Goal: Task Accomplishment & Management: Complete application form

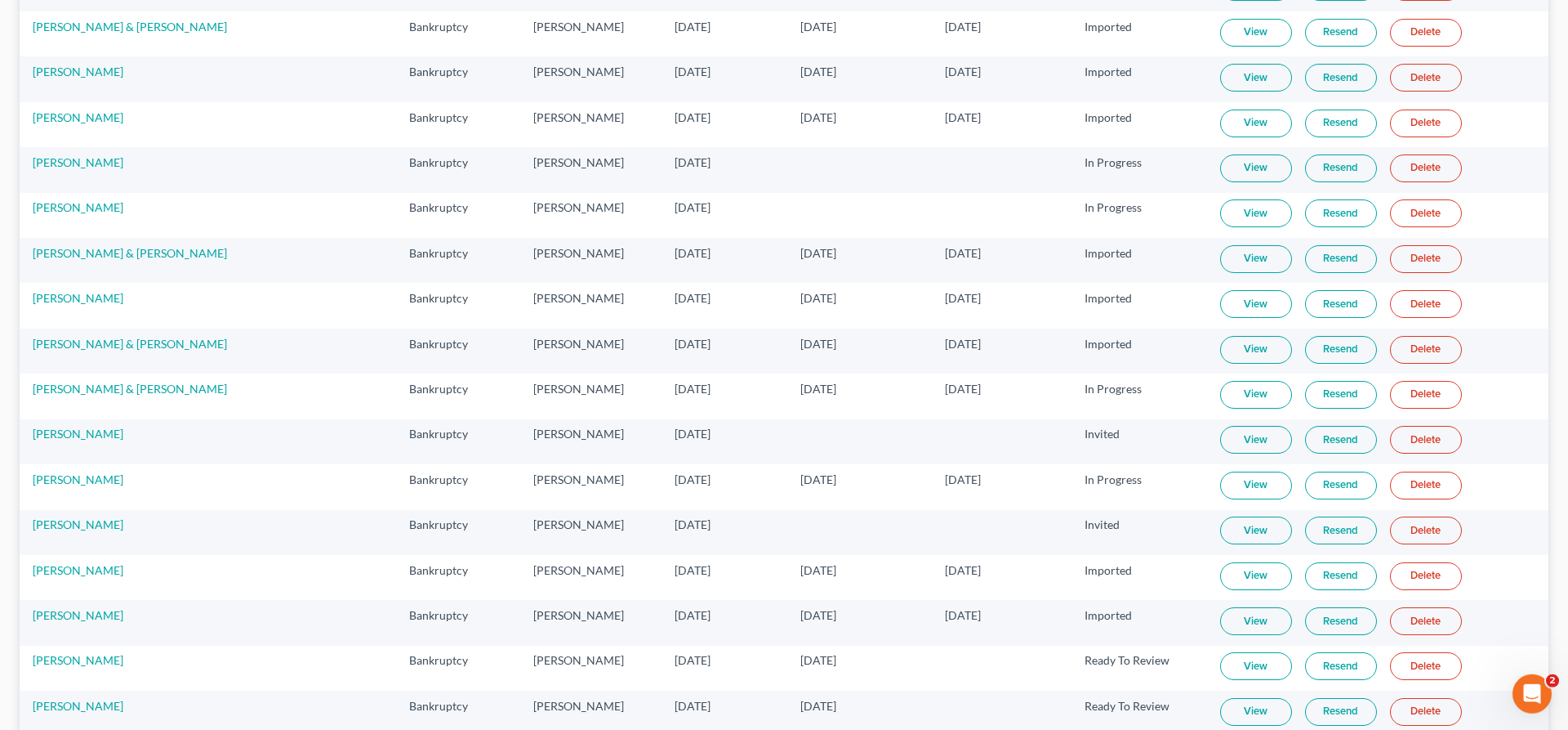
scroll to position [1960, 0]
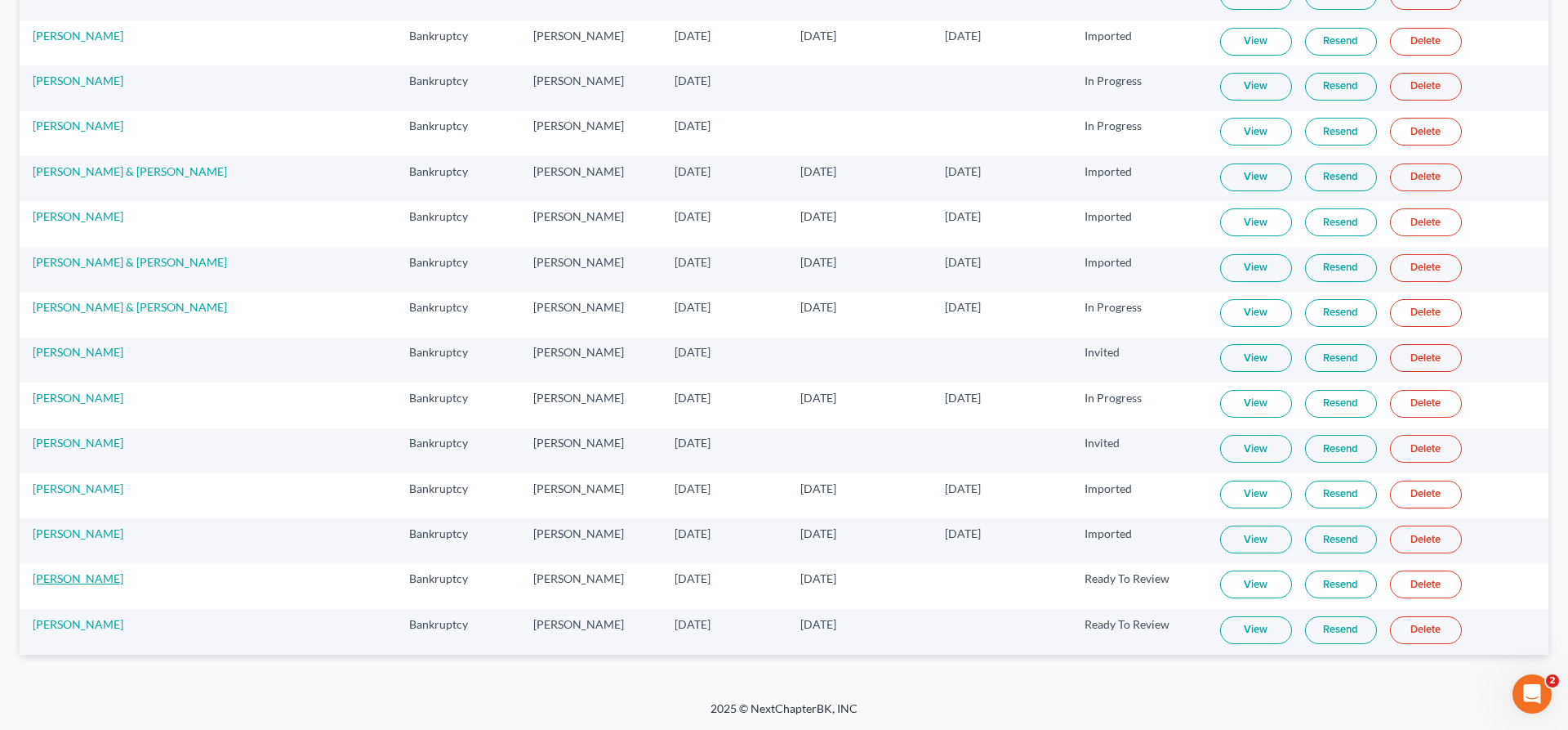
click at [74, 582] on link "[PERSON_NAME]" at bounding box center [78, 578] width 90 height 14
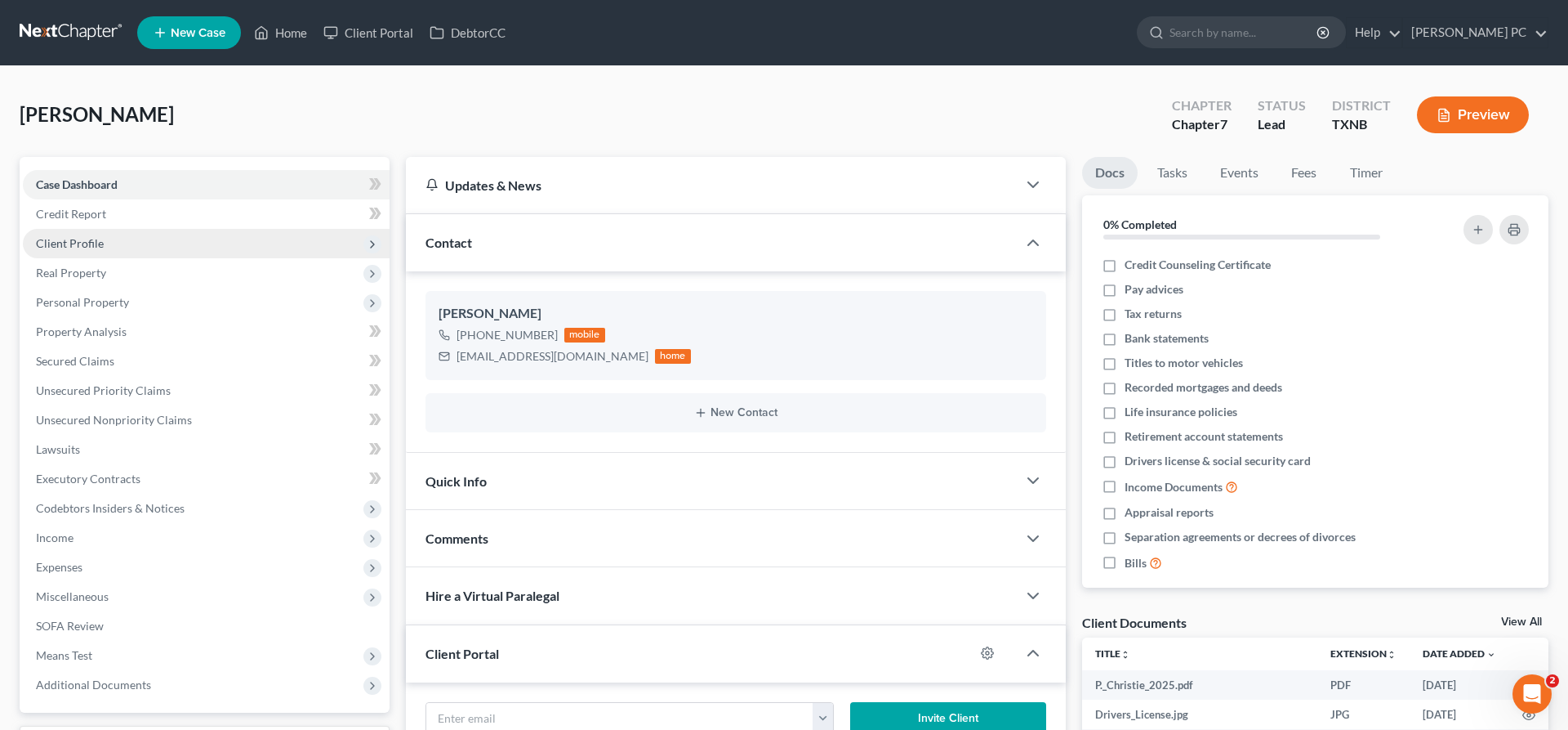
click at [95, 241] on span "Client Profile" at bounding box center [70, 243] width 68 height 14
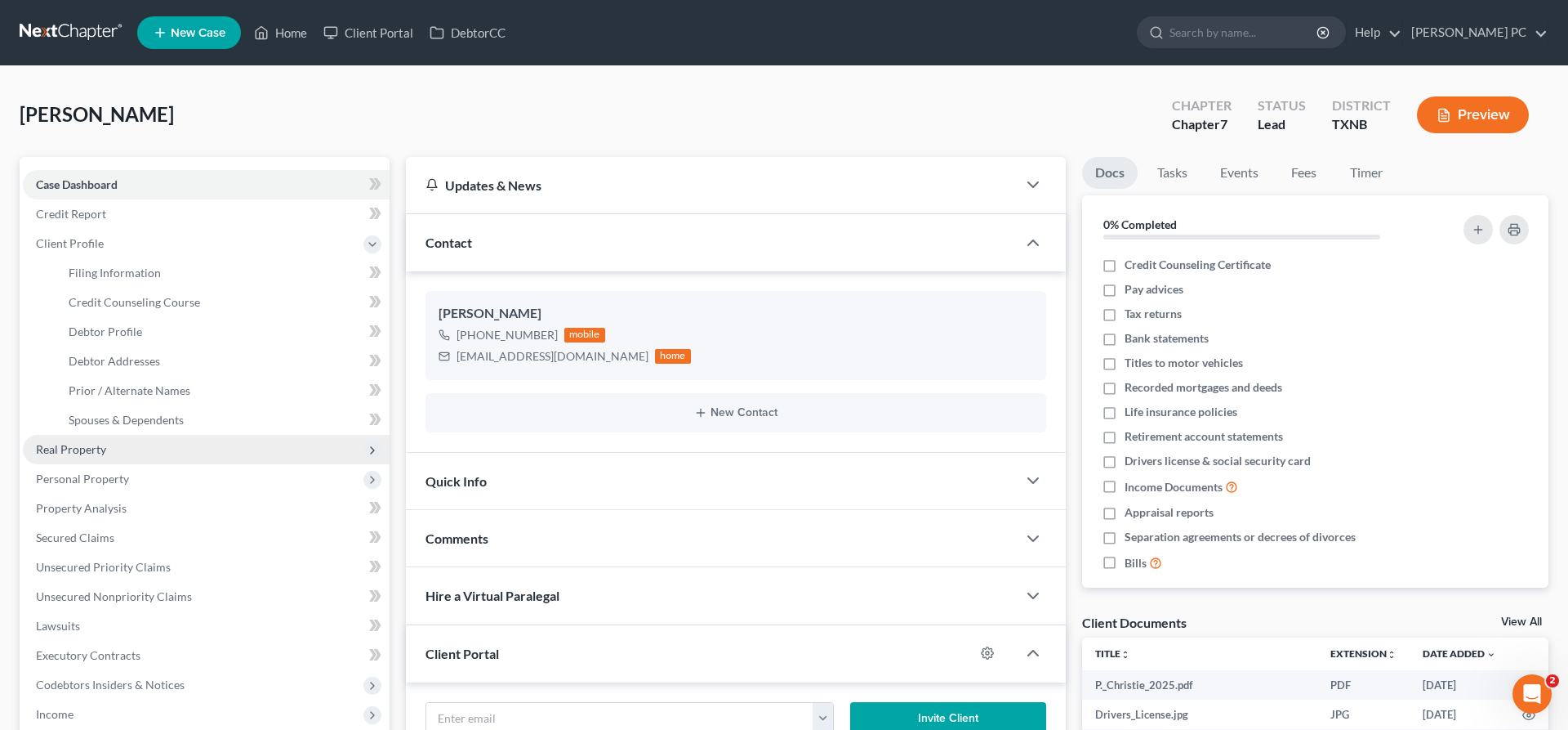
click at [90, 452] on span "Real Property" at bounding box center [71, 448] width 70 height 14
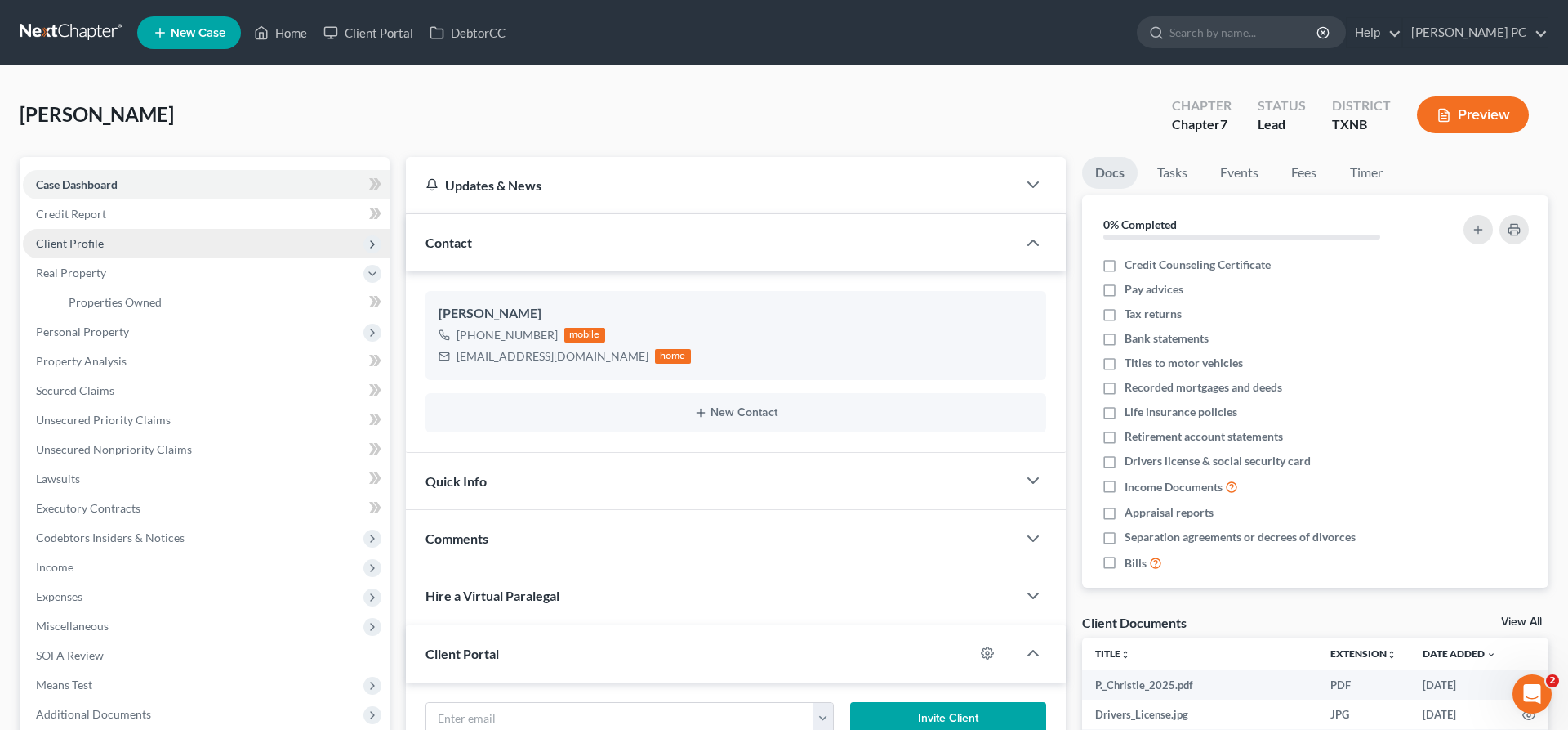
click at [101, 235] on span "Client Profile" at bounding box center [207, 244] width 367 height 29
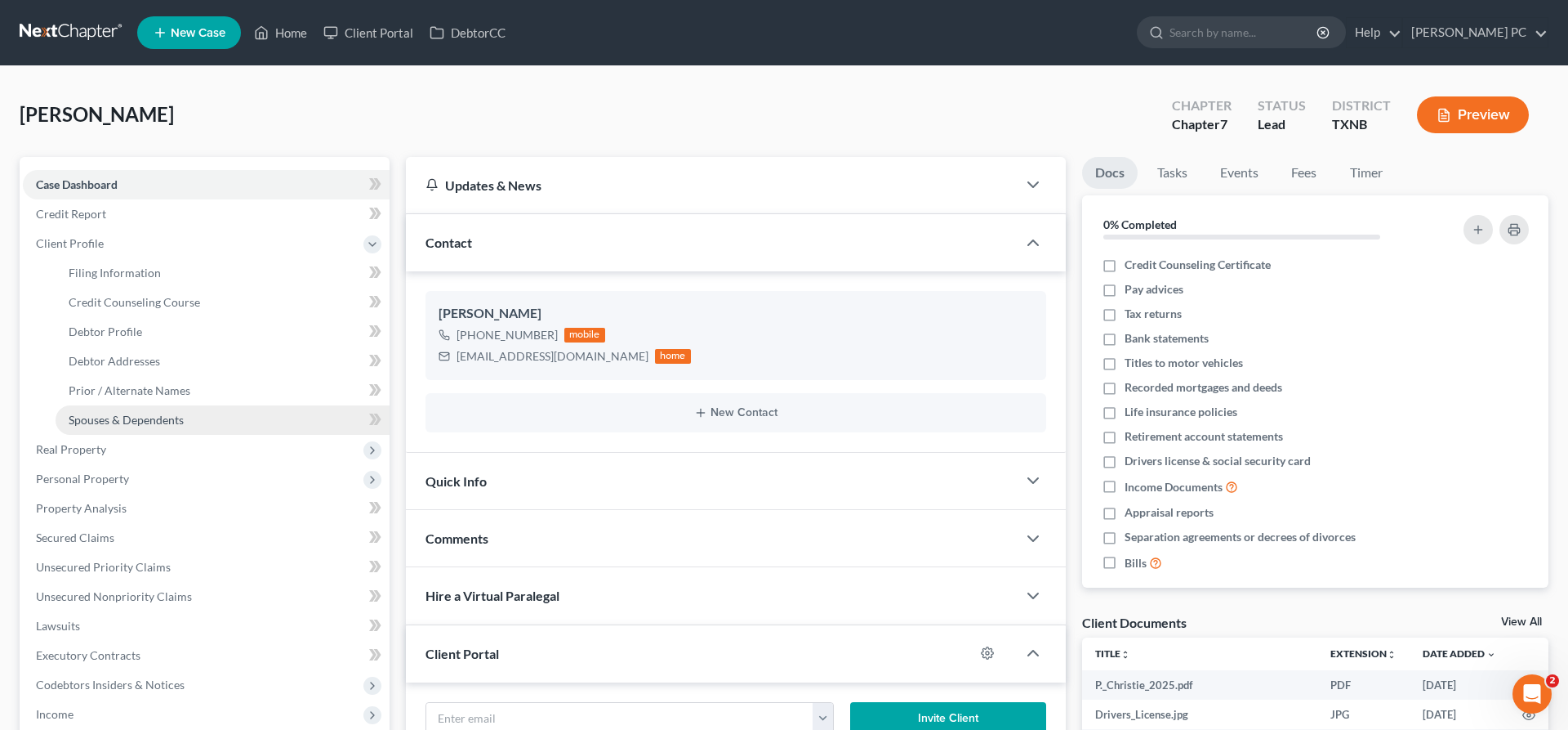
click at [127, 415] on span "Spouses & Dependents" at bounding box center [126, 419] width 115 height 14
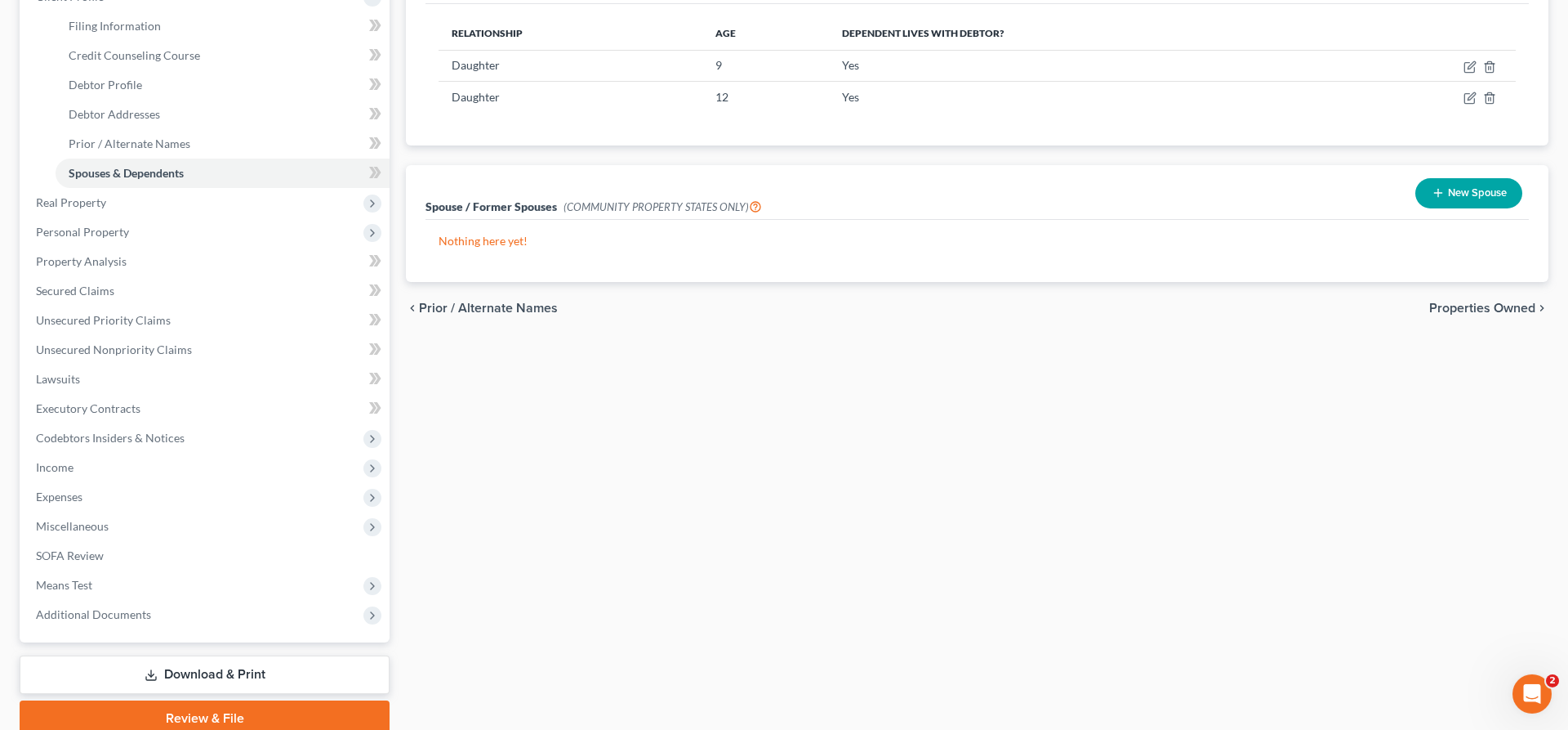
scroll to position [314, 0]
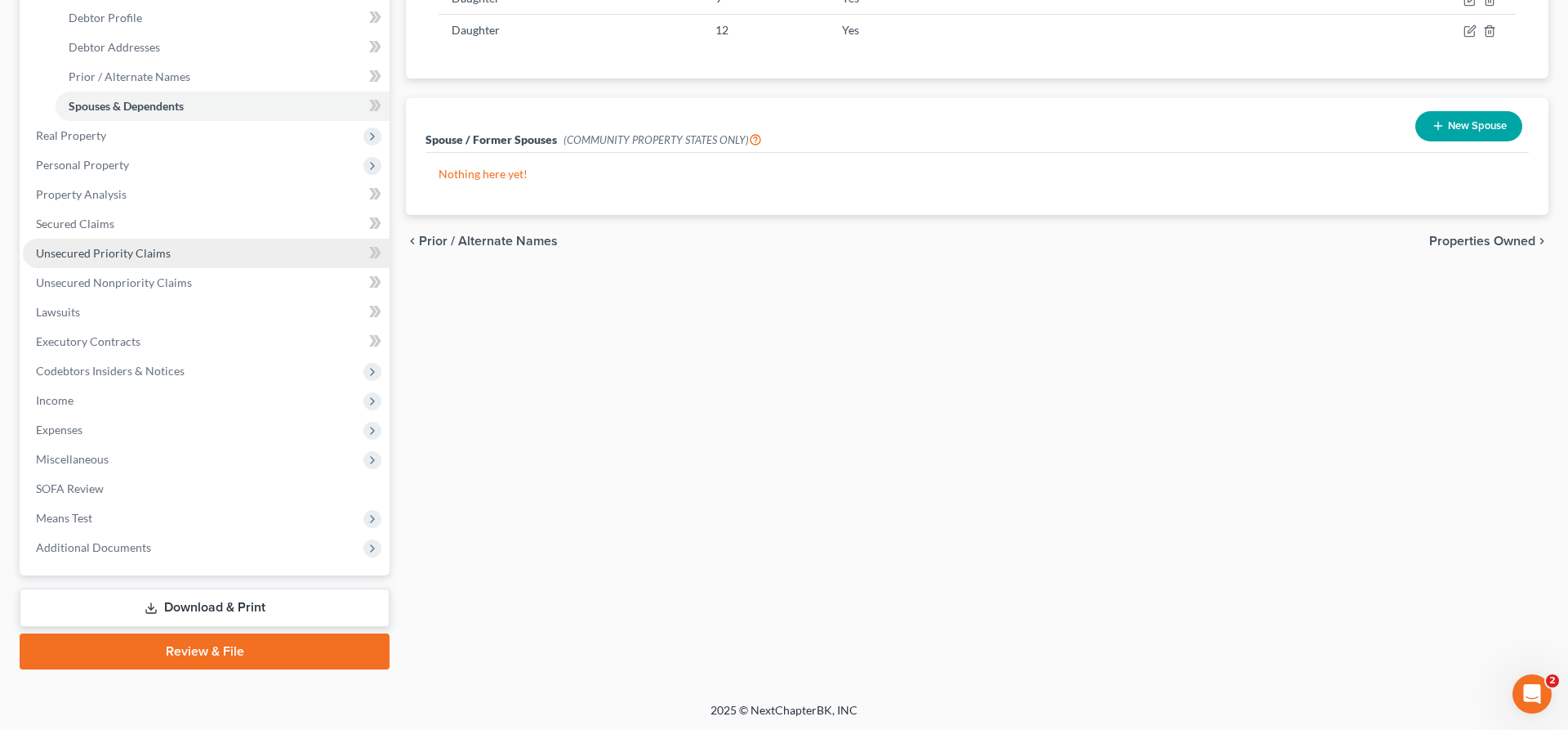
click at [109, 252] on span "Unsecured Priority Claims" at bounding box center [103, 252] width 135 height 14
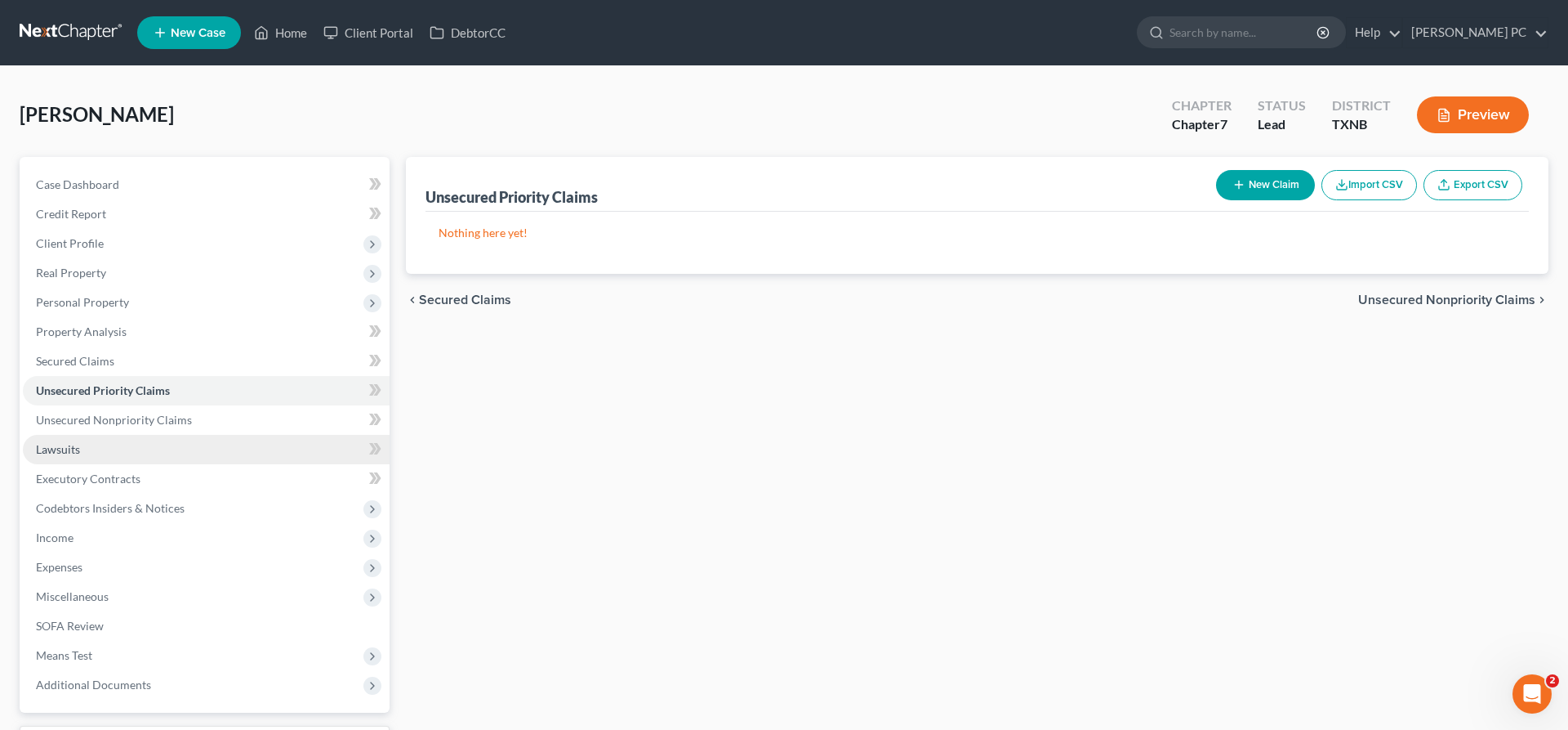
click at [57, 449] on span "Lawsuits" at bounding box center [57, 448] width 44 height 14
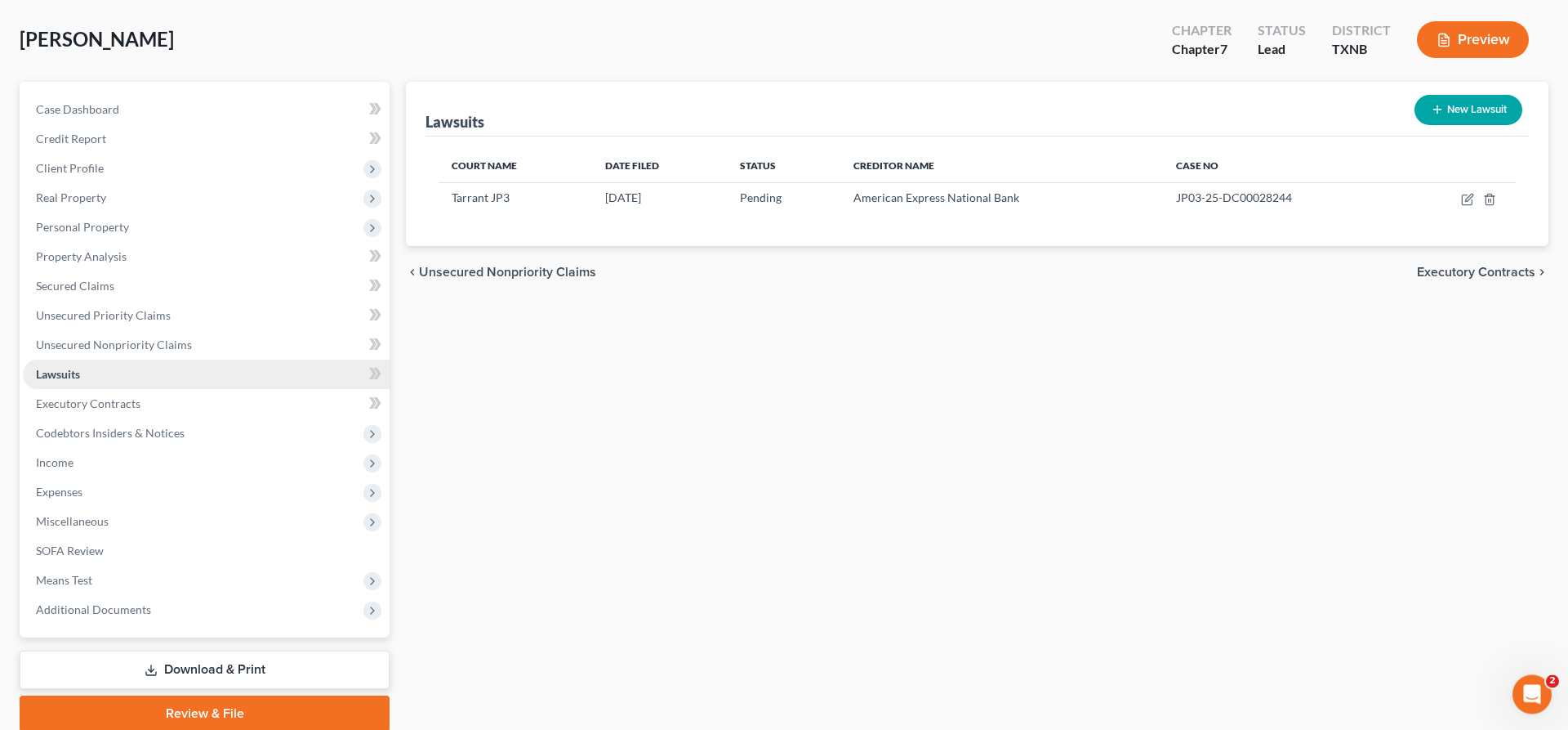
scroll to position [137, 0]
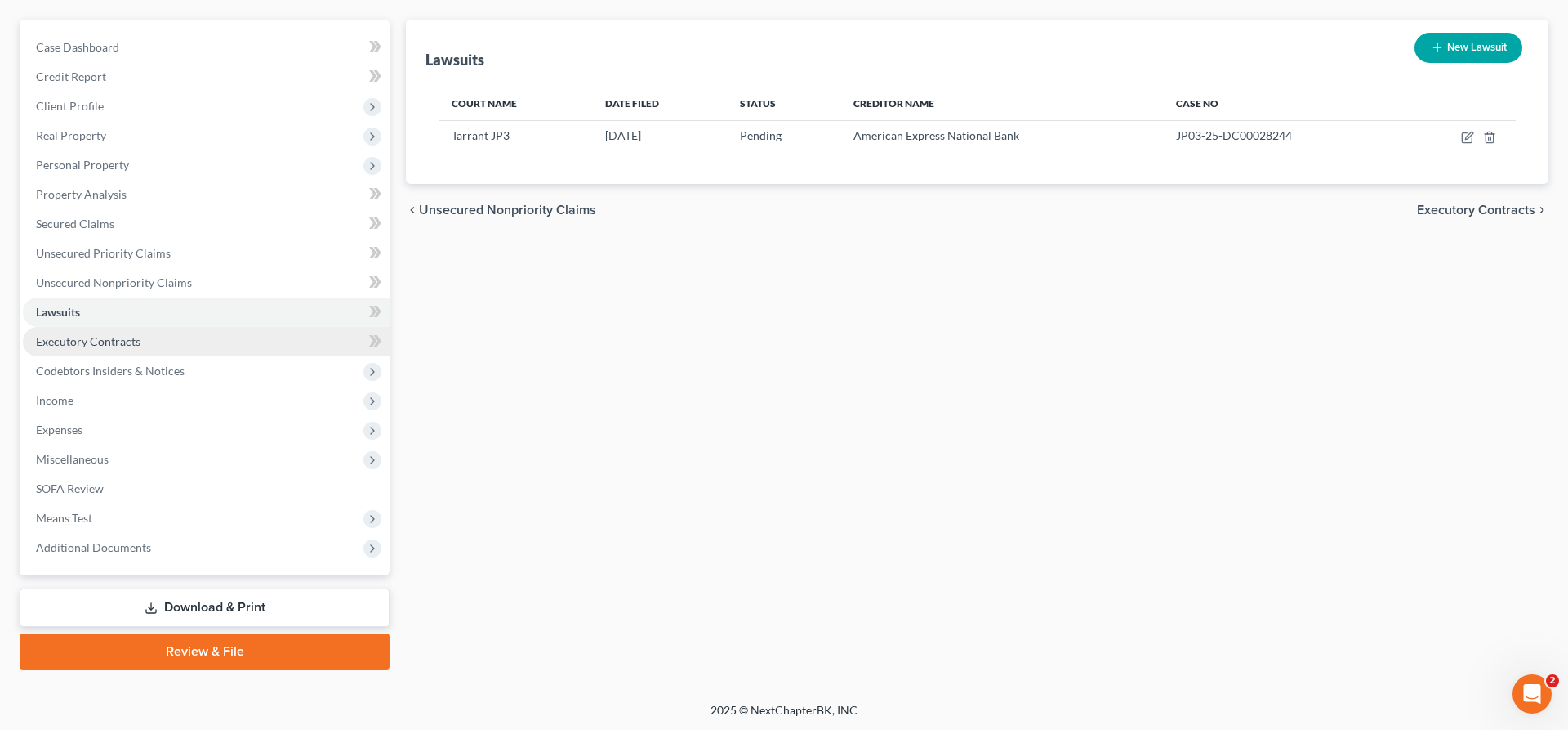
click at [109, 347] on span "Executory Contracts" at bounding box center [88, 341] width 105 height 14
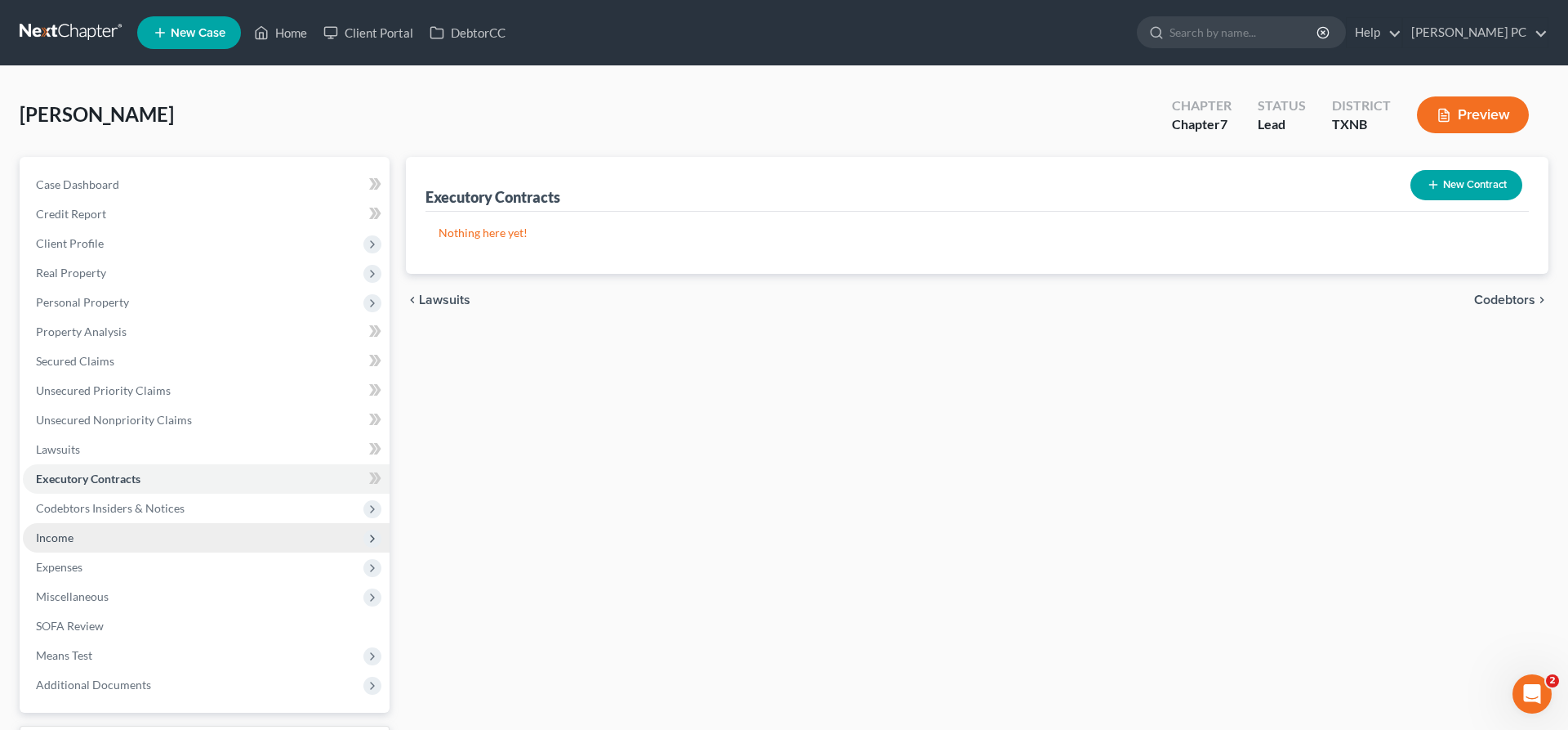
click at [76, 536] on span "Income" at bounding box center [207, 538] width 367 height 29
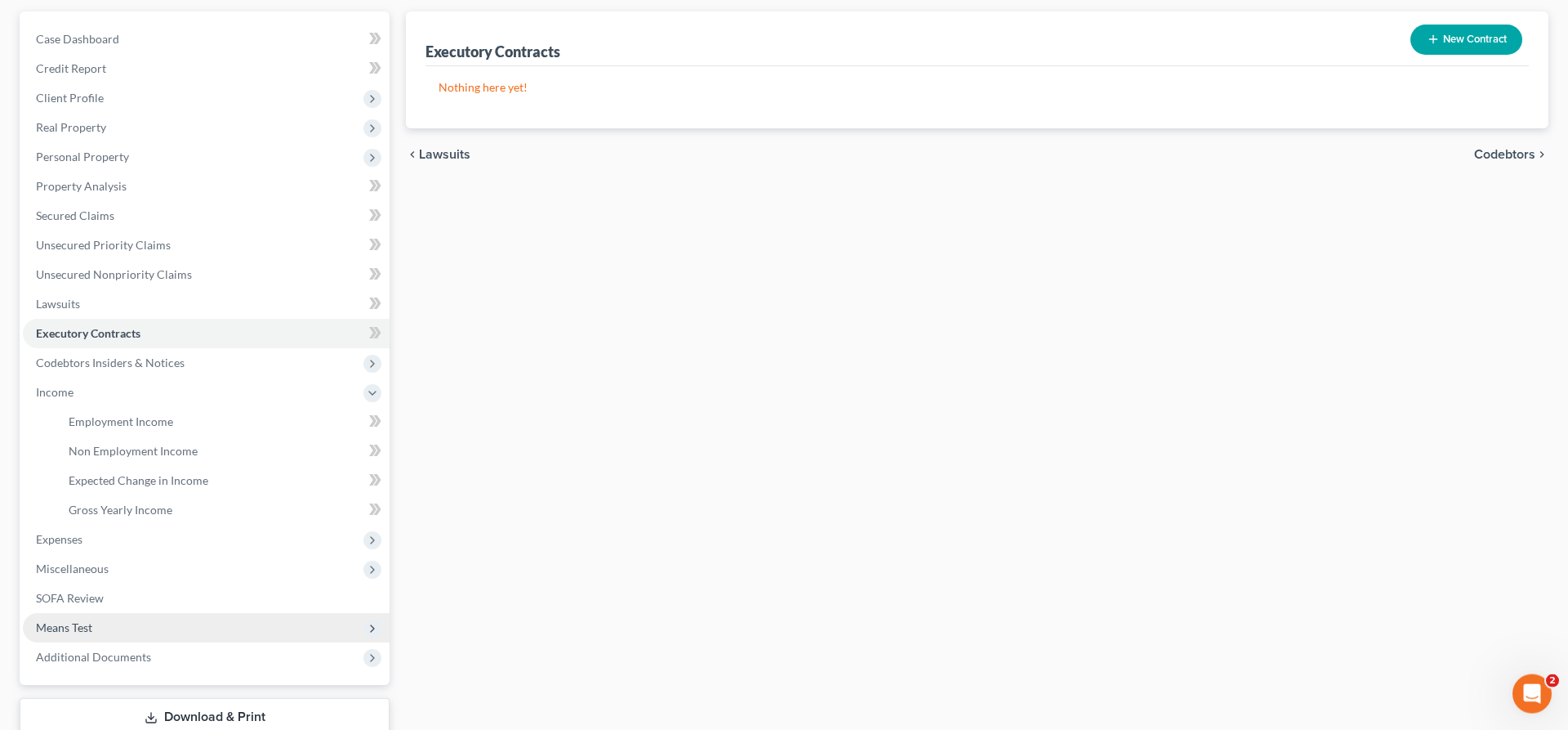
scroll to position [250, 0]
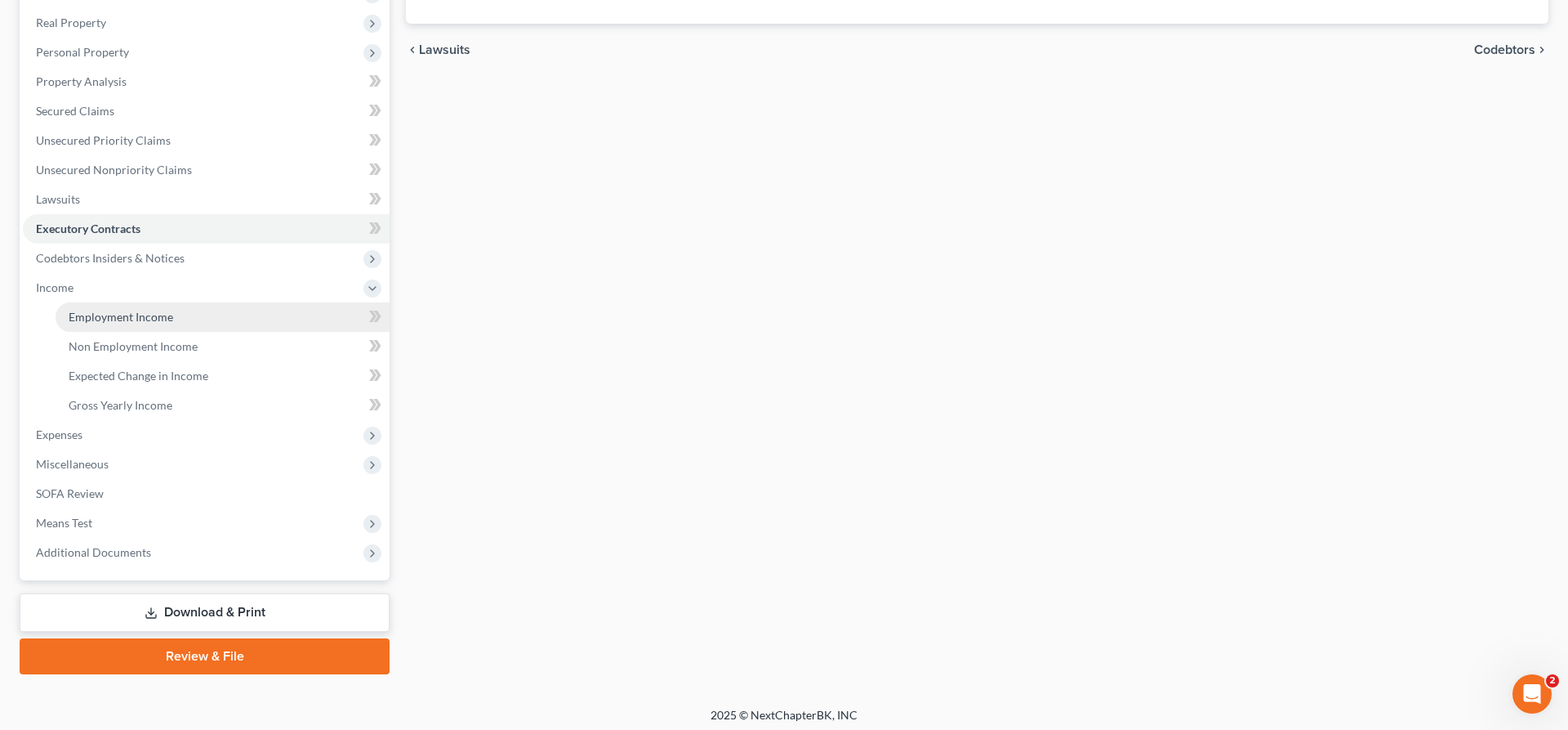
click at [130, 317] on span "Employment Income" at bounding box center [121, 316] width 105 height 14
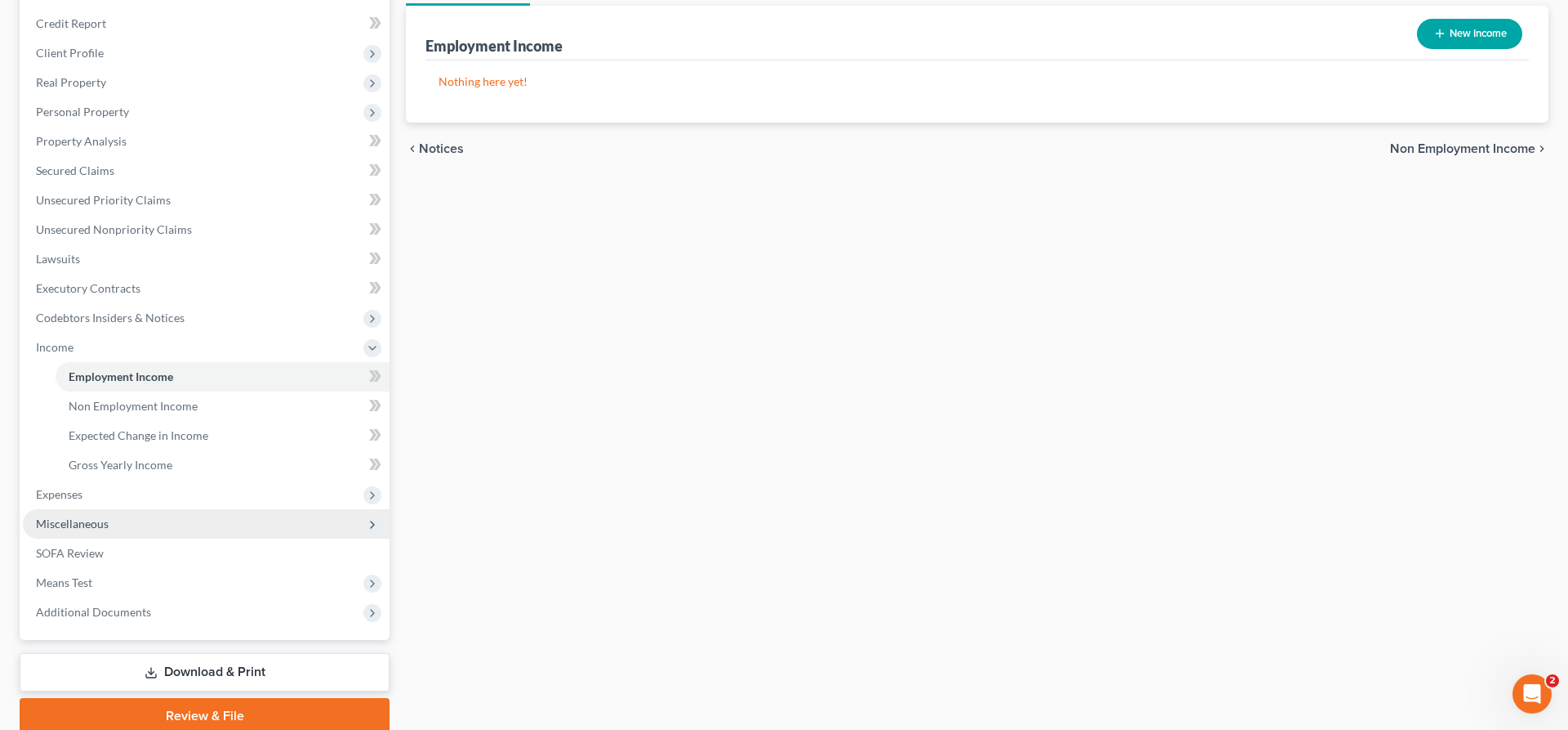
scroll to position [250, 0]
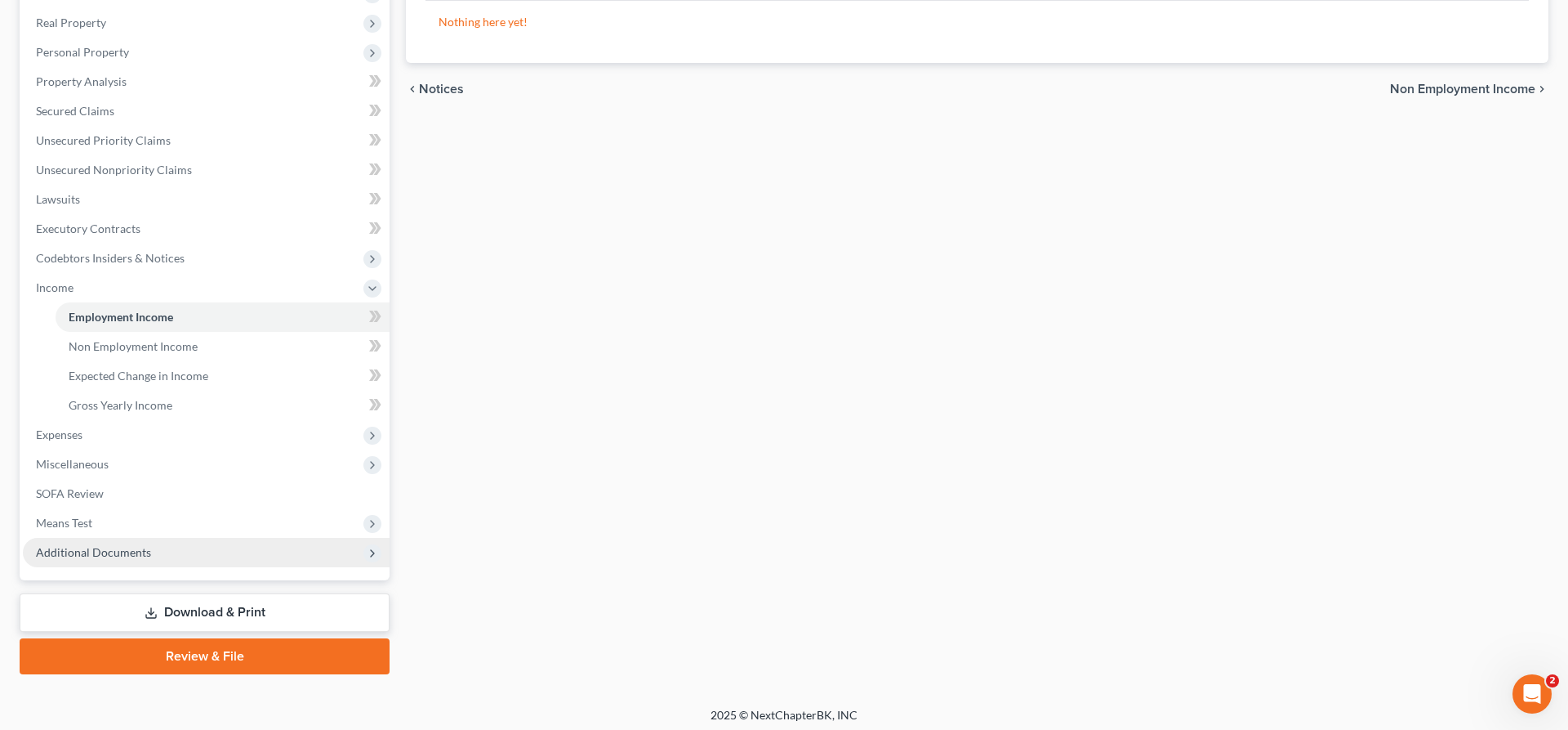
click at [100, 551] on span "Additional Documents" at bounding box center [93, 551] width 115 height 14
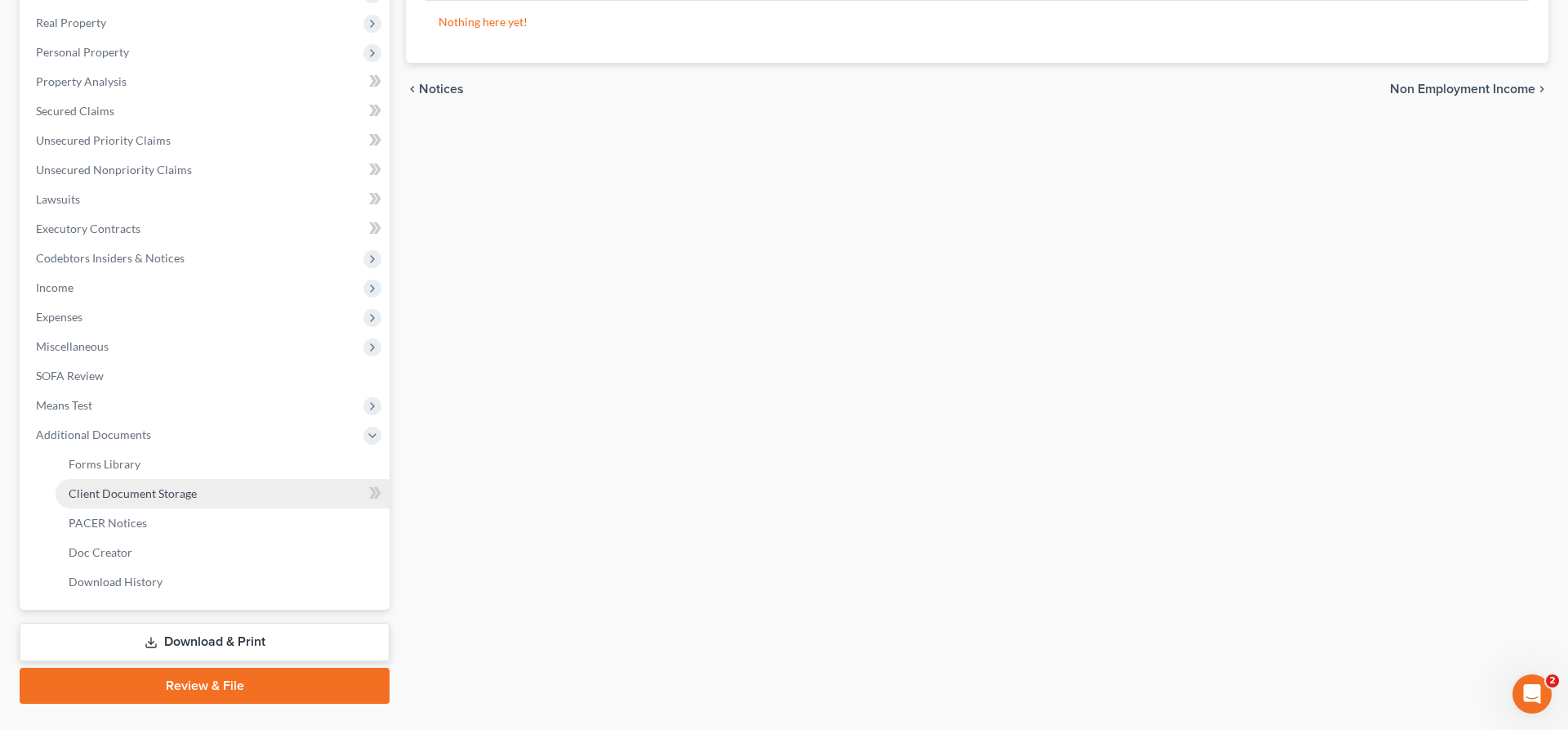
click at [147, 488] on span "Client Document Storage" at bounding box center [133, 493] width 128 height 14
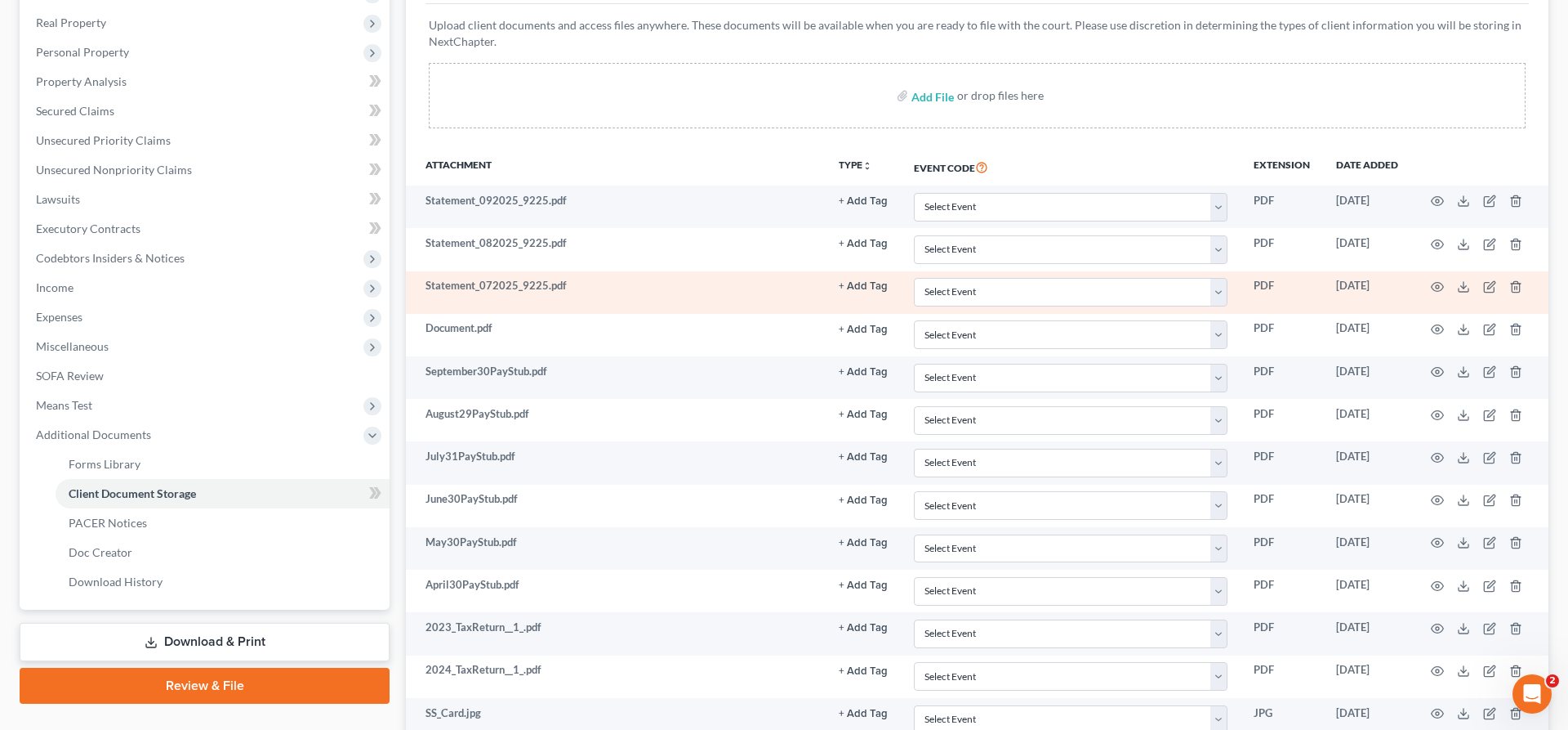
scroll to position [474, 0]
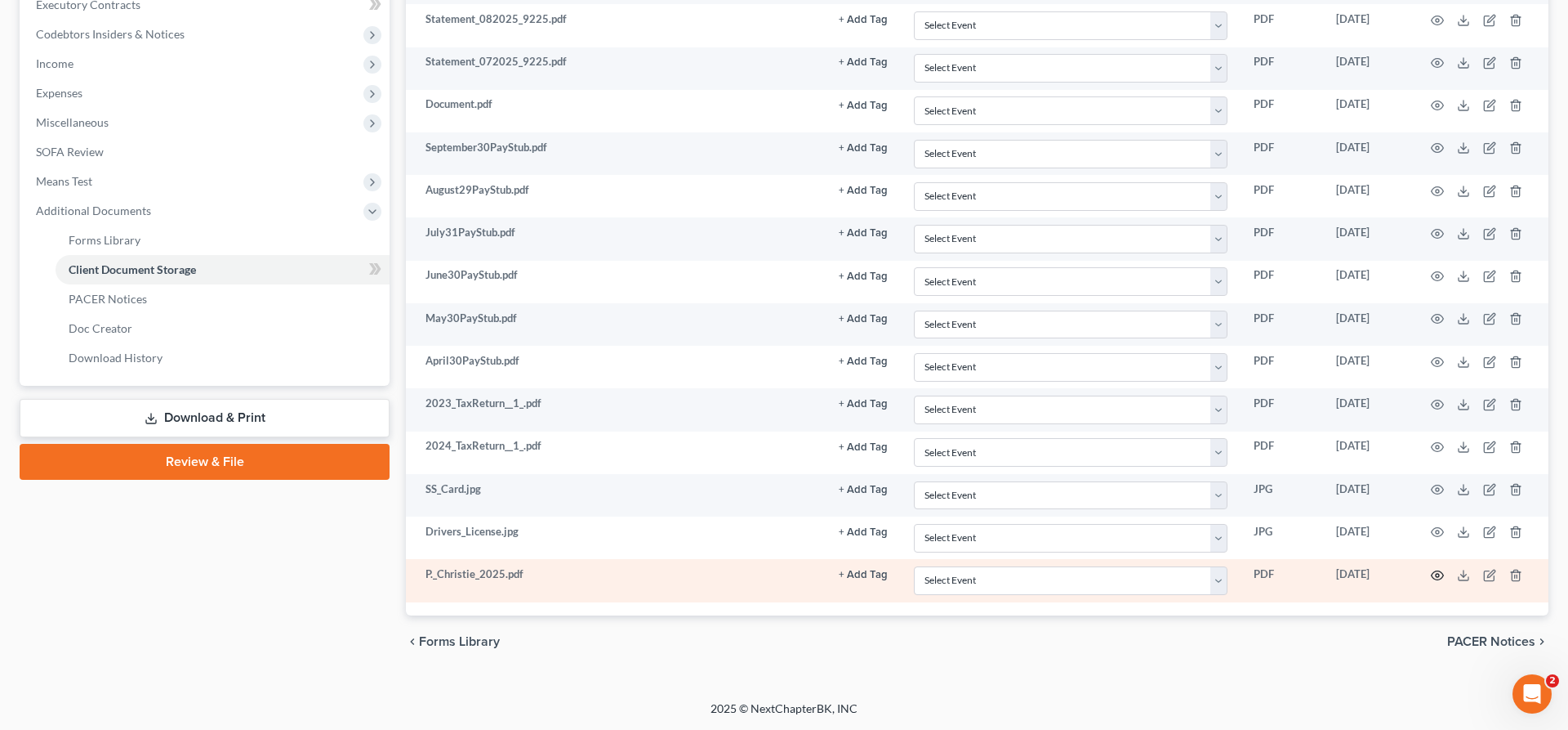
click at [1436, 576] on circle "button" at bounding box center [1437, 575] width 3 height 3
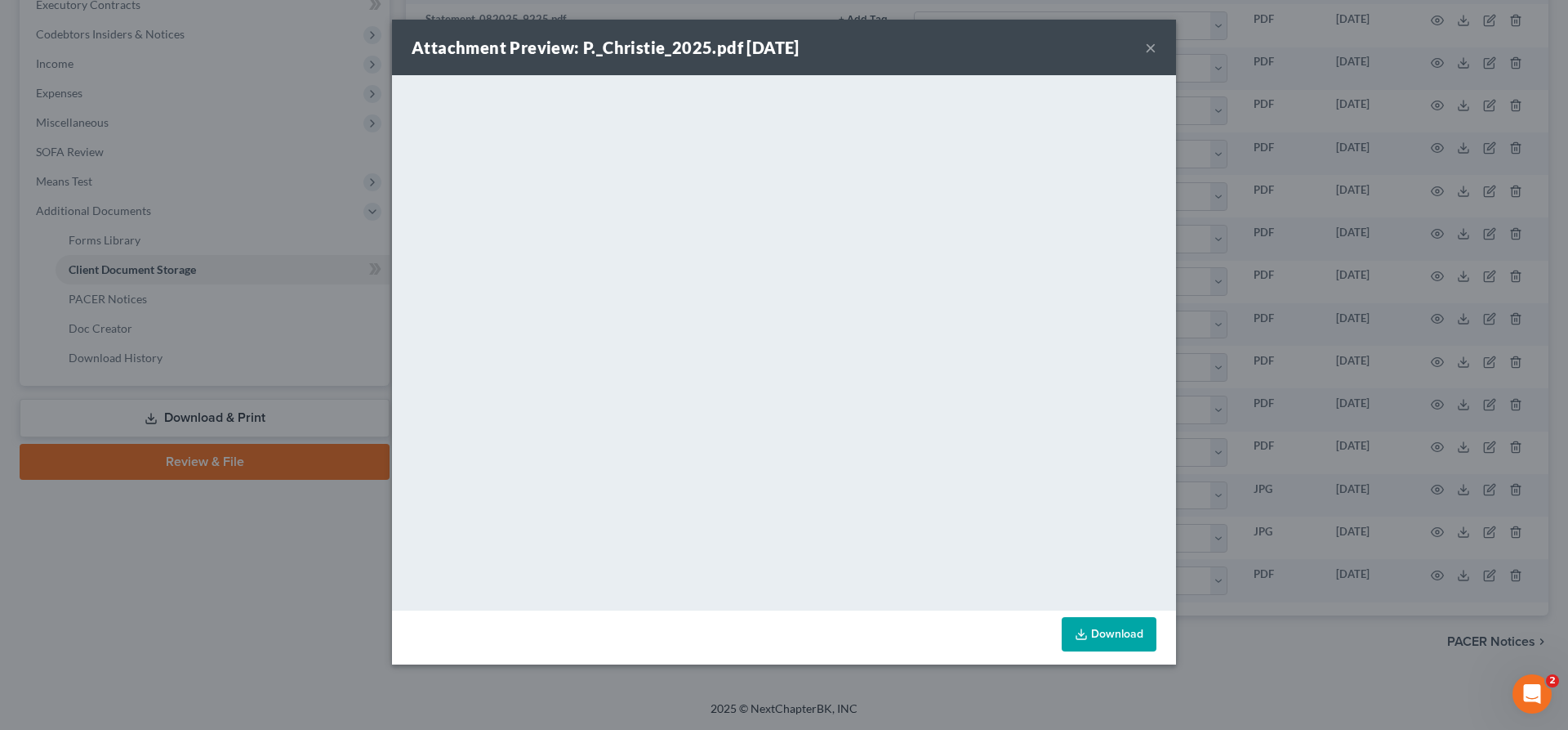
click at [1153, 47] on button "×" at bounding box center [1151, 48] width 12 height 19
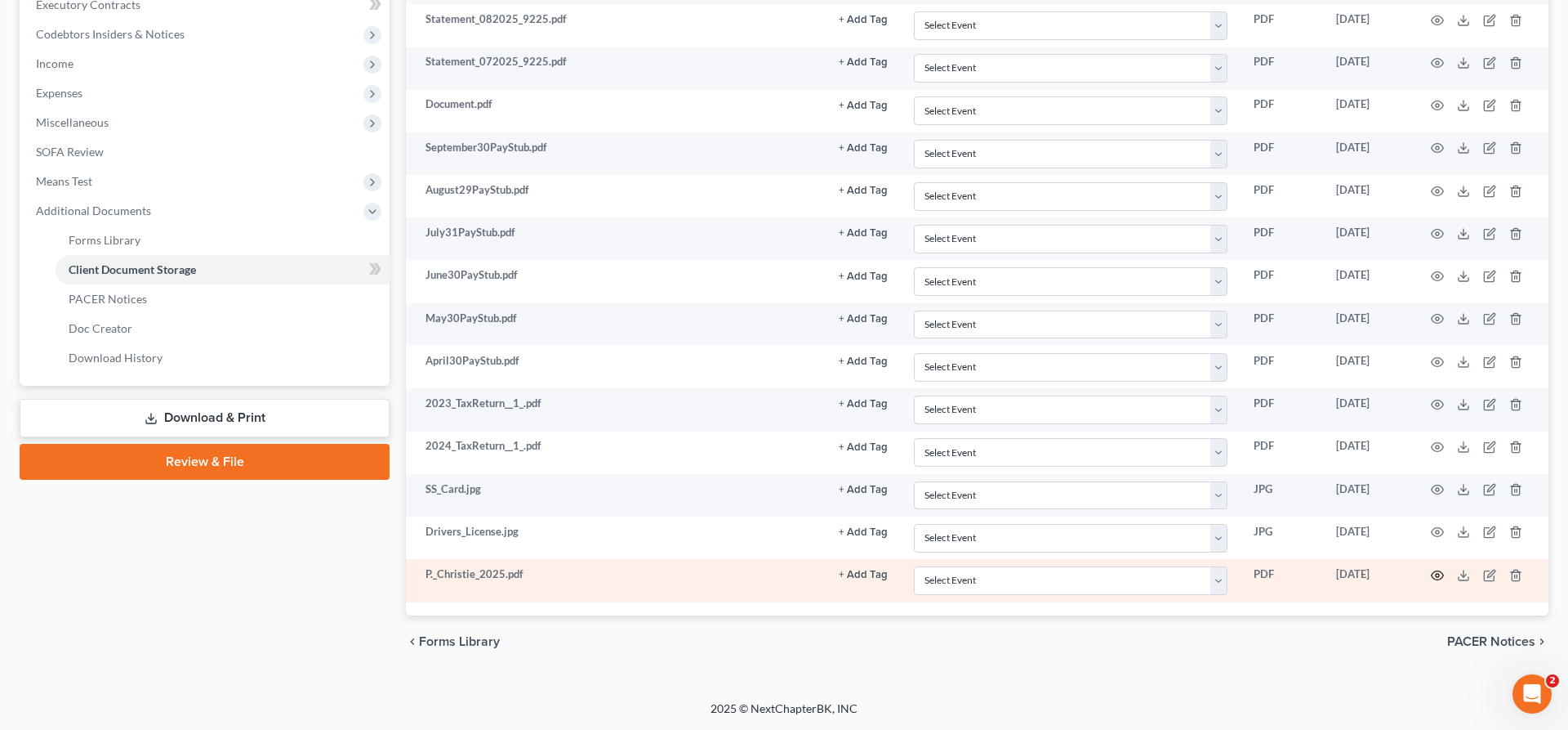
click at [1436, 581] on icon "button" at bounding box center [1437, 575] width 13 height 13
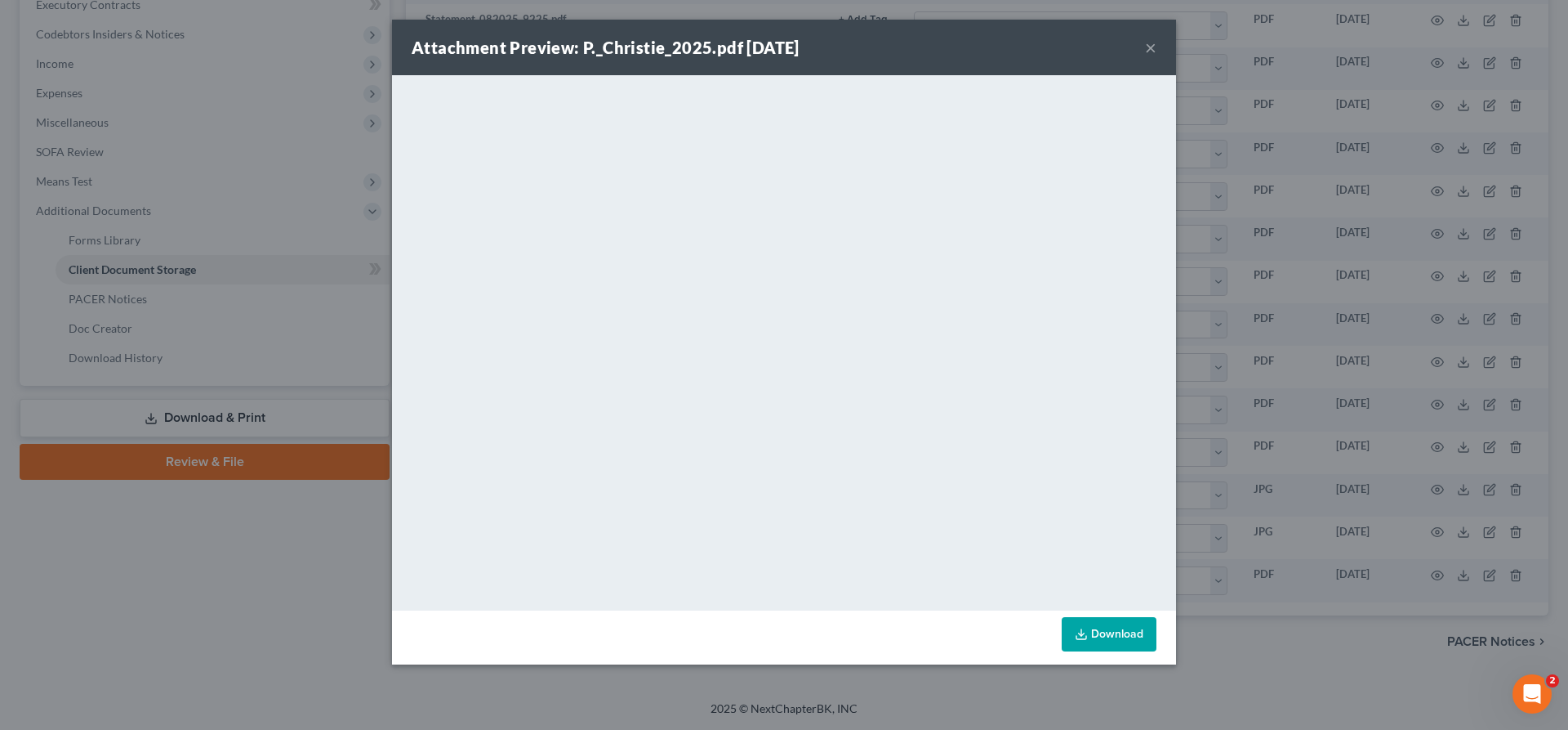
click at [1150, 49] on button "×" at bounding box center [1151, 48] width 12 height 19
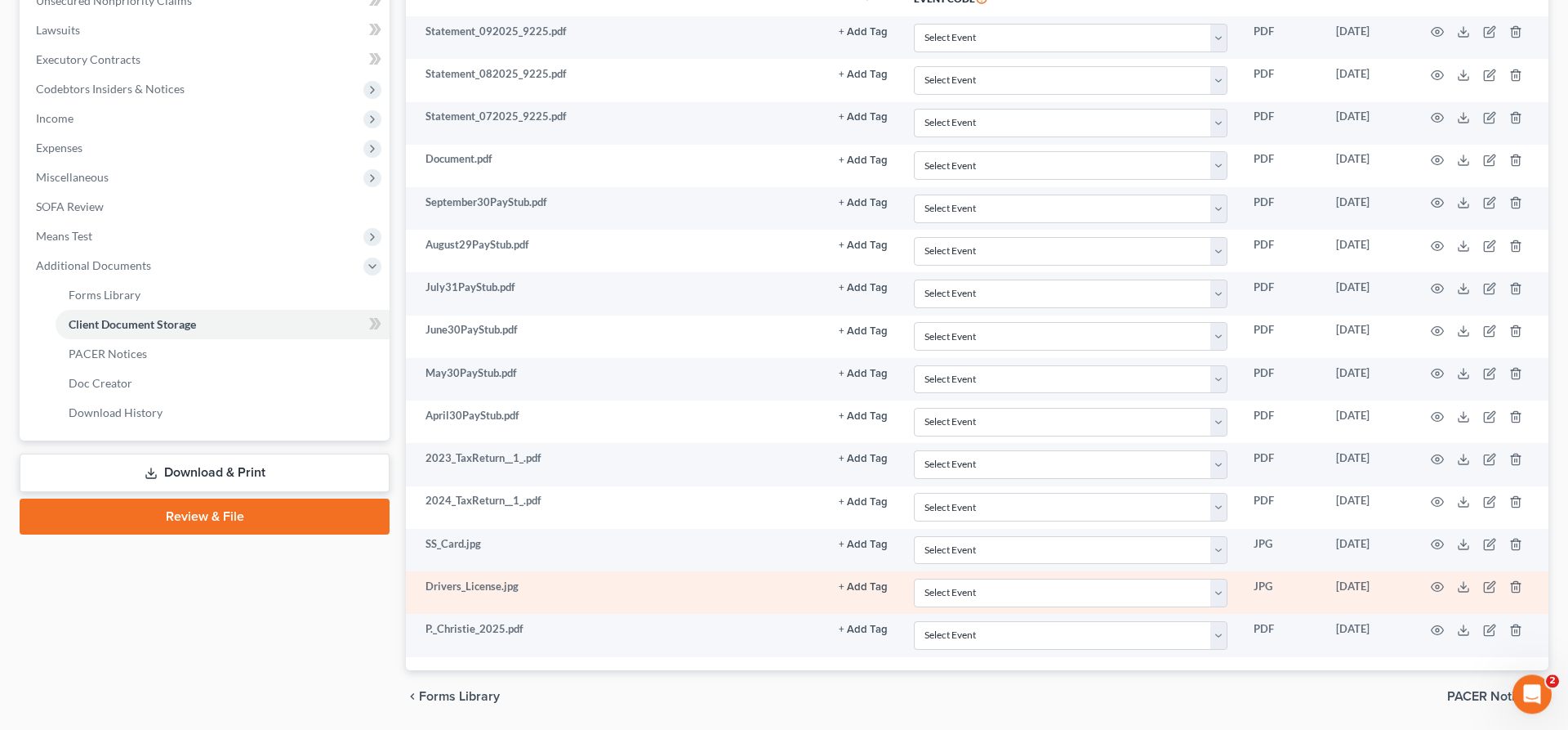
scroll to position [390, 0]
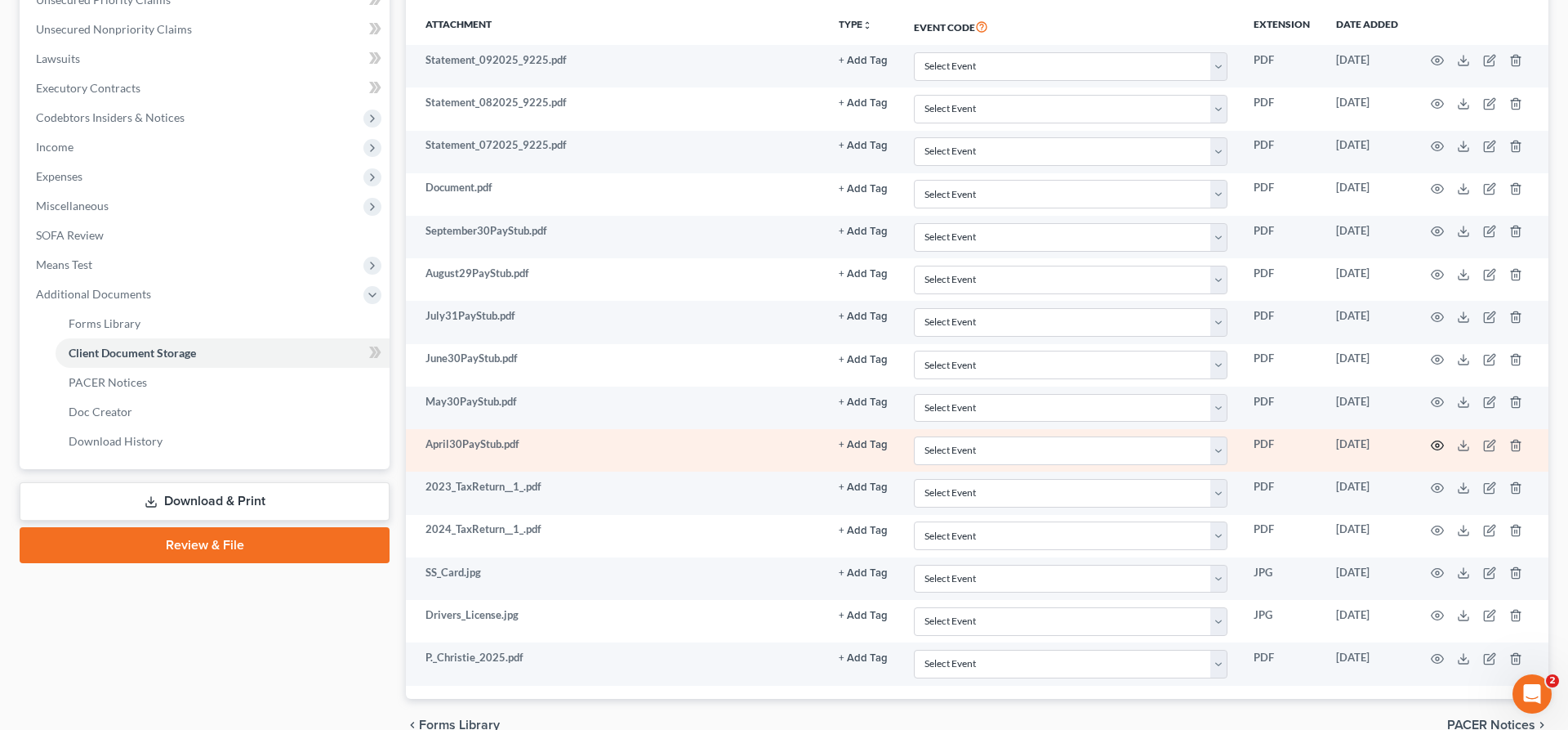
click at [1435, 447] on icon "button" at bounding box center [1437, 445] width 13 height 13
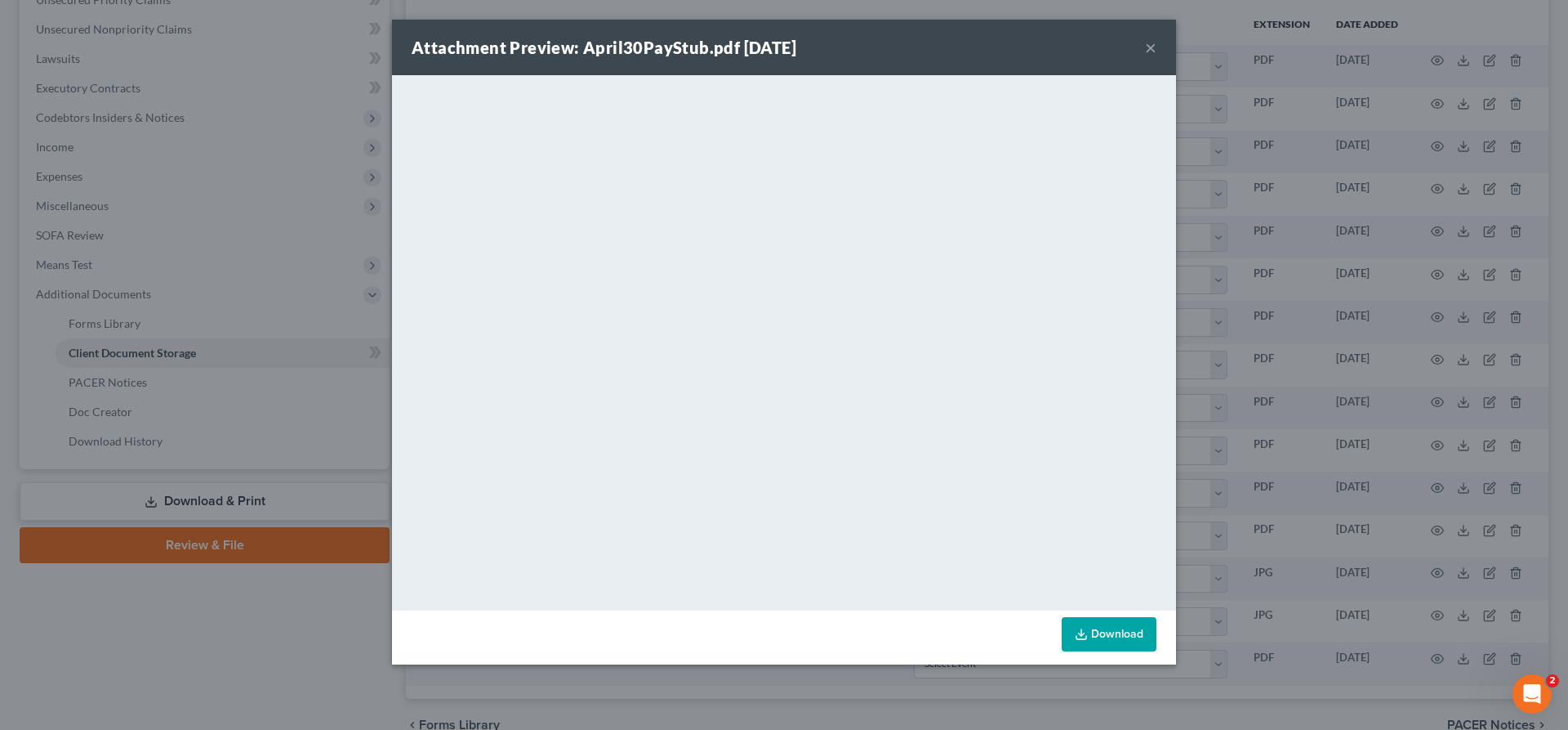
click at [1153, 55] on button "×" at bounding box center [1151, 48] width 12 height 19
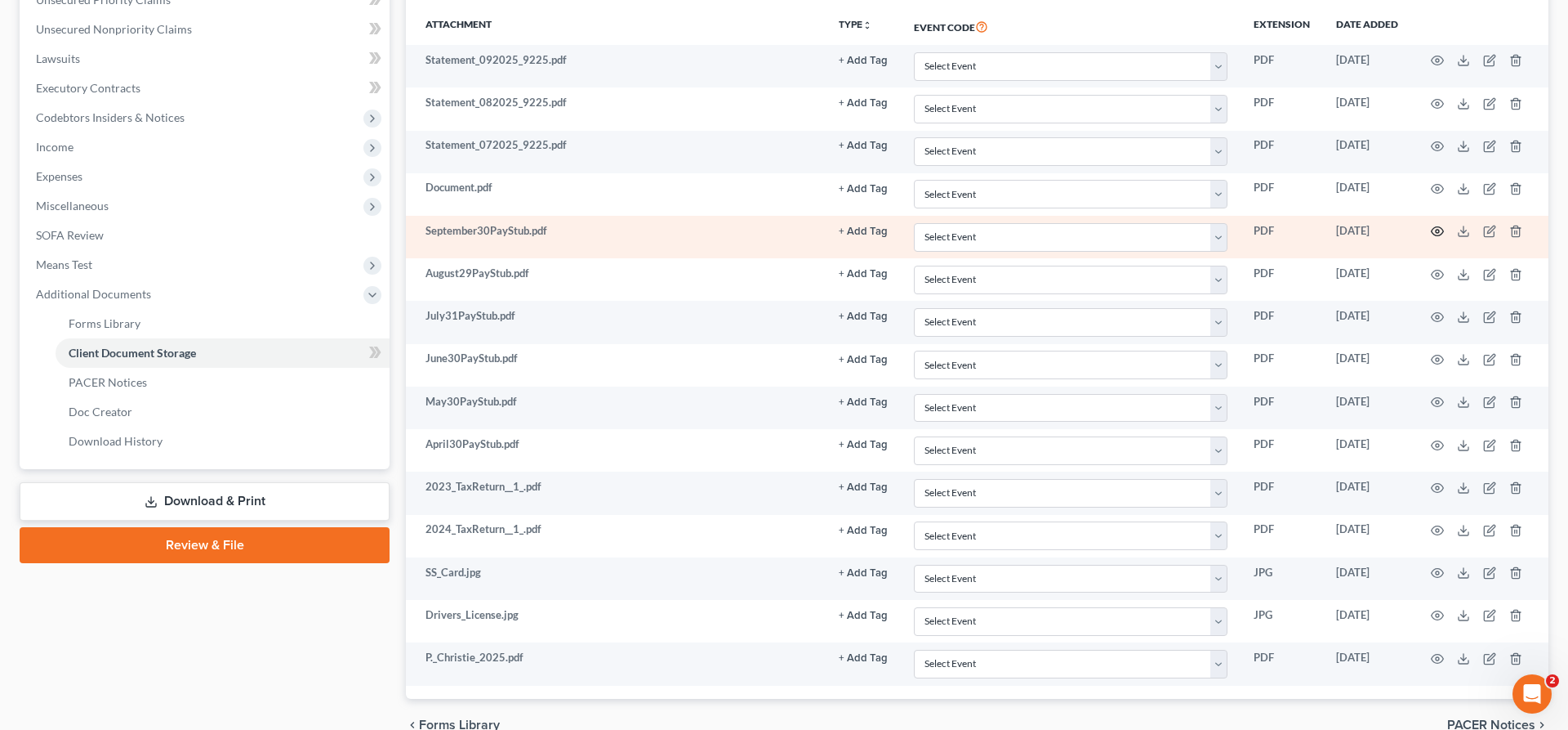
click at [1433, 230] on icon "button" at bounding box center [1437, 230] width 13 height 13
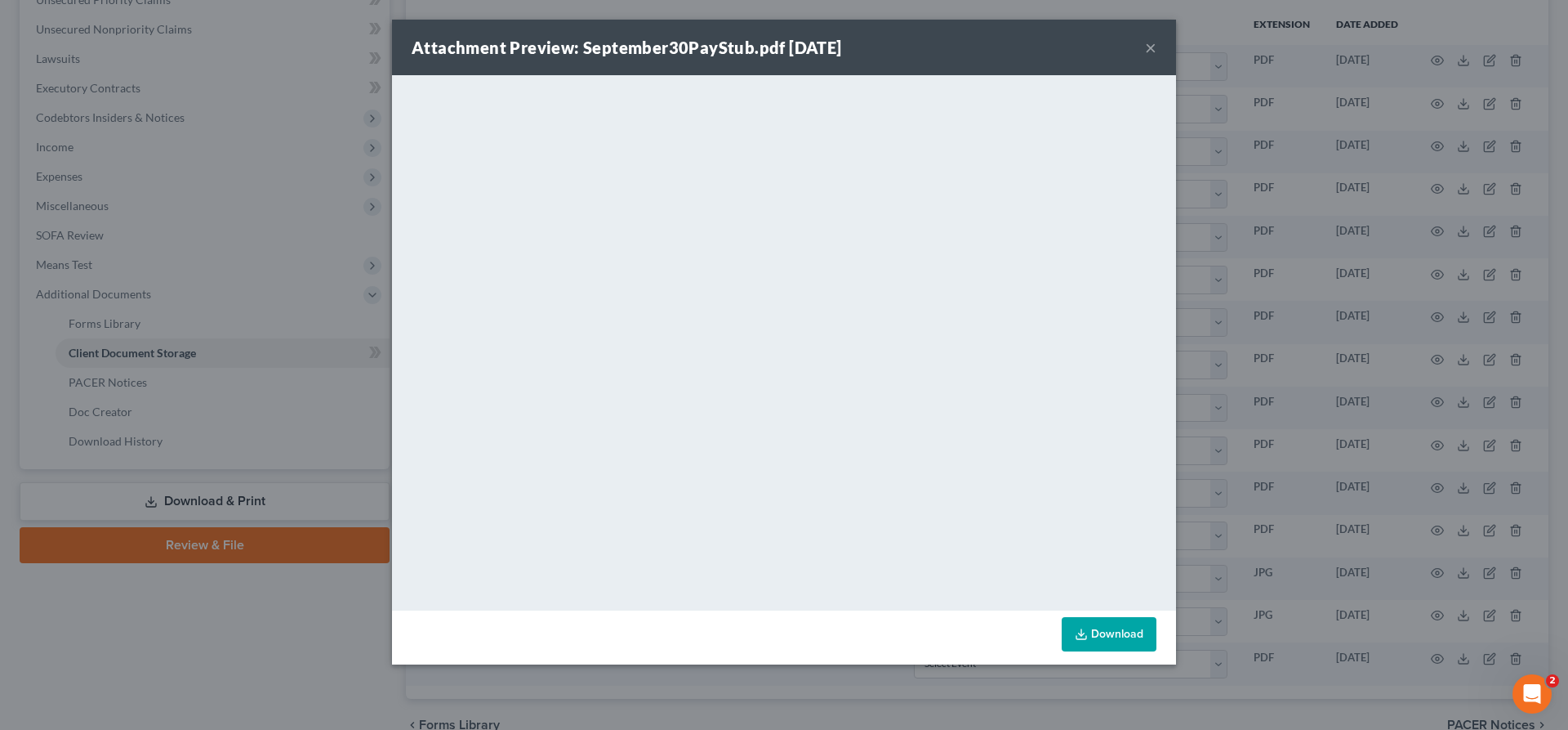
click at [1151, 50] on button "×" at bounding box center [1151, 48] width 12 height 19
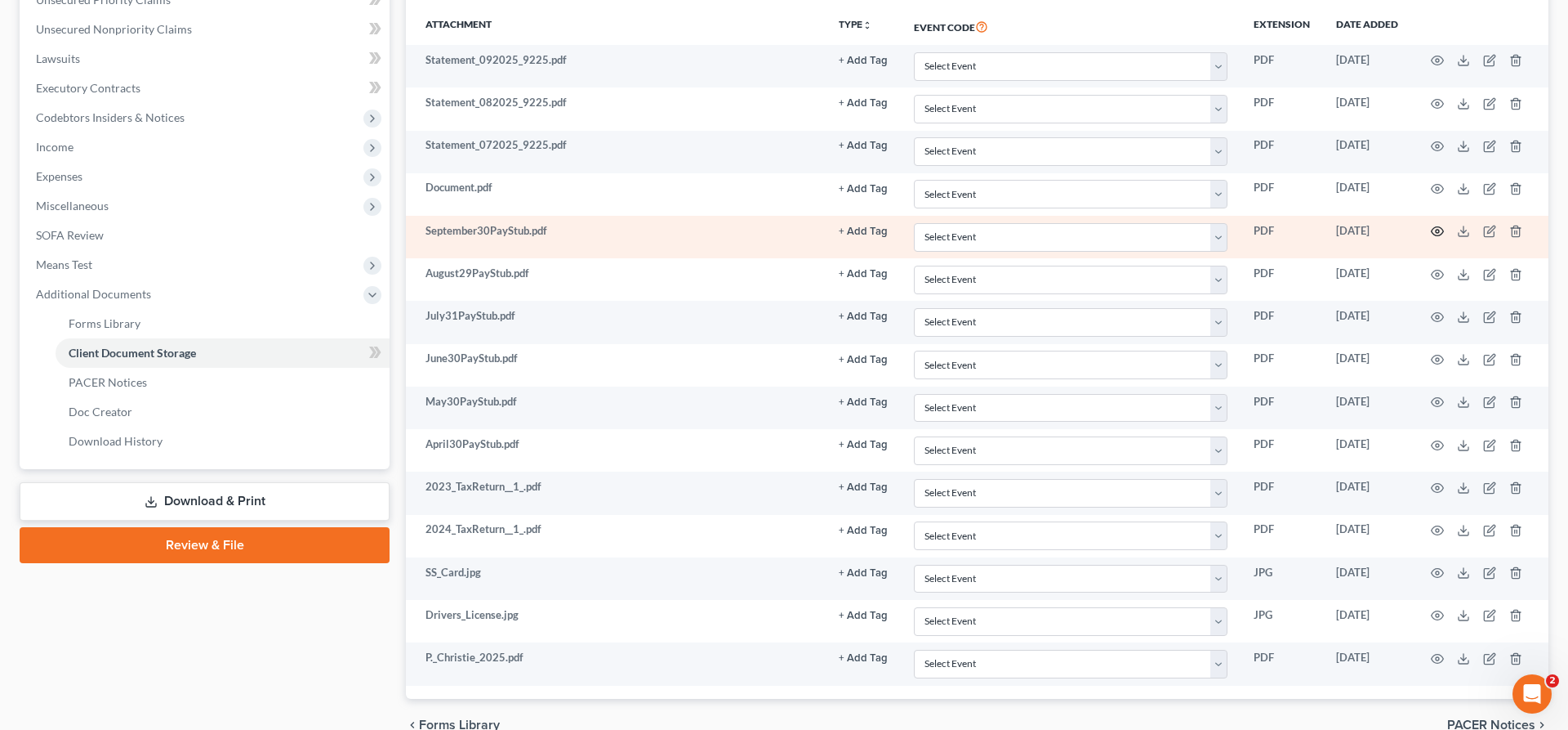
click at [1437, 234] on icon "button" at bounding box center [1437, 230] width 13 height 13
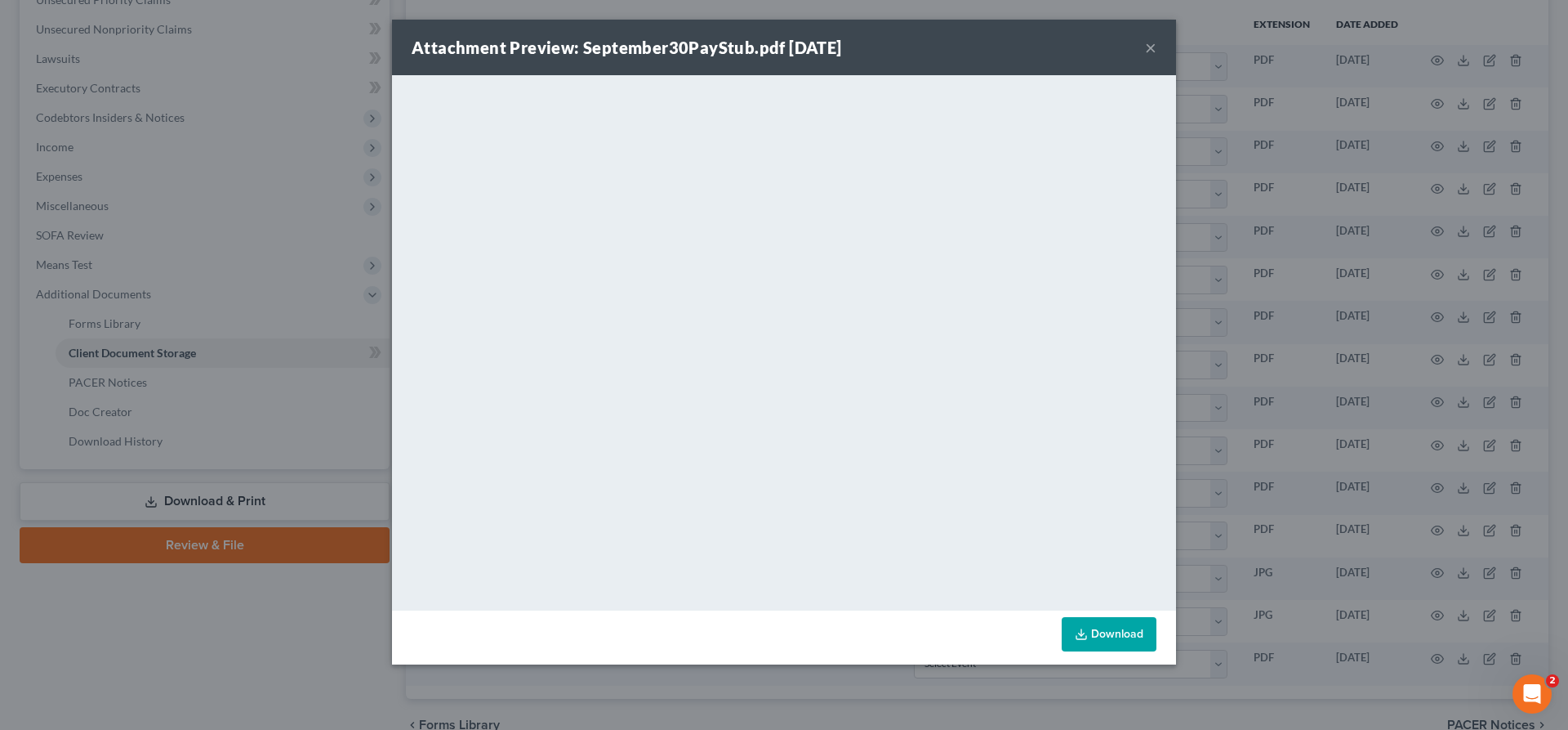
click at [1152, 49] on button "×" at bounding box center [1151, 48] width 12 height 19
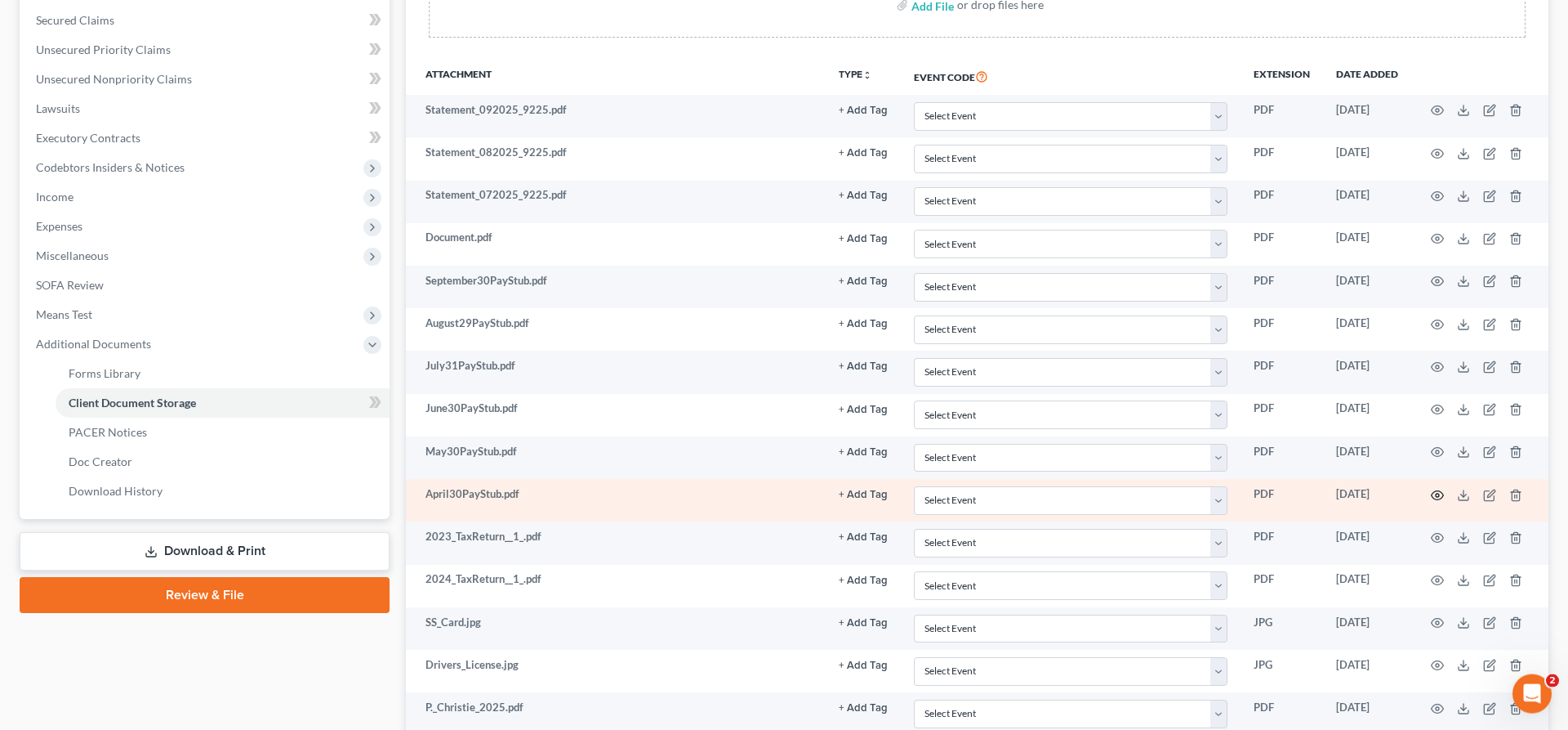
scroll to position [307, 0]
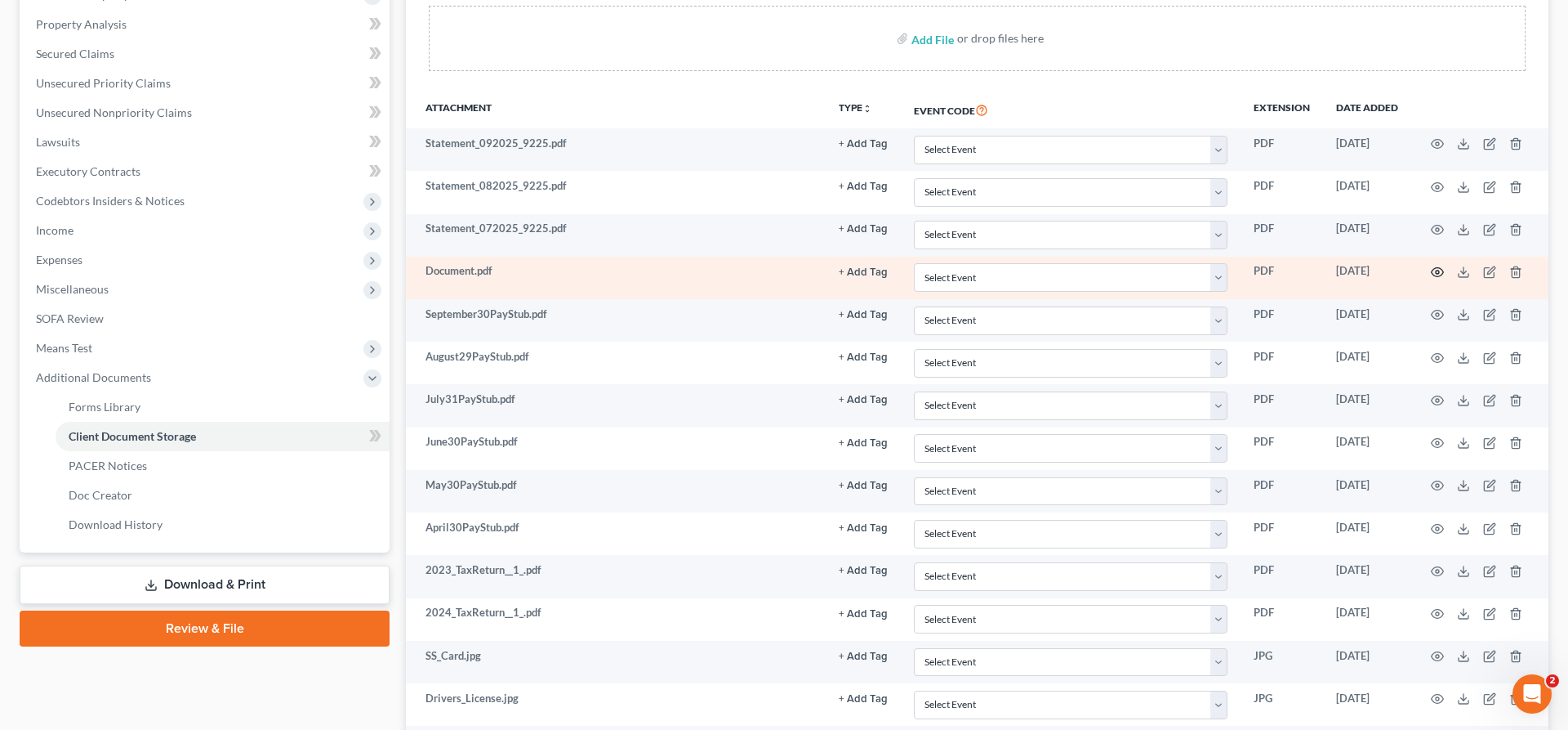
click at [1437, 276] on icon "button" at bounding box center [1437, 272] width 13 height 13
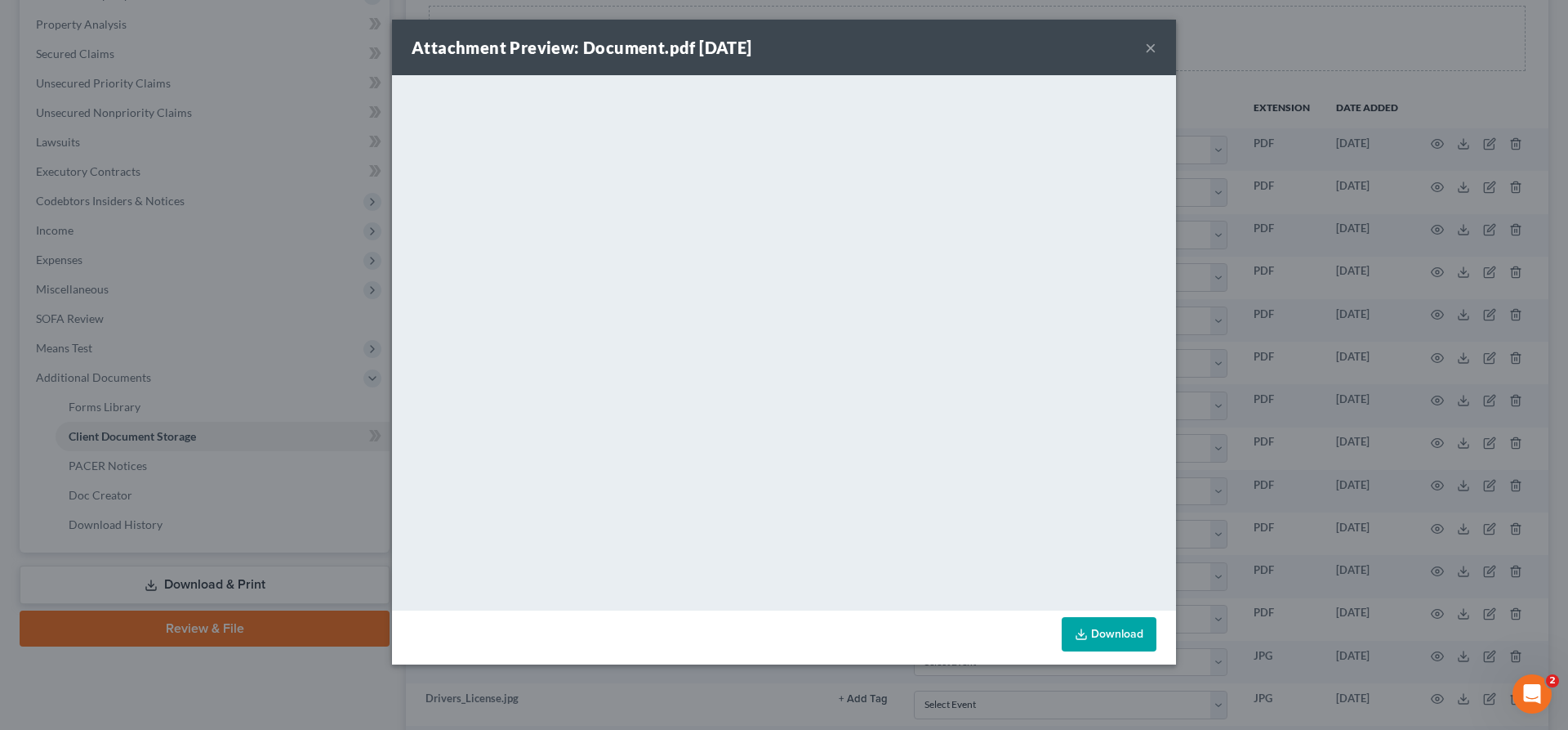
click at [1146, 50] on button "×" at bounding box center [1151, 48] width 12 height 19
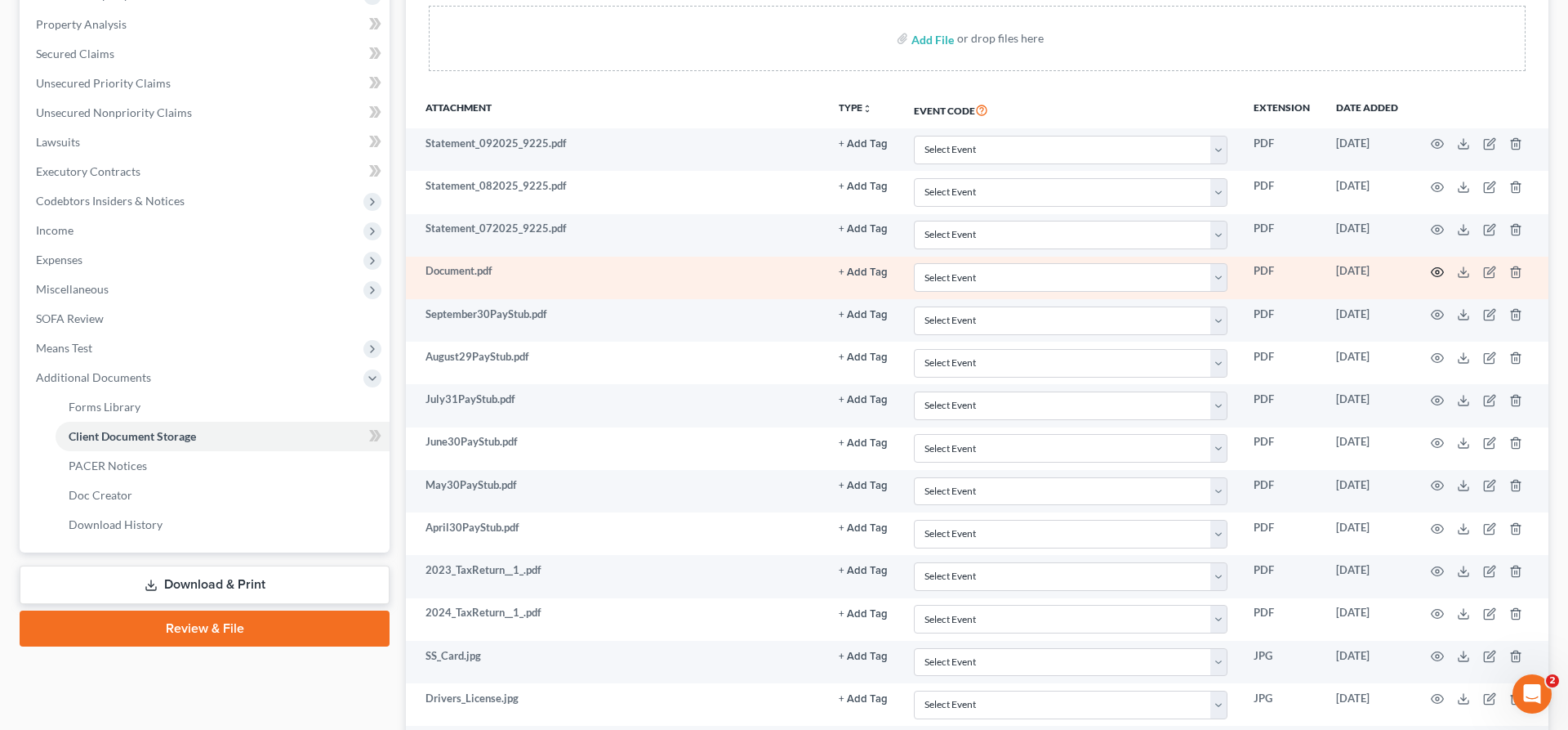
click at [1432, 276] on icon "button" at bounding box center [1437, 272] width 13 height 13
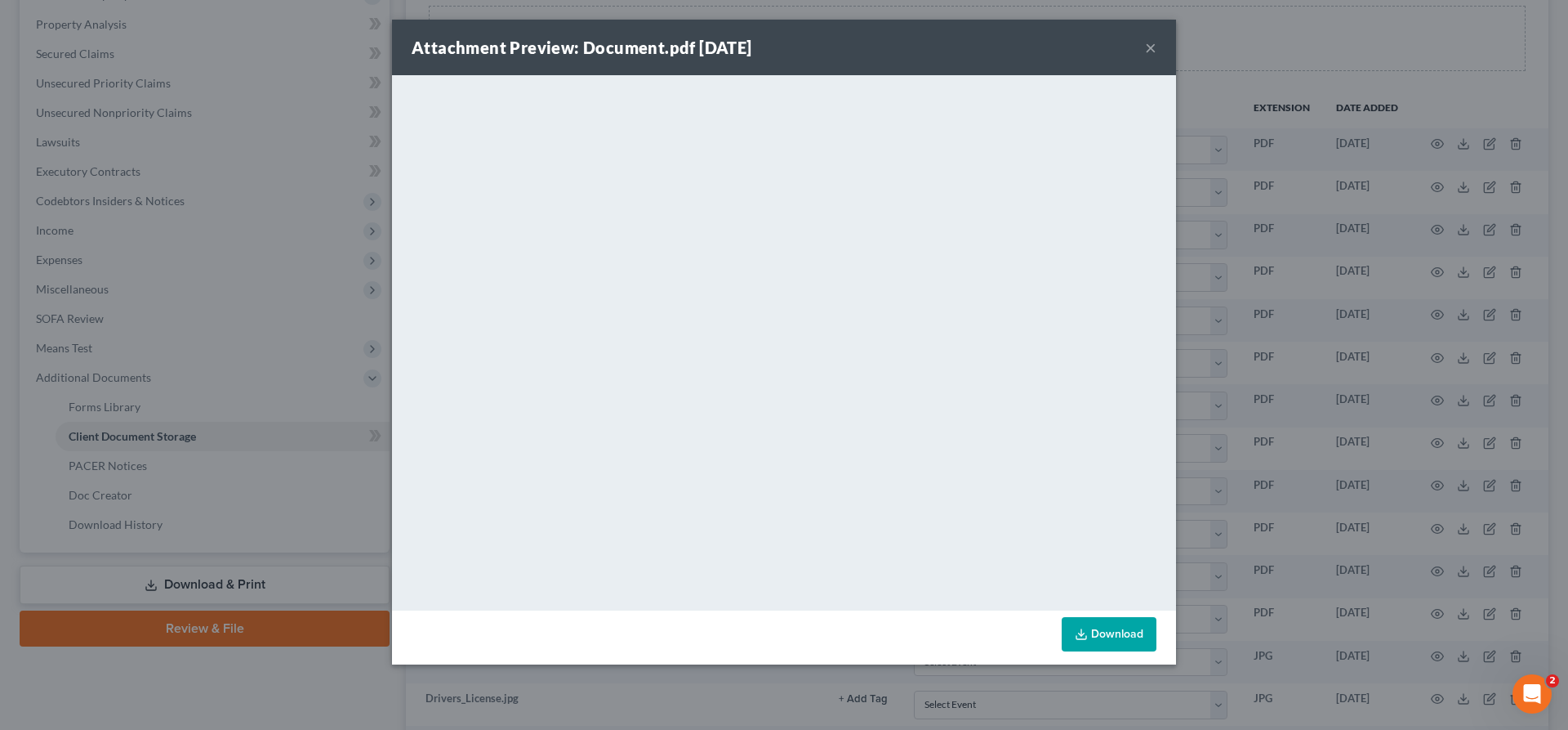
click at [1148, 51] on button "×" at bounding box center [1151, 48] width 12 height 19
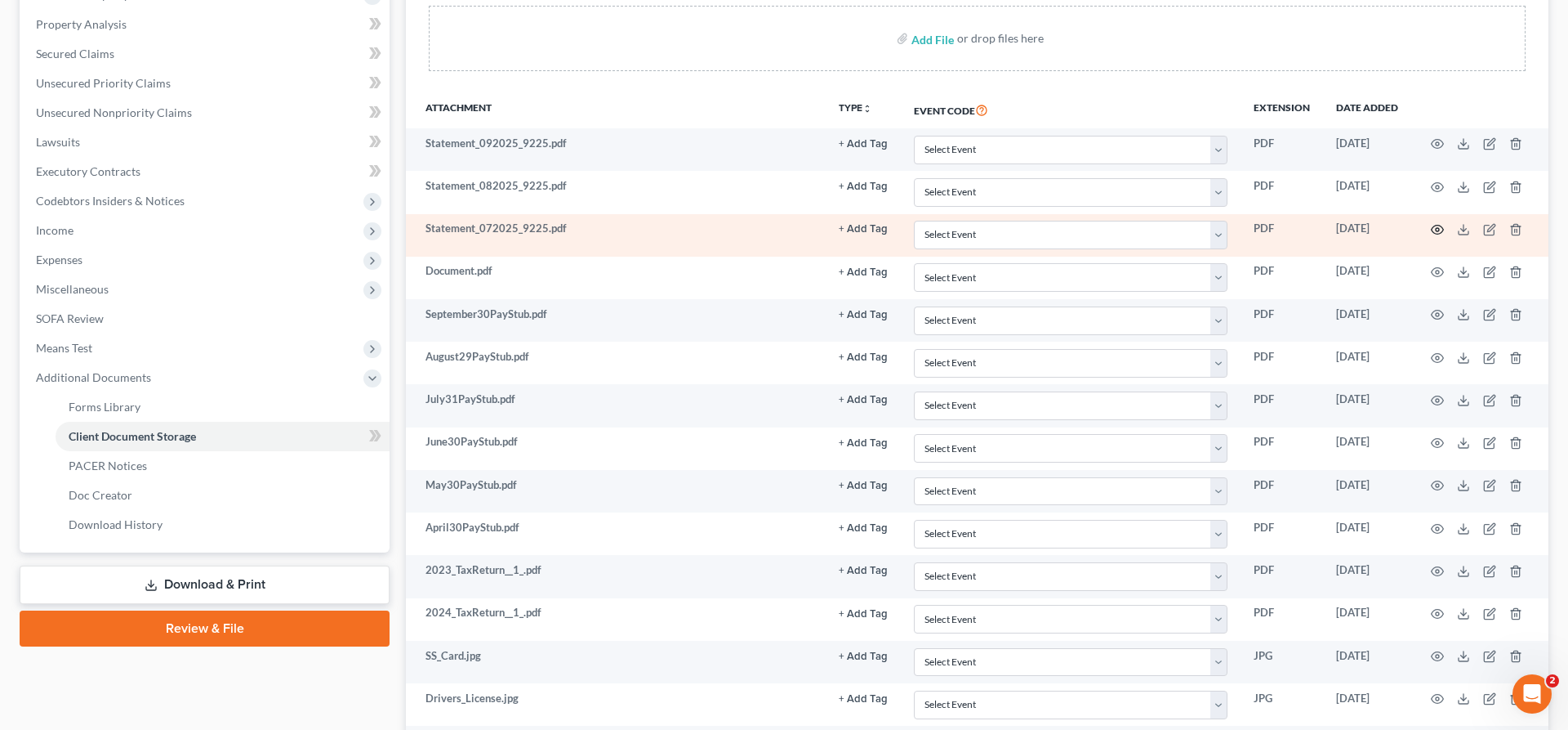
click at [1433, 231] on icon "button" at bounding box center [1437, 229] width 13 height 13
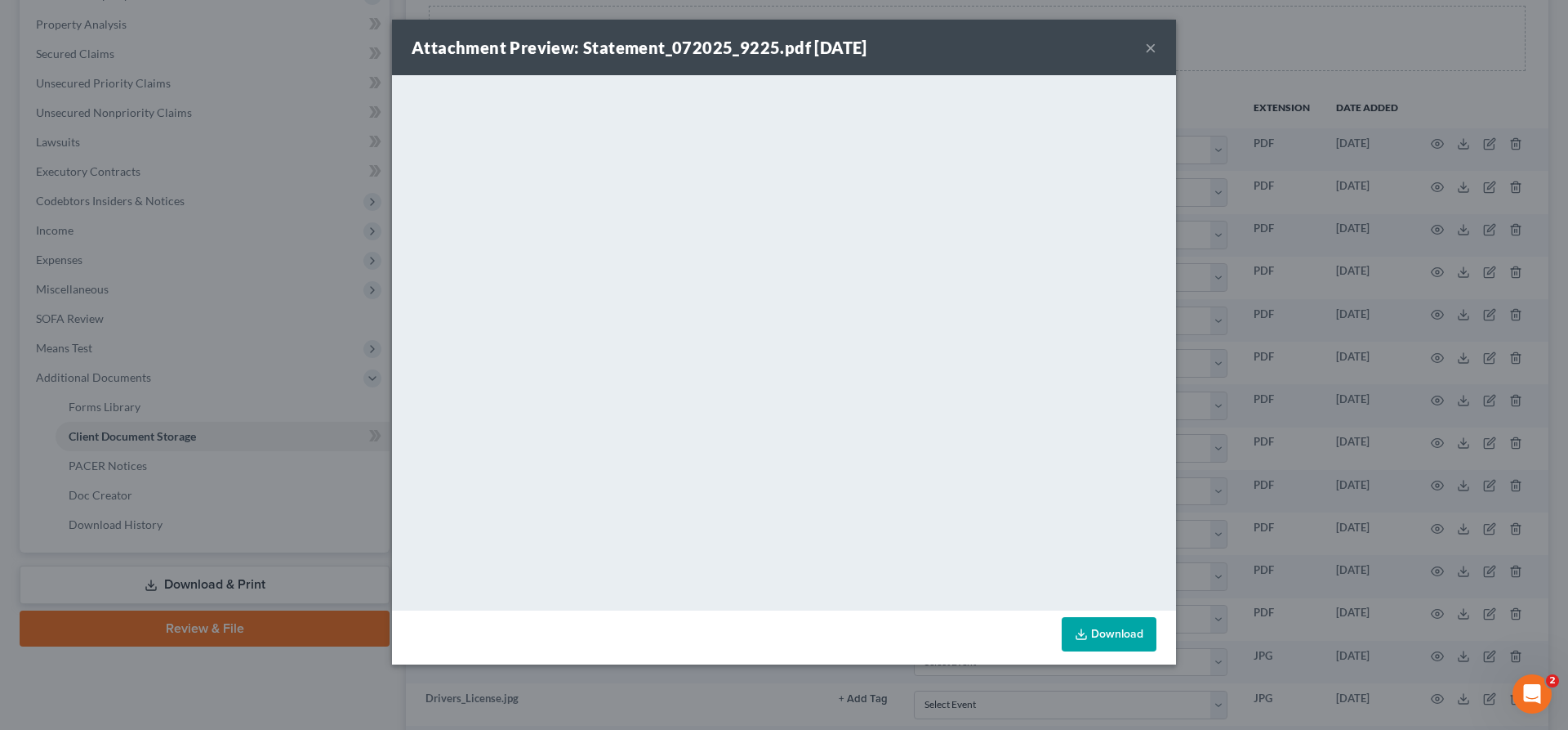
click at [1148, 51] on button "×" at bounding box center [1151, 48] width 12 height 19
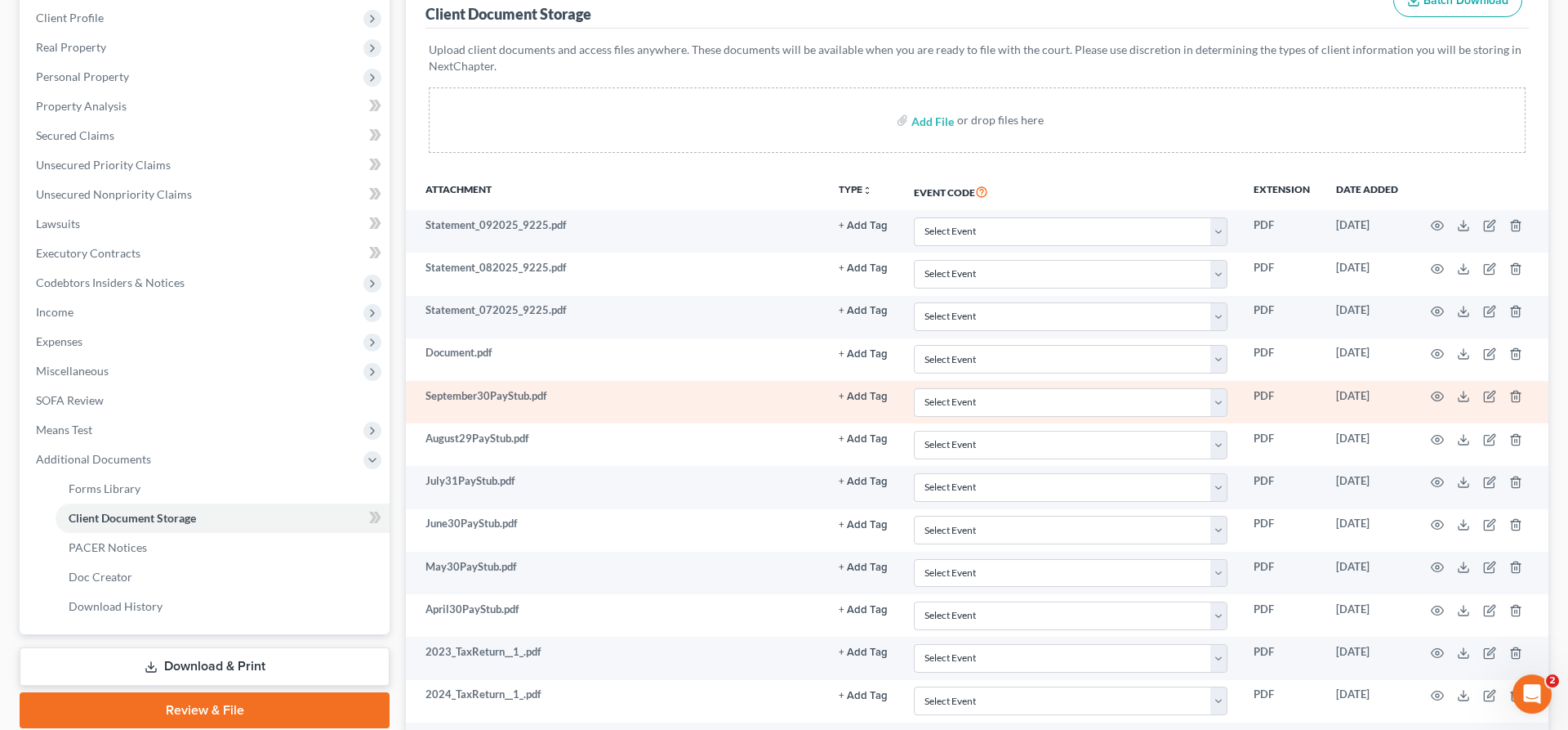
scroll to position [224, 0]
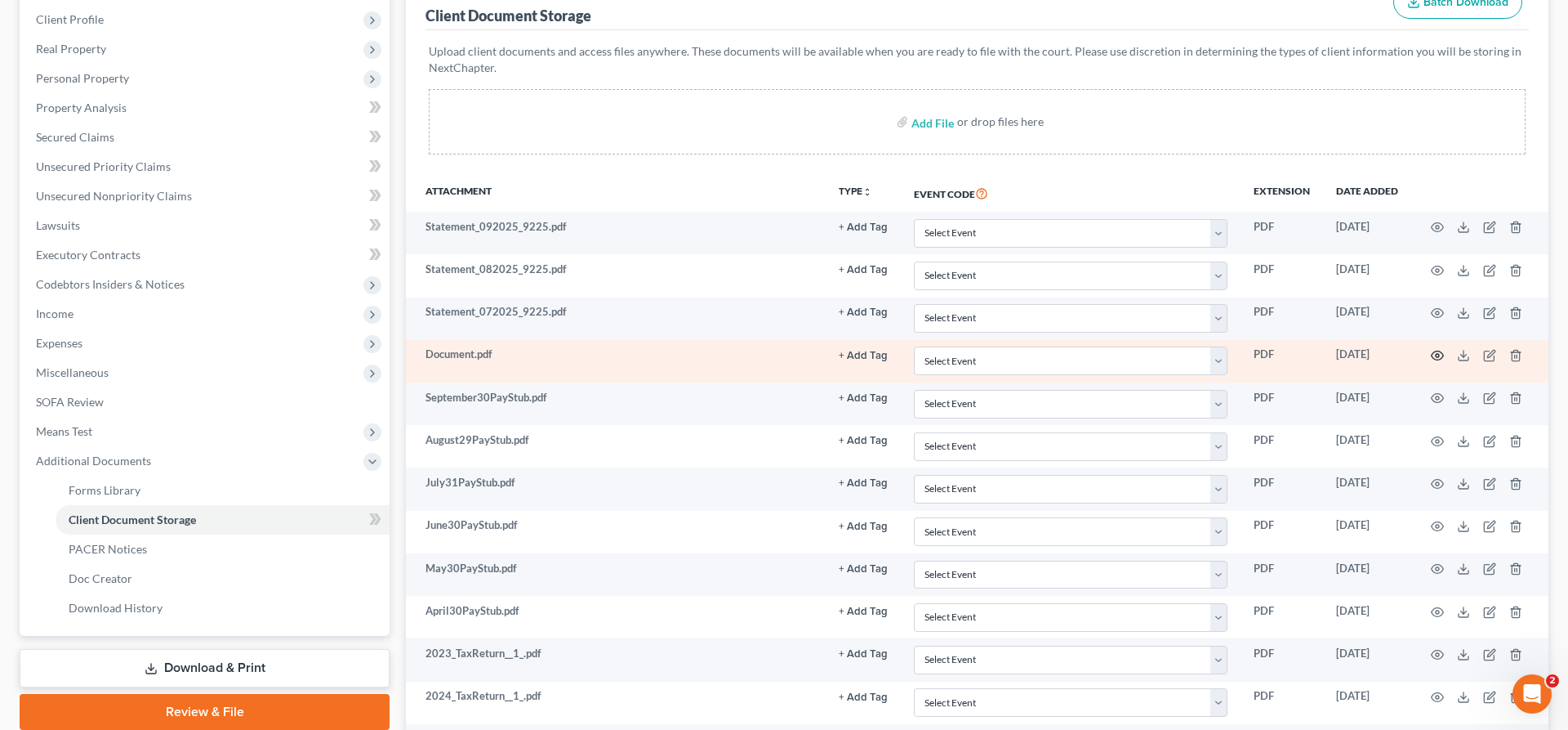
click at [1440, 358] on icon "button" at bounding box center [1437, 354] width 13 height 13
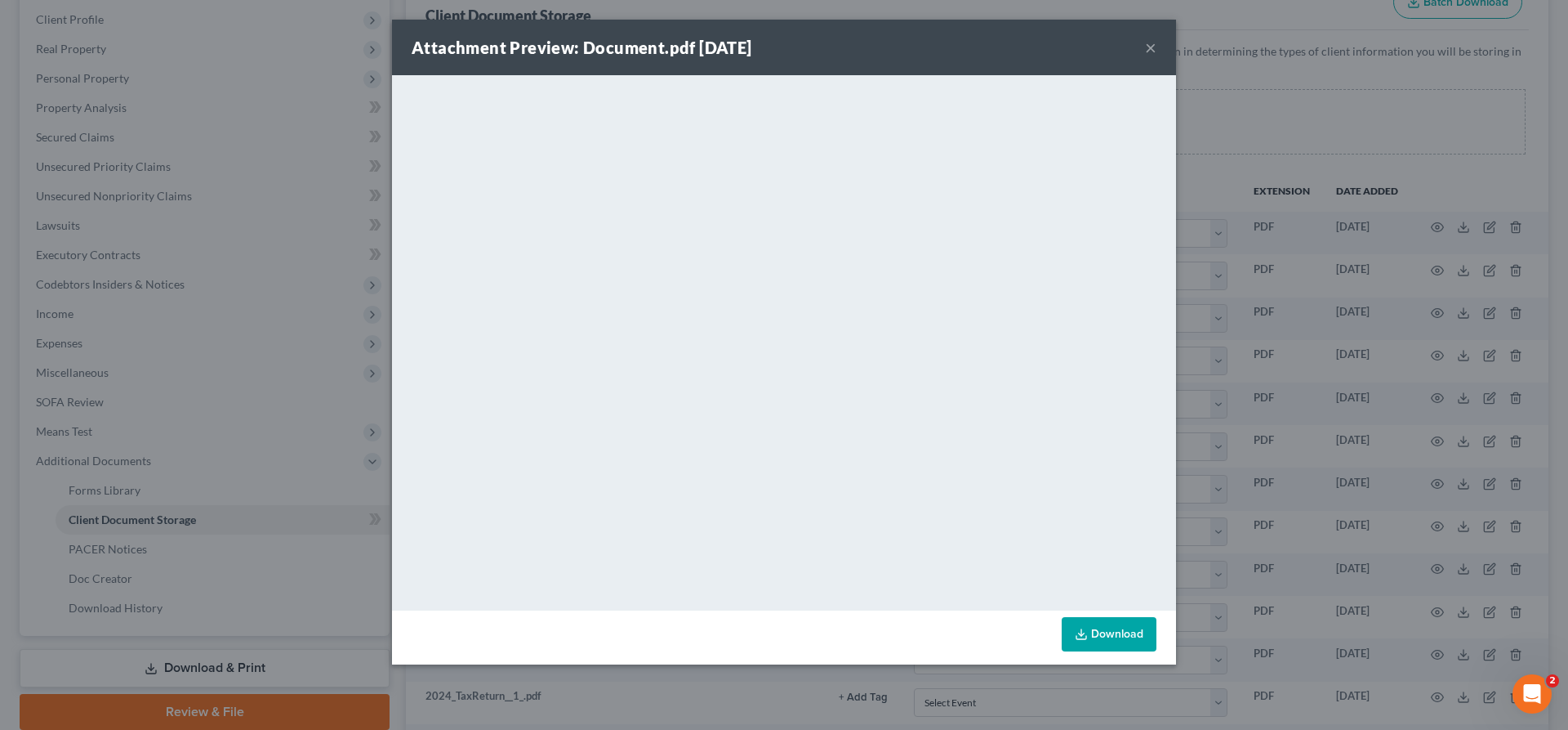
click at [1152, 51] on button "×" at bounding box center [1151, 48] width 12 height 19
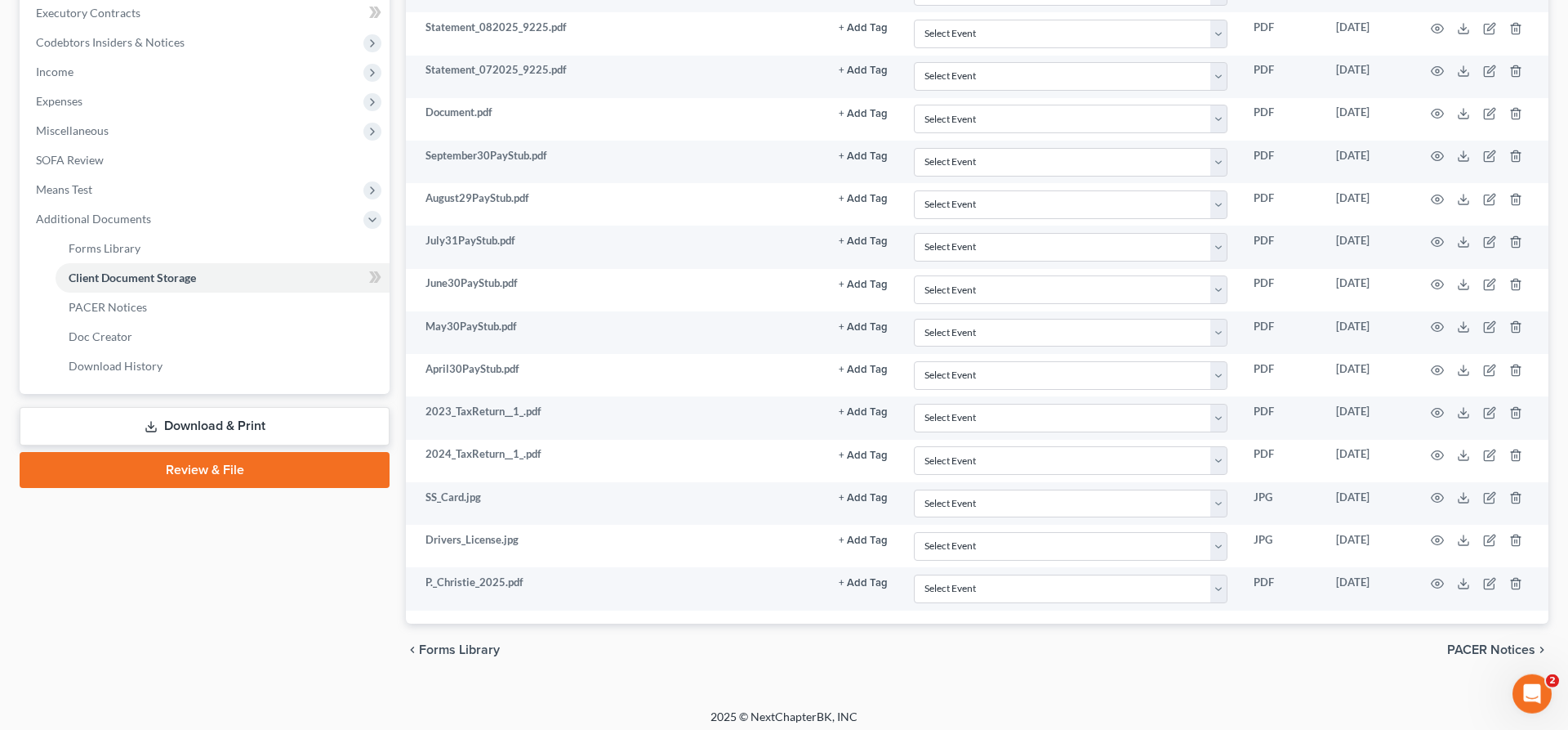
scroll to position [474, 0]
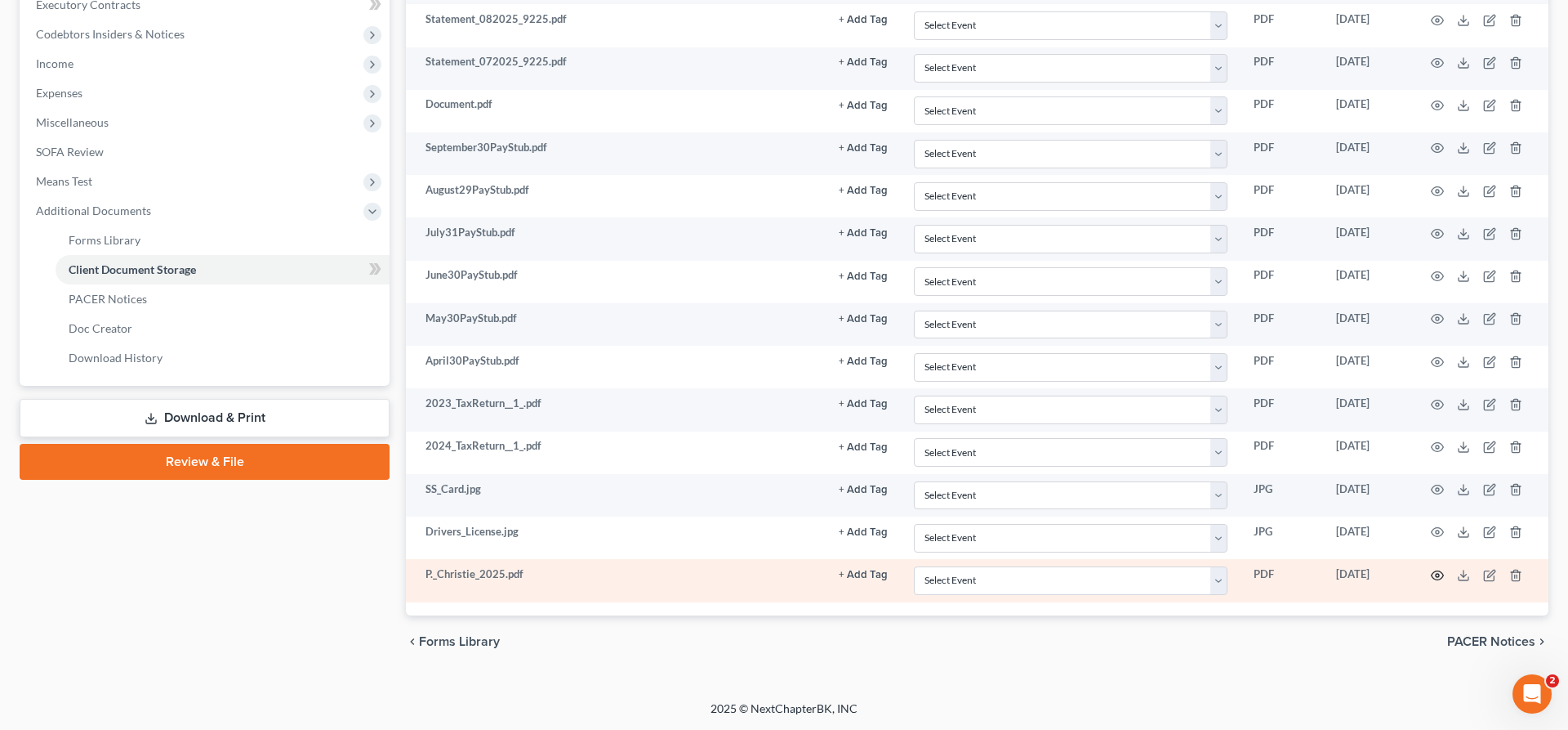
click at [1437, 578] on icon "button" at bounding box center [1437, 575] width 13 height 13
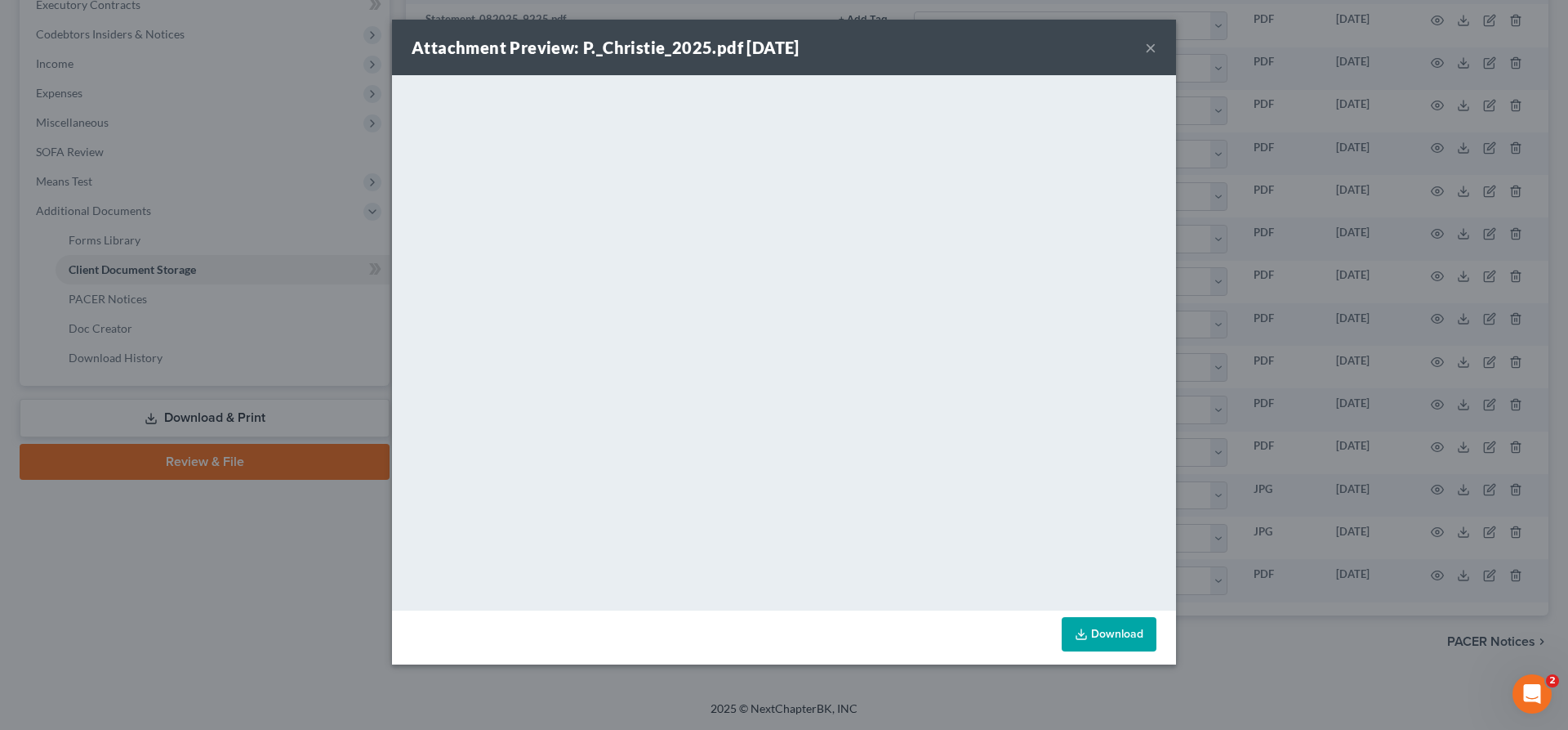
click at [1151, 52] on button "×" at bounding box center [1151, 48] width 12 height 19
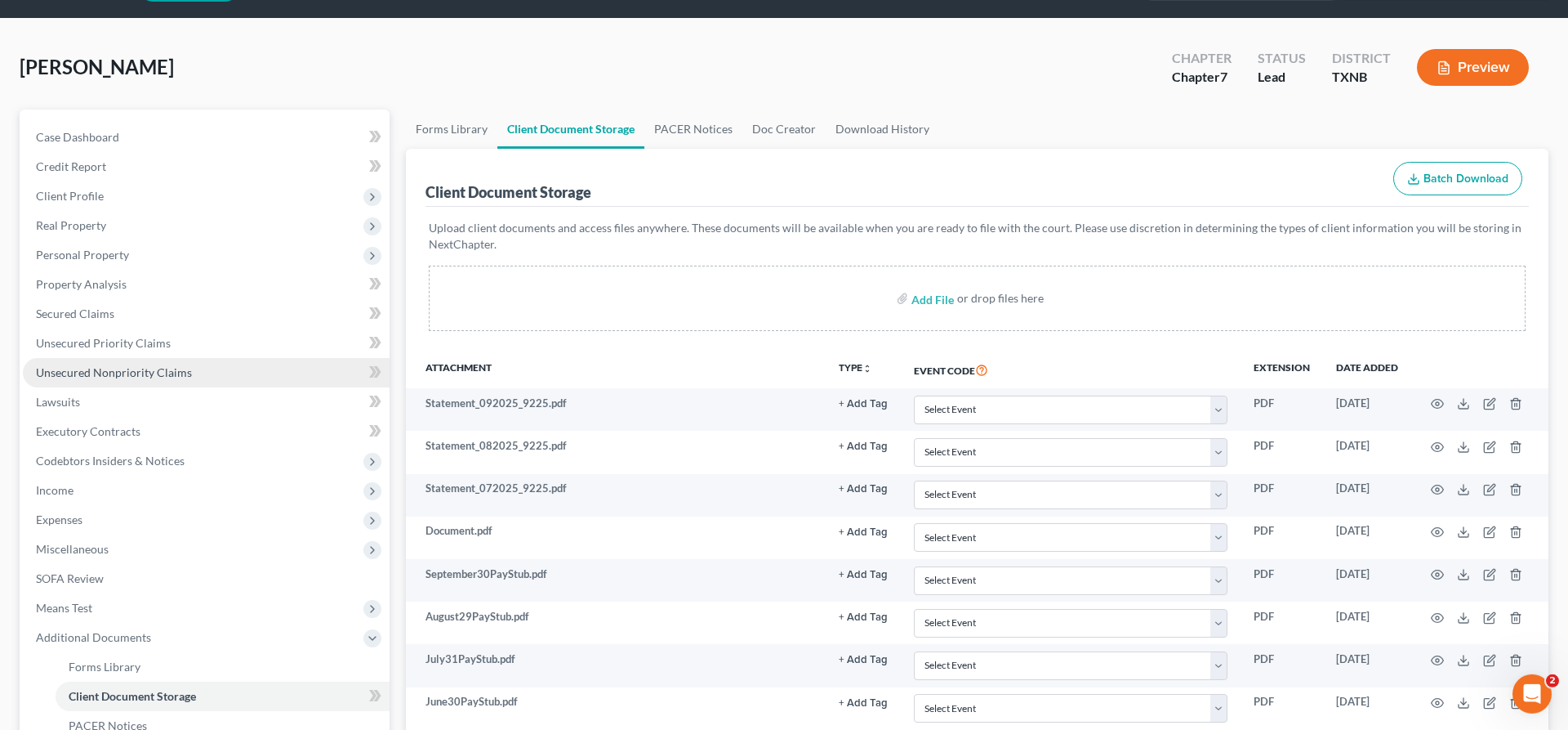
scroll to position [0, 0]
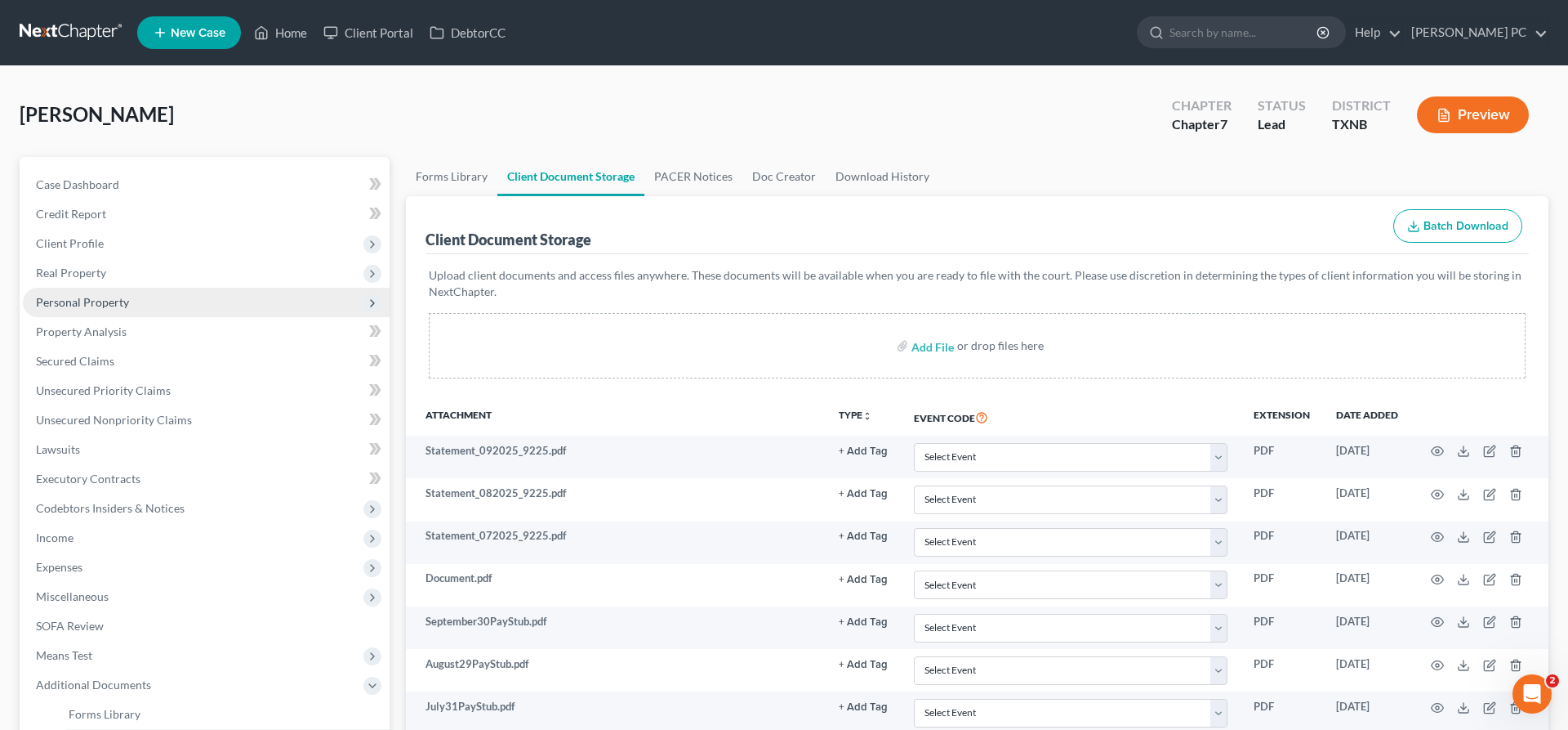
click at [121, 307] on span "Personal Property" at bounding box center [82, 302] width 93 height 14
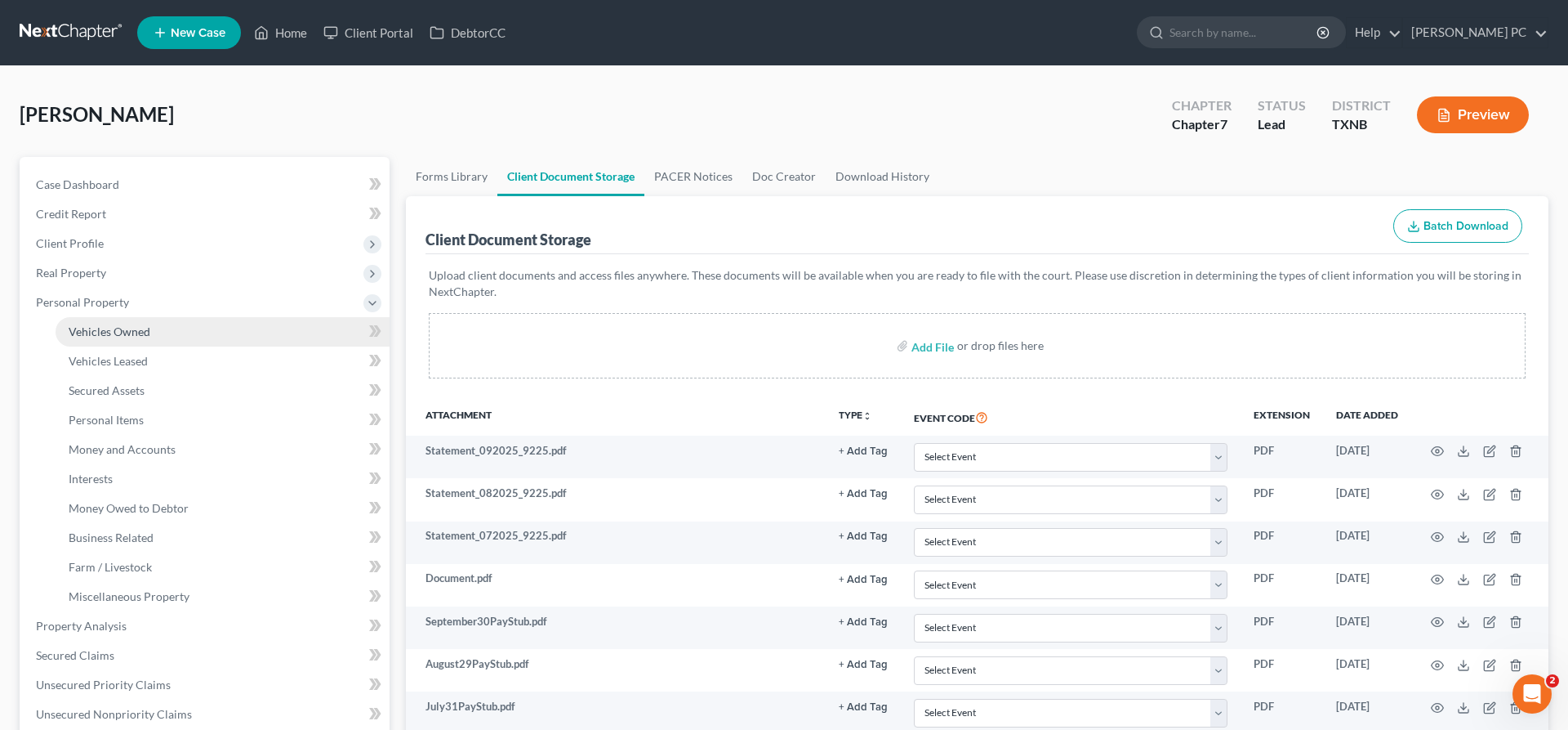
click at [133, 331] on span "Vehicles Owned" at bounding box center [110, 331] width 82 height 14
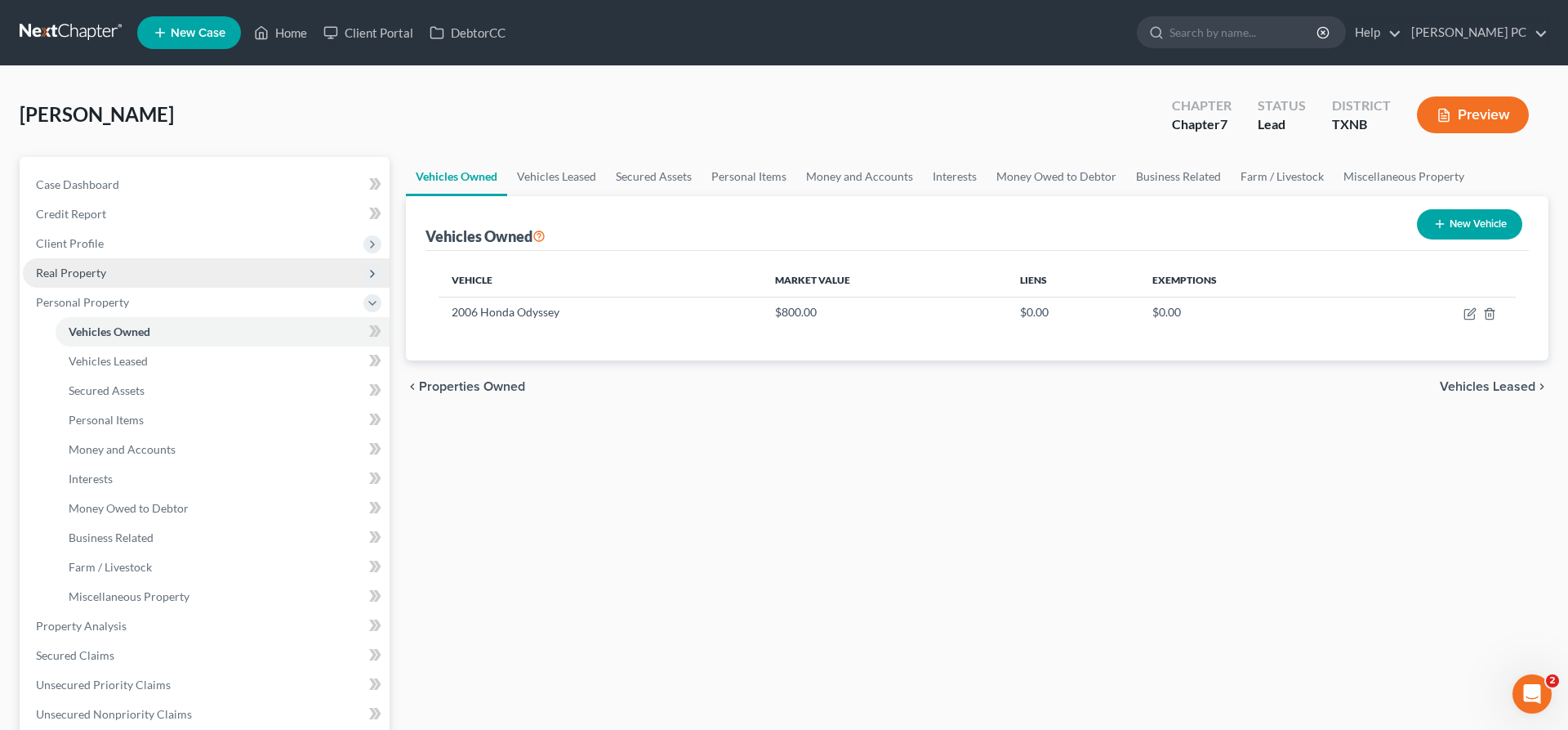
click at [104, 276] on span "Real Property" at bounding box center [71, 273] width 70 height 14
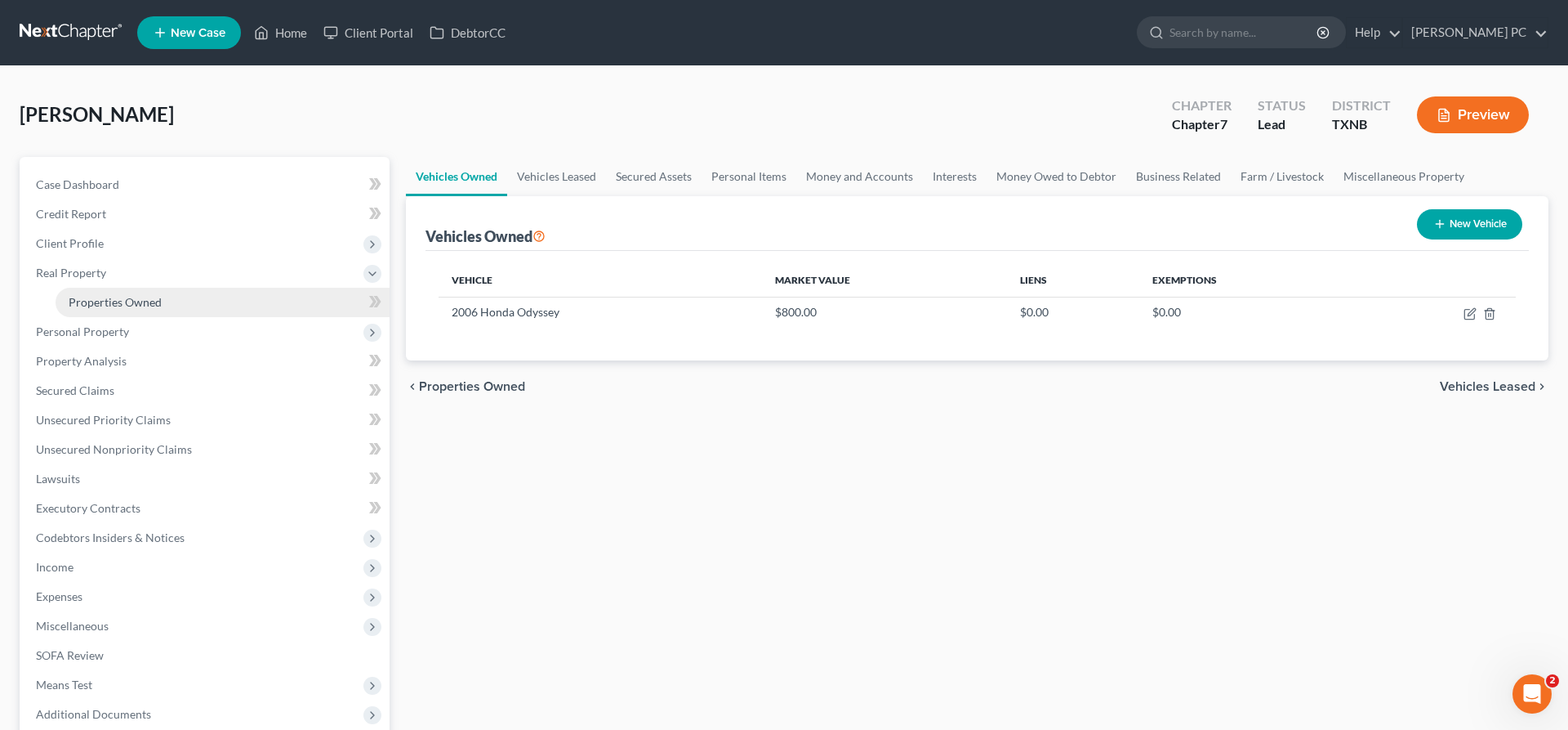
click at [122, 296] on span "Properties Owned" at bounding box center [115, 302] width 93 height 14
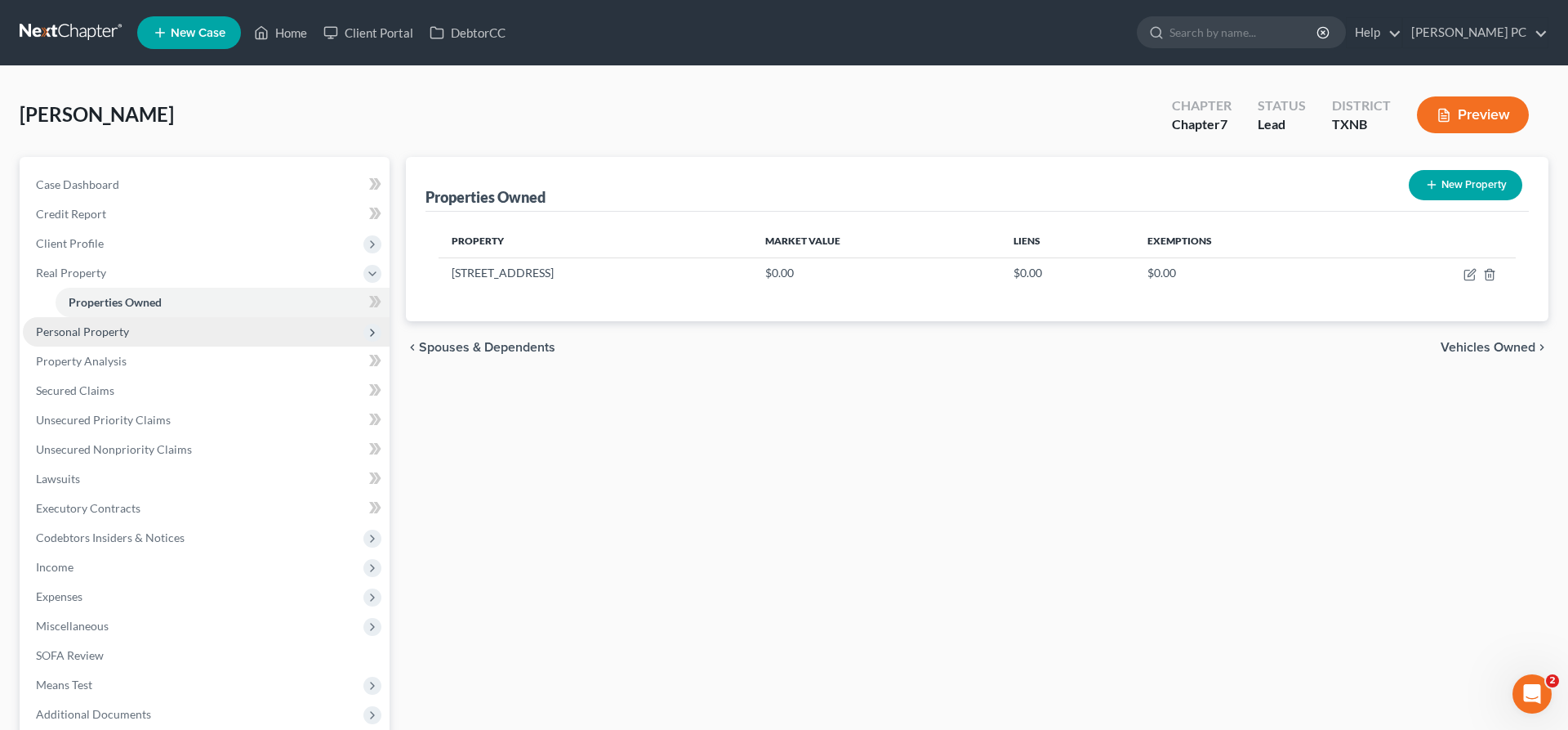
click at [92, 333] on span "Personal Property" at bounding box center [82, 331] width 93 height 14
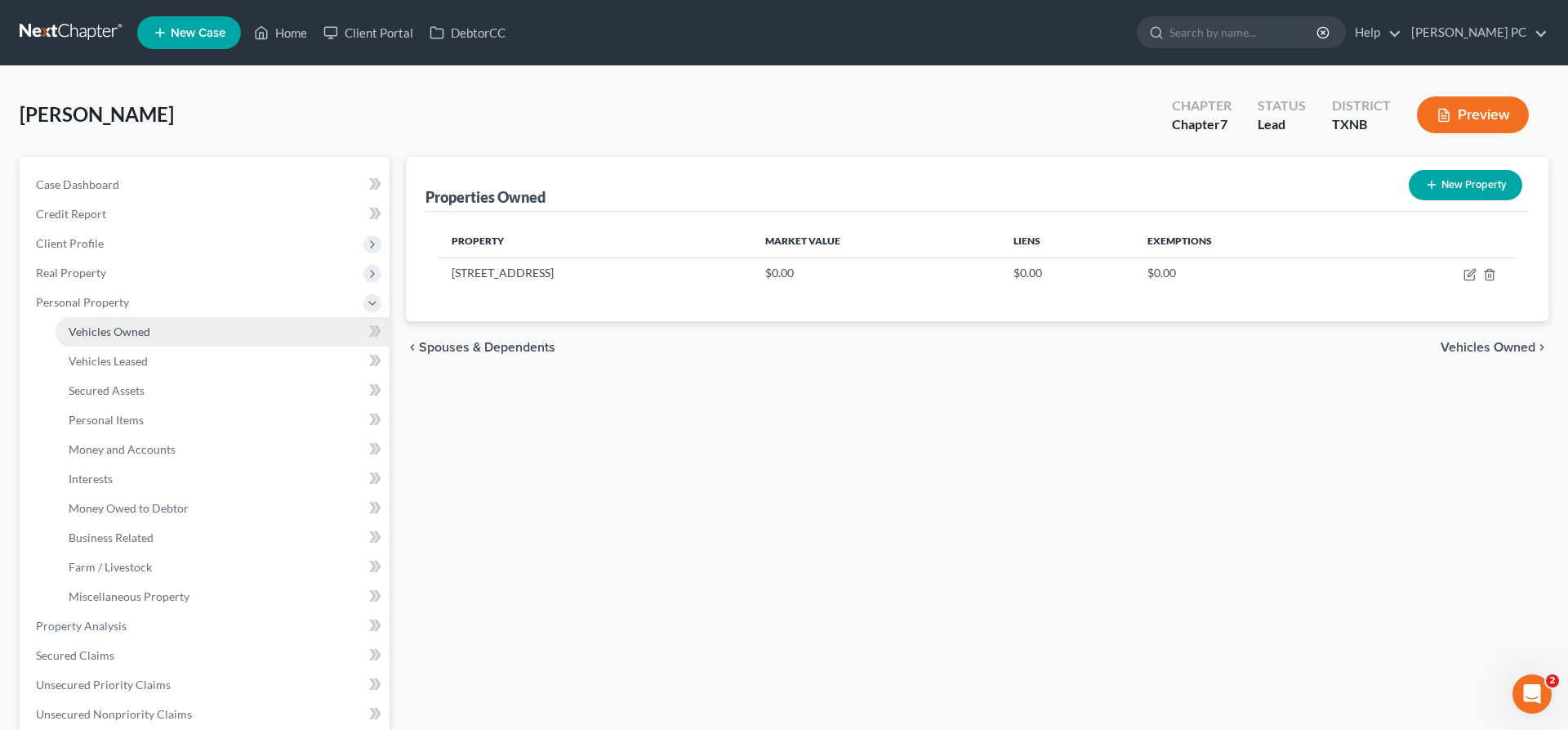
click at [104, 333] on span "Vehicles Owned" at bounding box center [110, 331] width 82 height 14
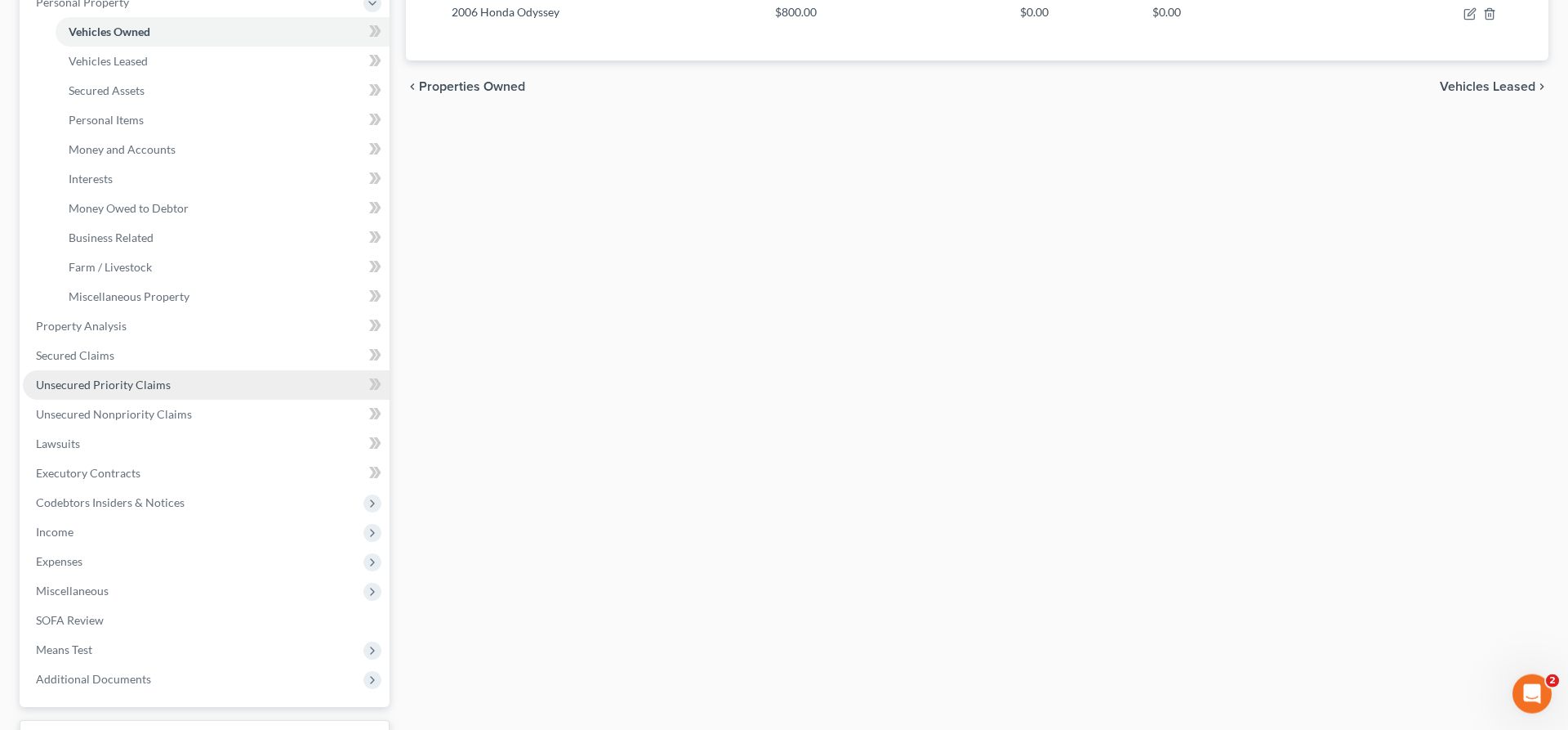
scroll to position [333, 0]
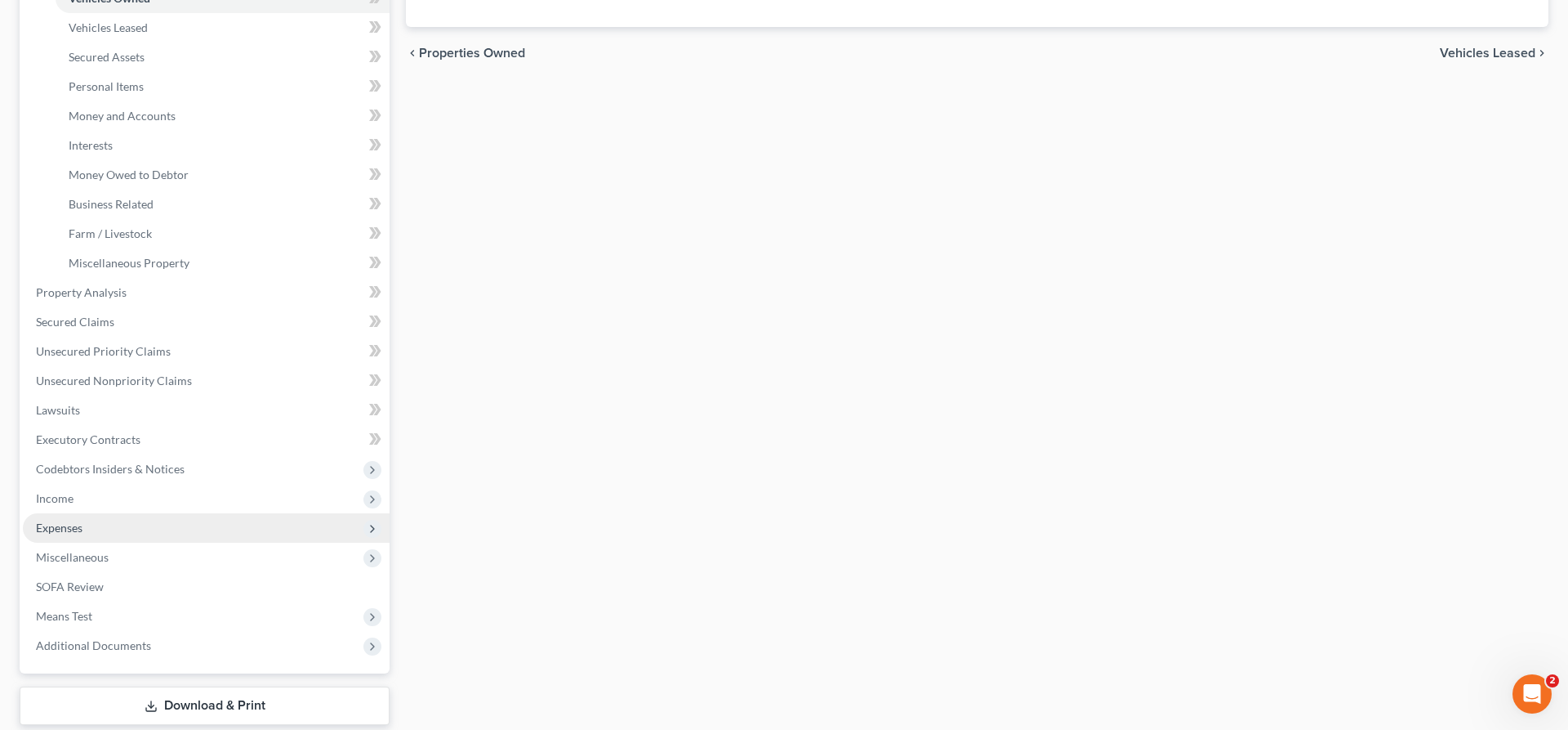
click at [100, 524] on span "Expenses" at bounding box center [207, 528] width 367 height 29
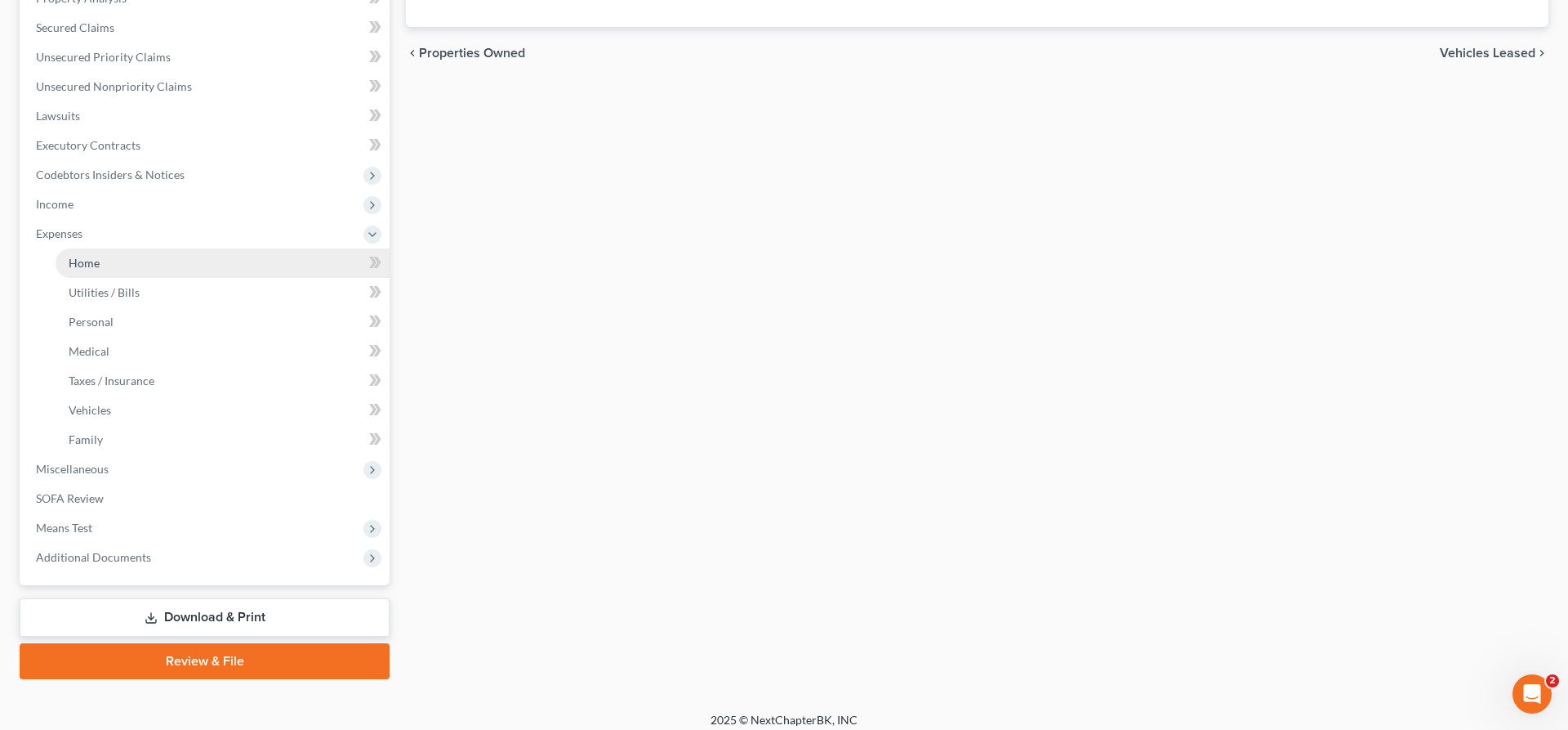
click at [101, 264] on link "Home" at bounding box center [222, 263] width 334 height 29
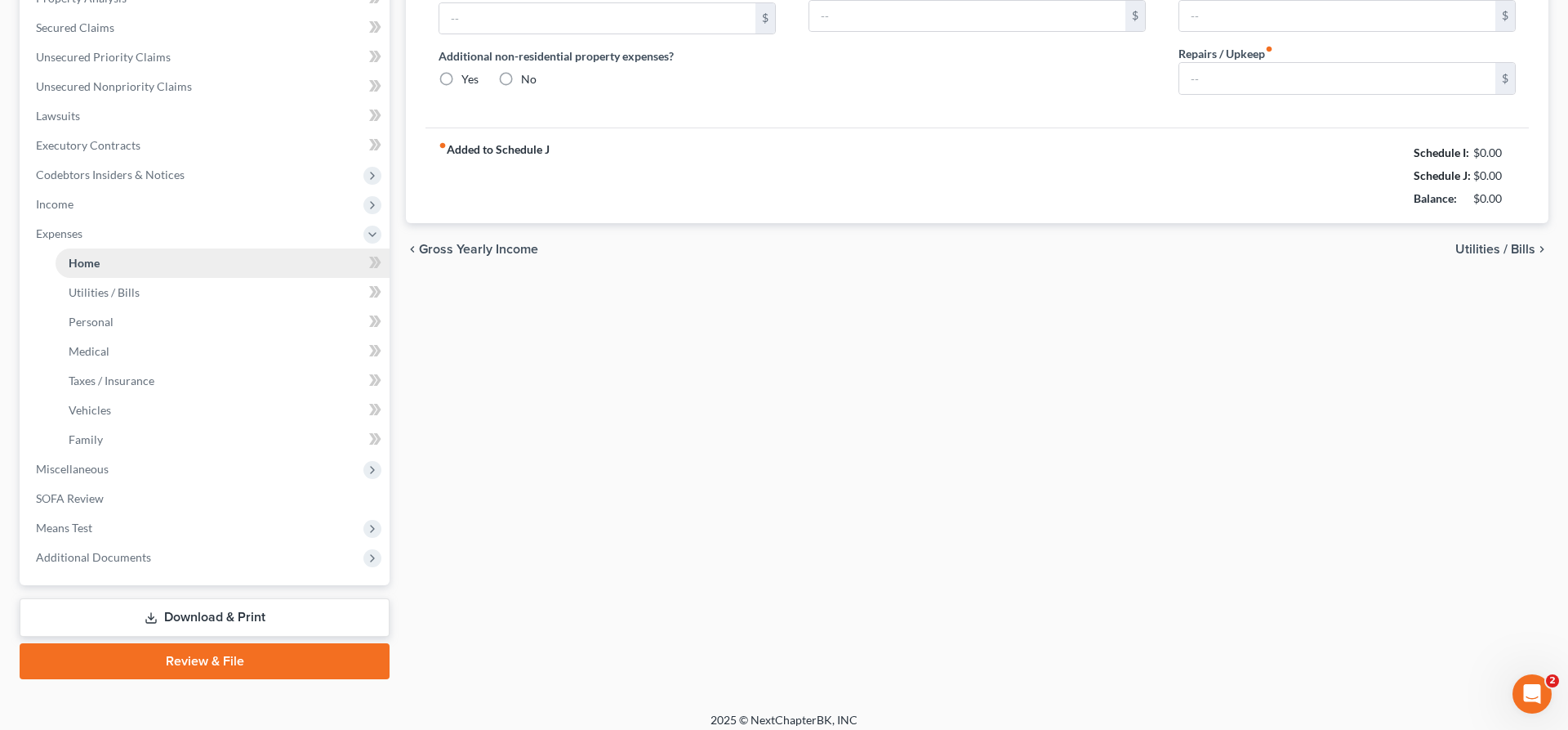
type input "350.00"
type input "0.00"
radio input "true"
type input "200.00"
type input "250.00"
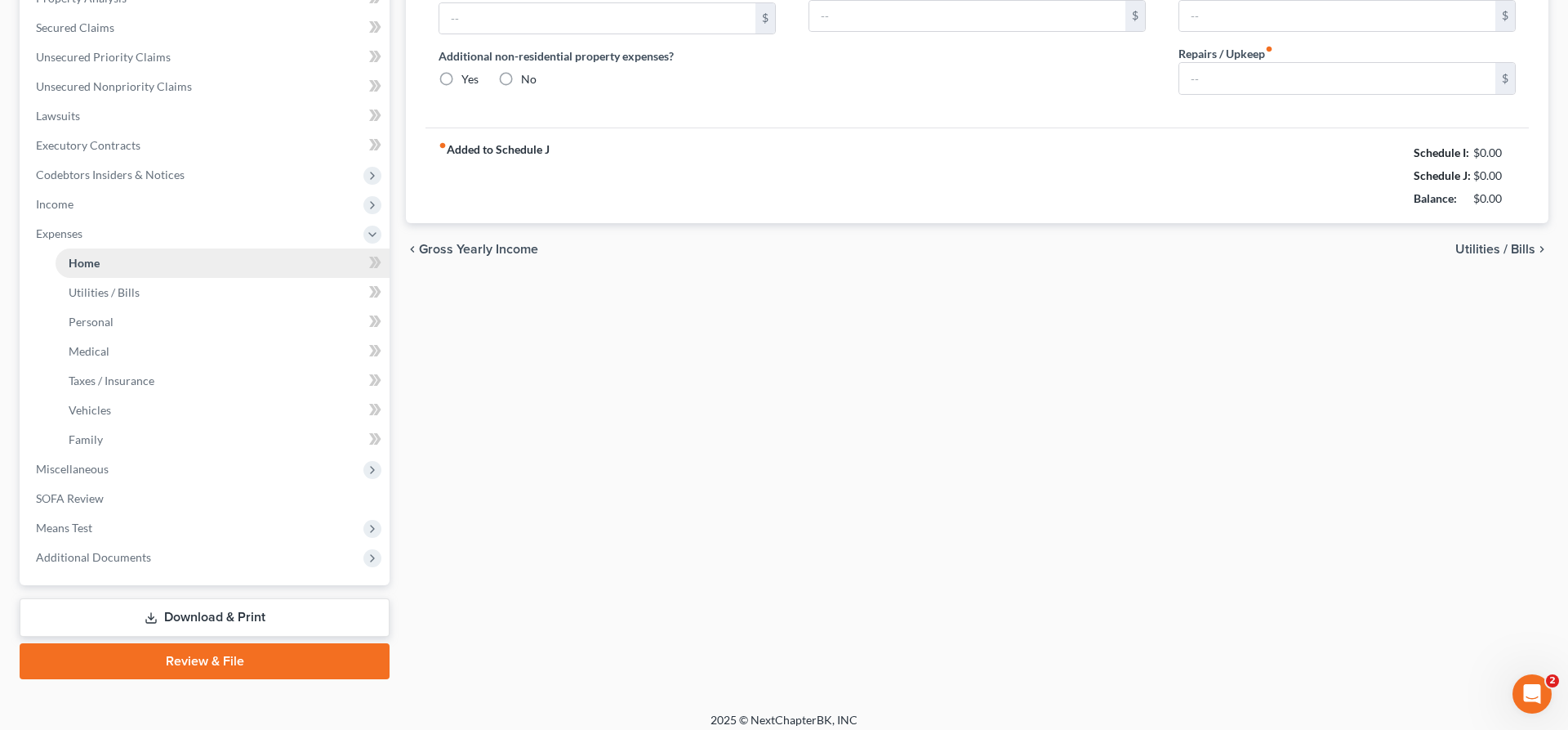
type input "200.00"
type input "0.00"
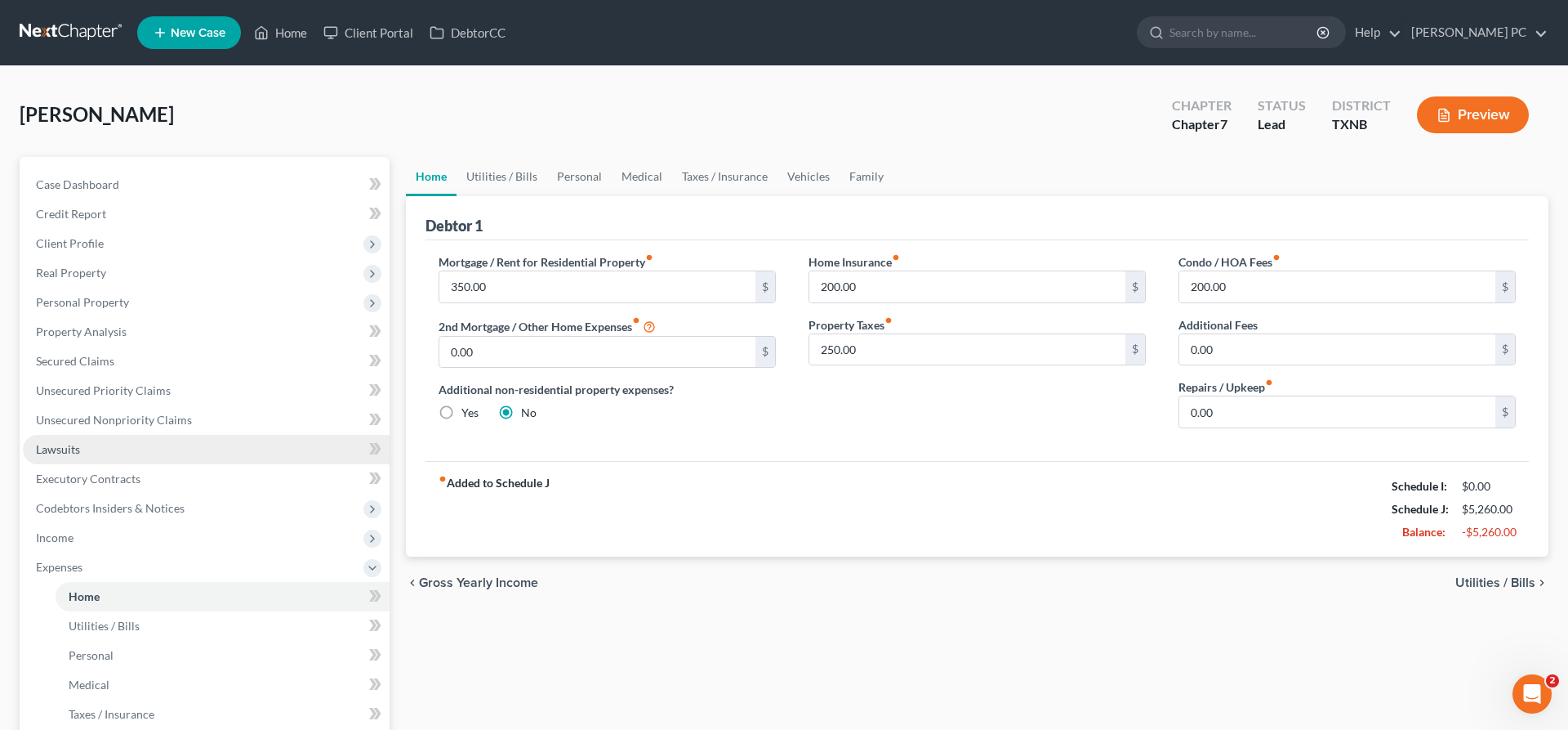
click at [82, 446] on link "Lawsuits" at bounding box center [207, 449] width 367 height 29
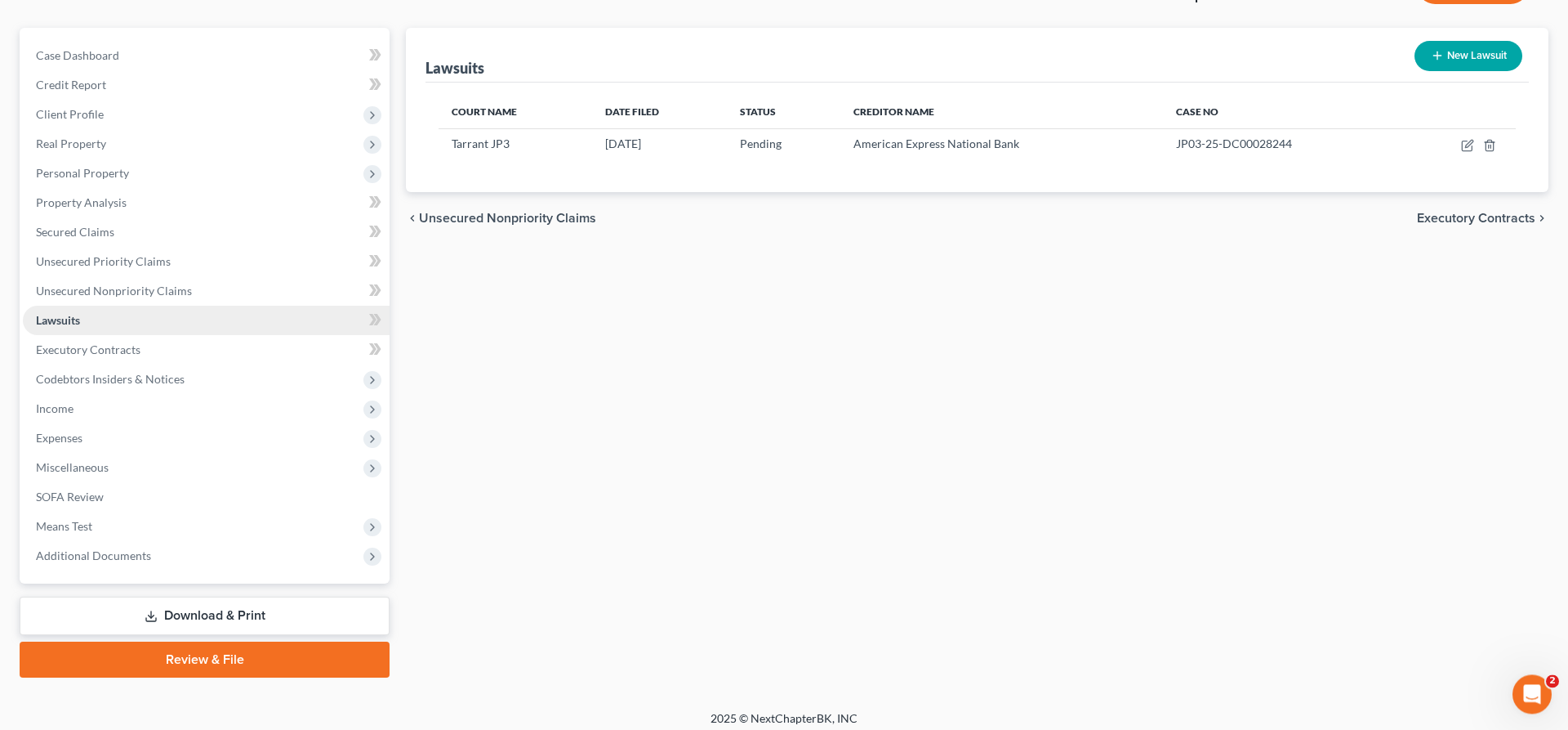
scroll to position [137, 0]
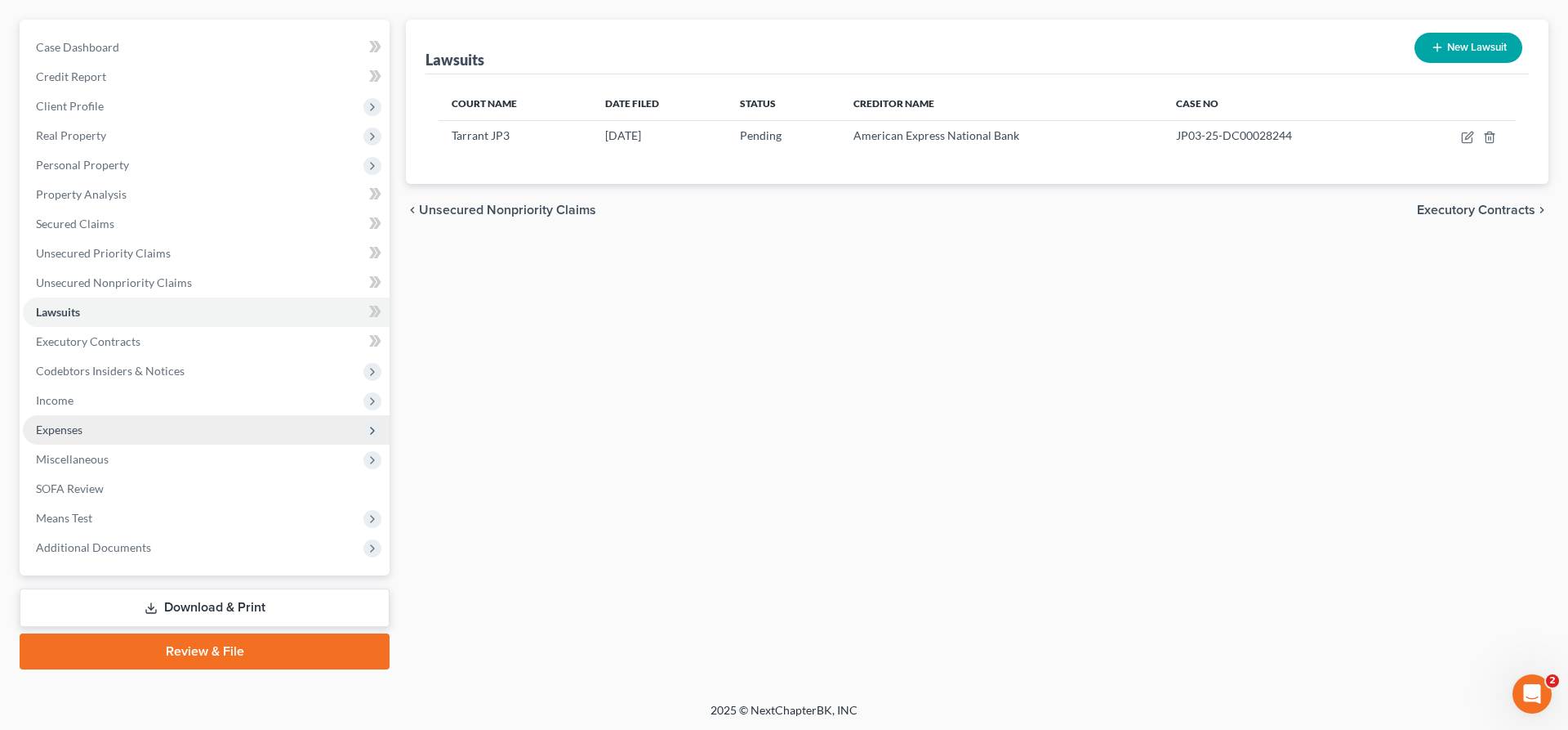
click at [86, 428] on span "Expenses" at bounding box center [207, 430] width 367 height 29
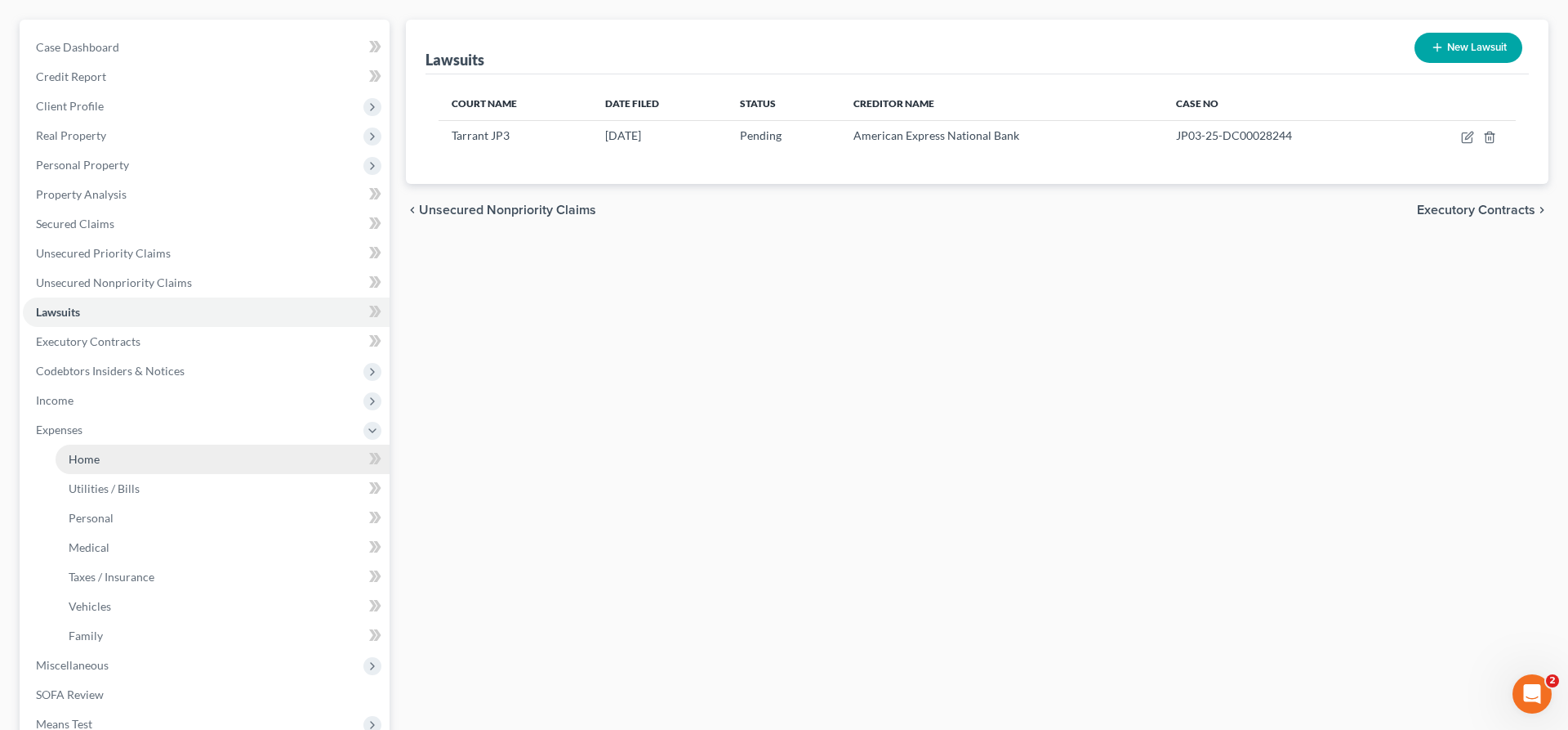
click at [142, 466] on link "Home" at bounding box center [222, 459] width 334 height 29
click at [146, 491] on link "Utilities / Bills" at bounding box center [222, 488] width 334 height 29
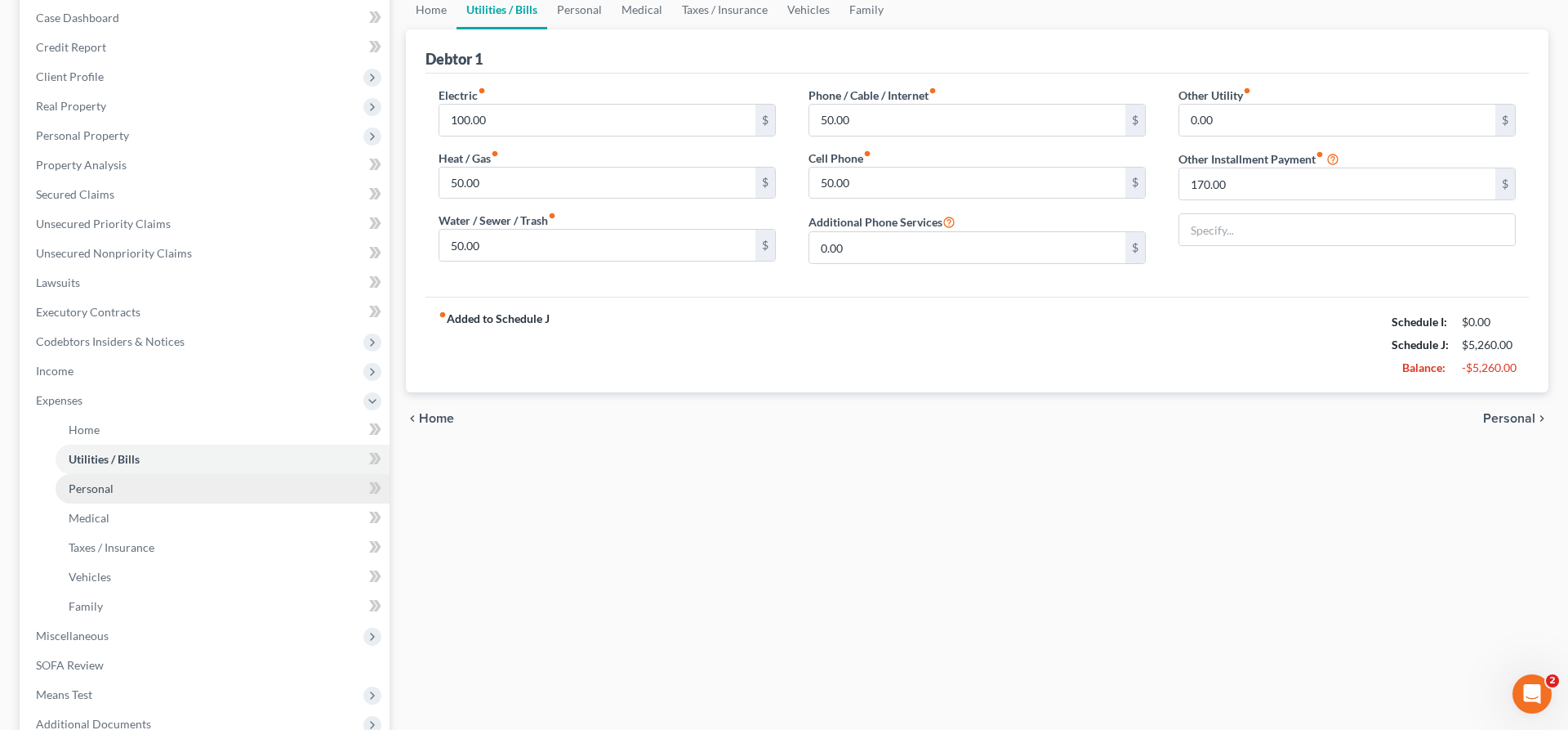
click at [139, 493] on link "Personal" at bounding box center [222, 488] width 334 height 29
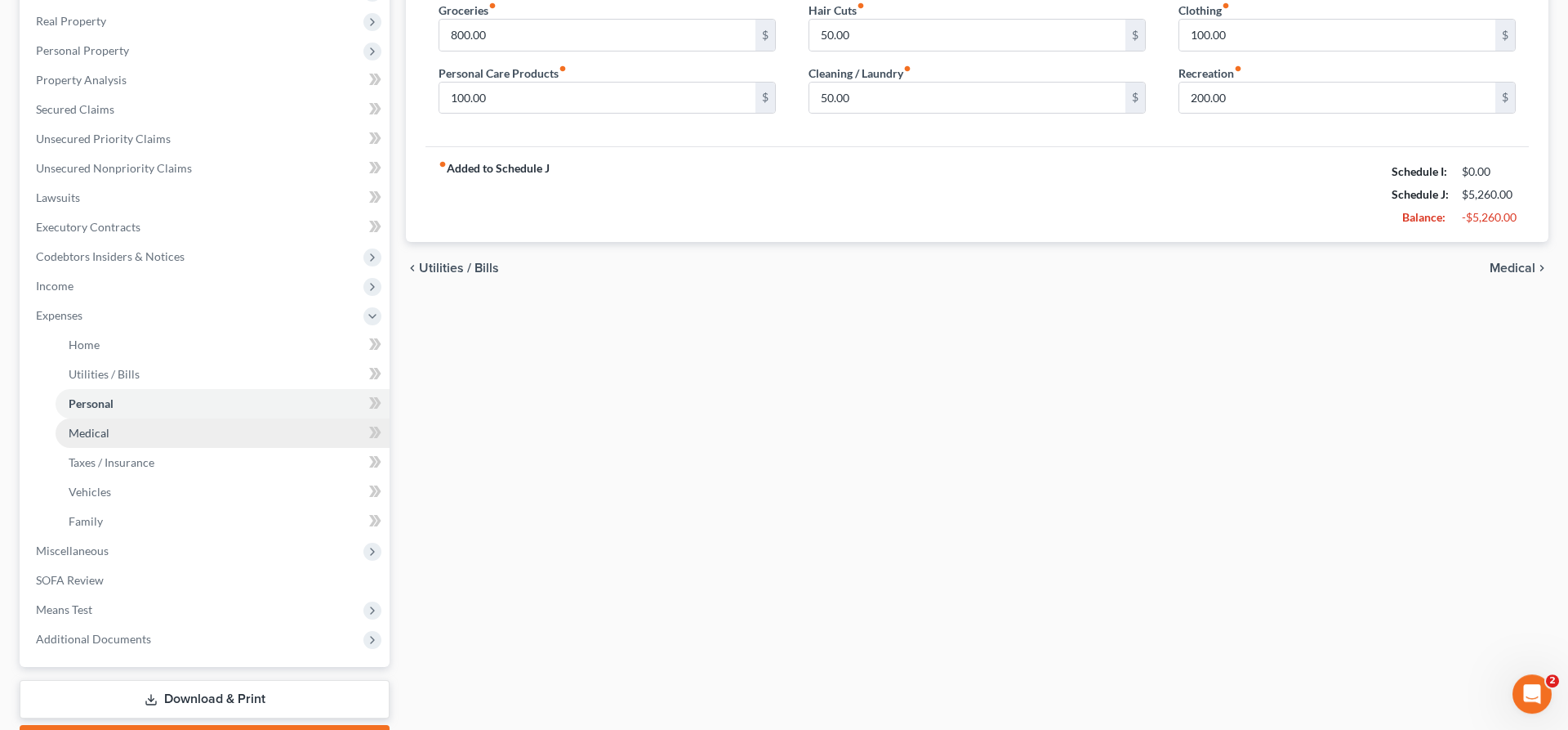
click at [128, 432] on link "Medical" at bounding box center [222, 433] width 334 height 29
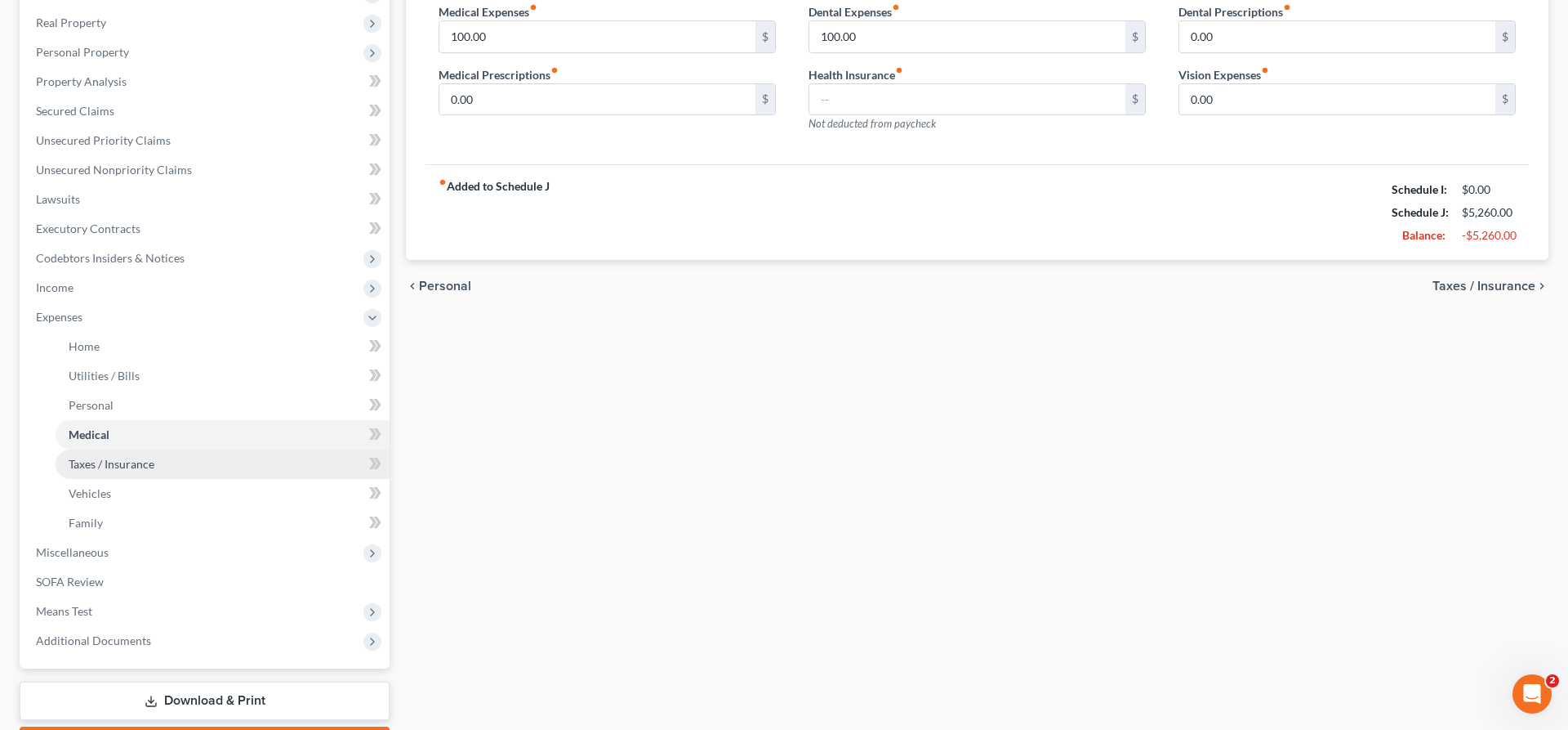
click at [147, 464] on span "Taxes / Insurance" at bounding box center [112, 464] width 85 height 14
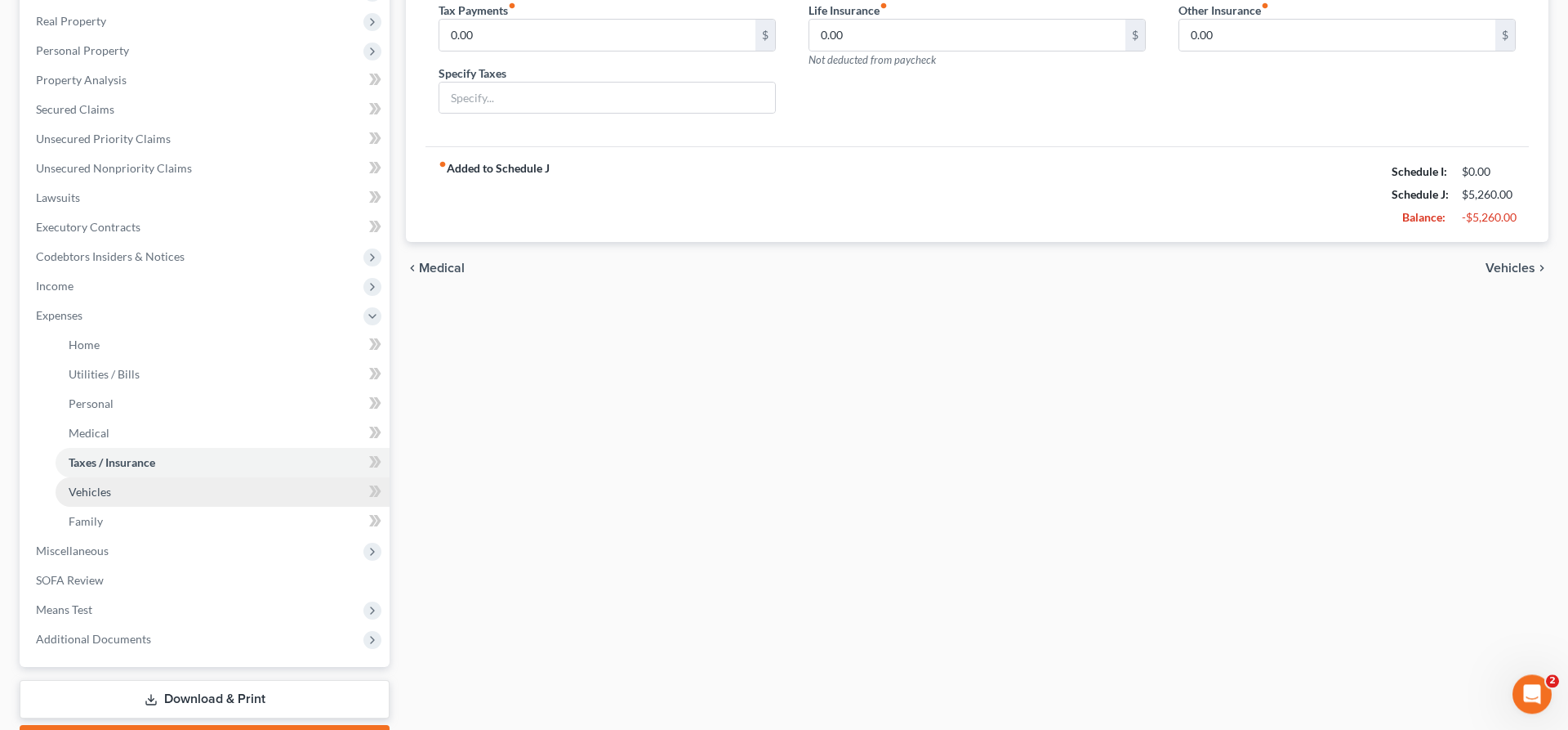
click at [128, 488] on link "Vehicles" at bounding box center [222, 492] width 334 height 29
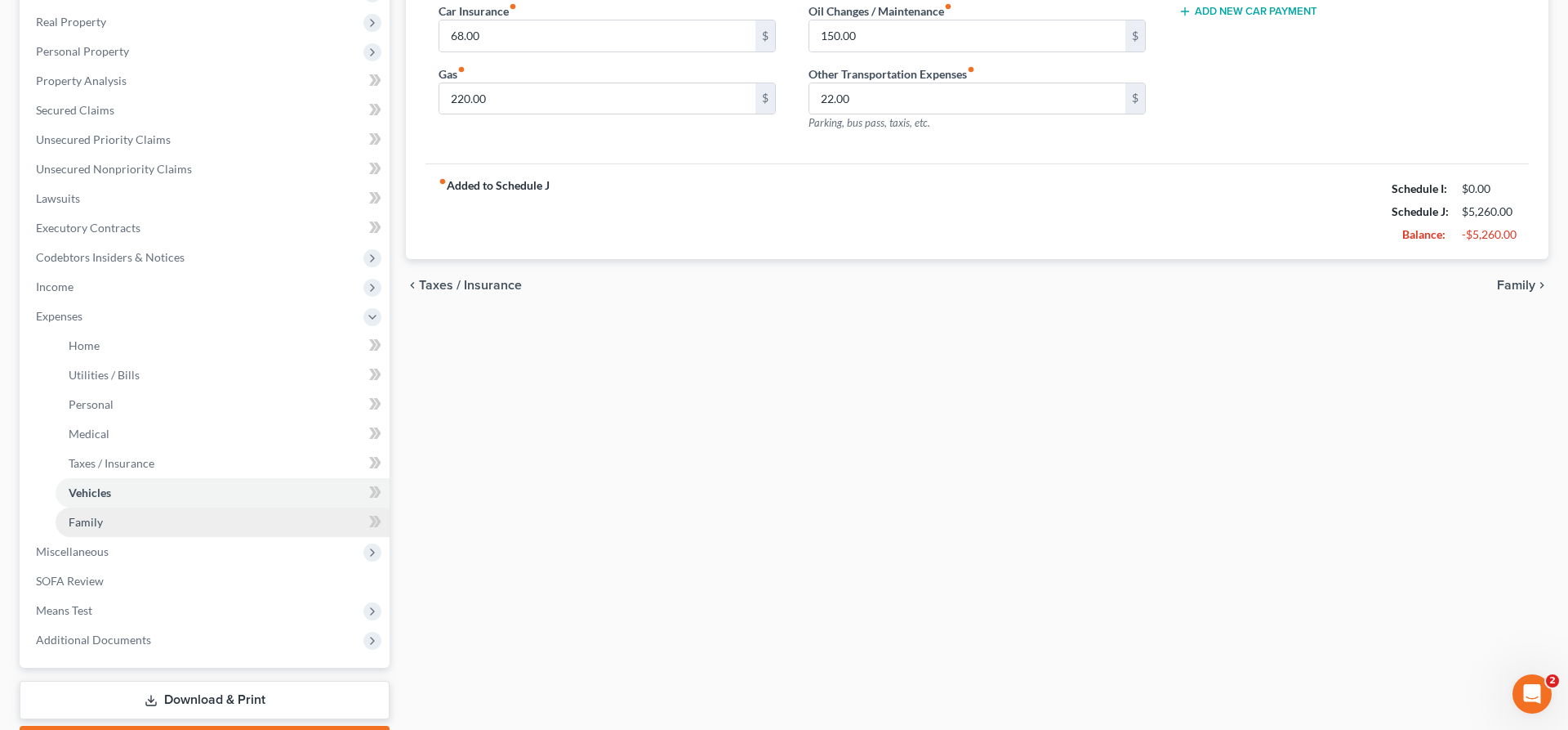
click at [148, 524] on link "Family" at bounding box center [222, 522] width 334 height 29
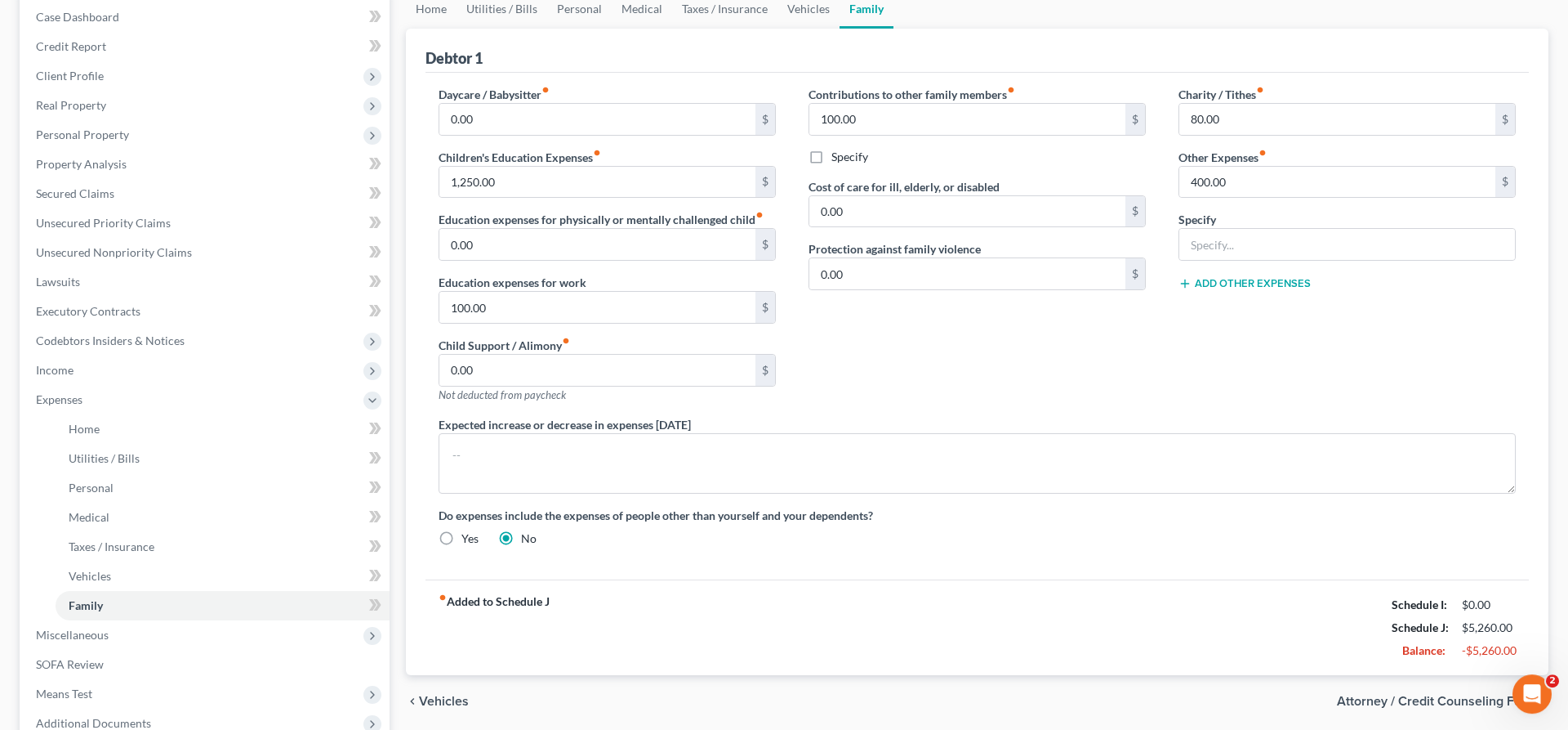
scroll to position [167, 0]
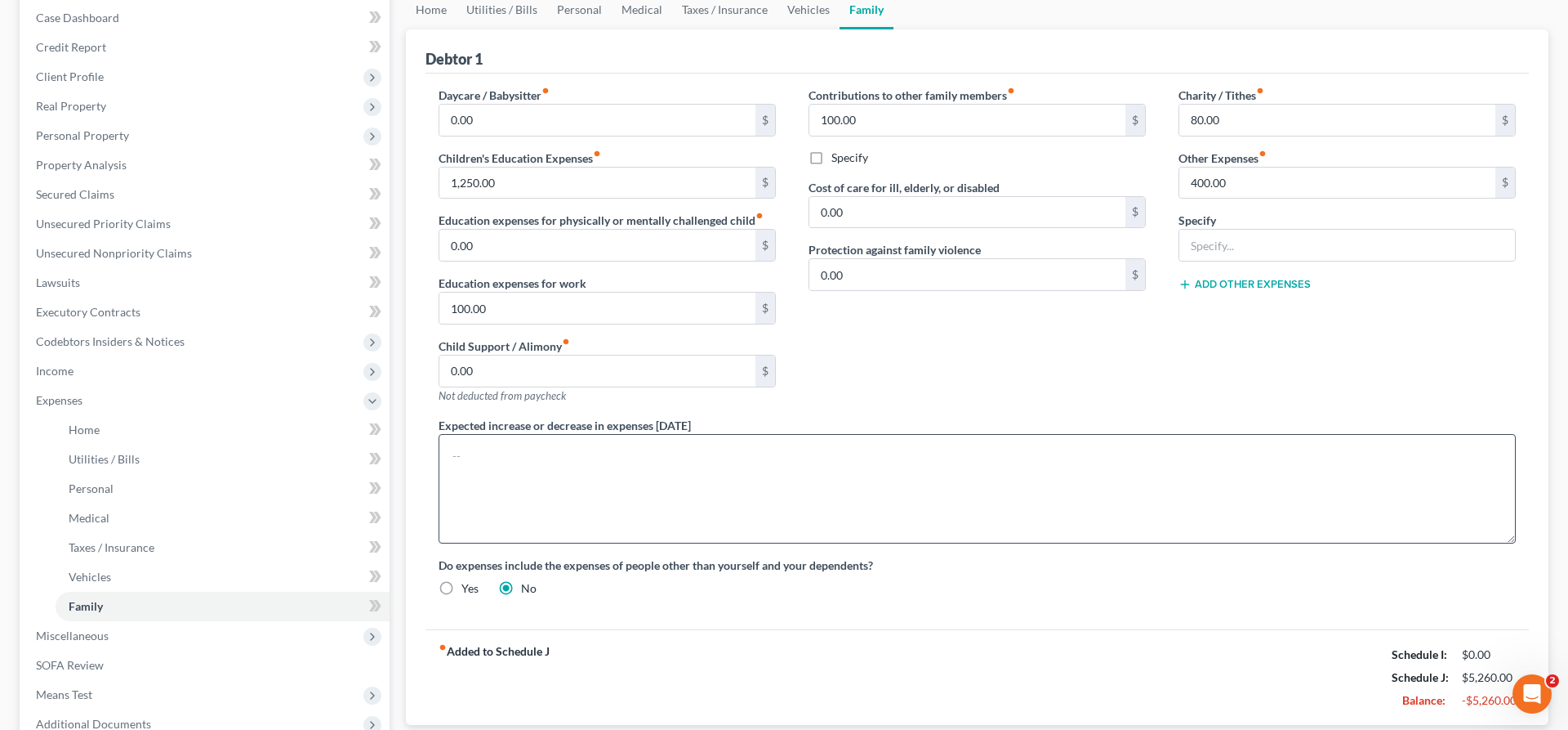
drag, startPoint x: 1505, startPoint y: 489, endPoint x: 1397, endPoint y: 539, distance: 119.0
click at [1397, 539] on textarea at bounding box center [977, 488] width 1077 height 110
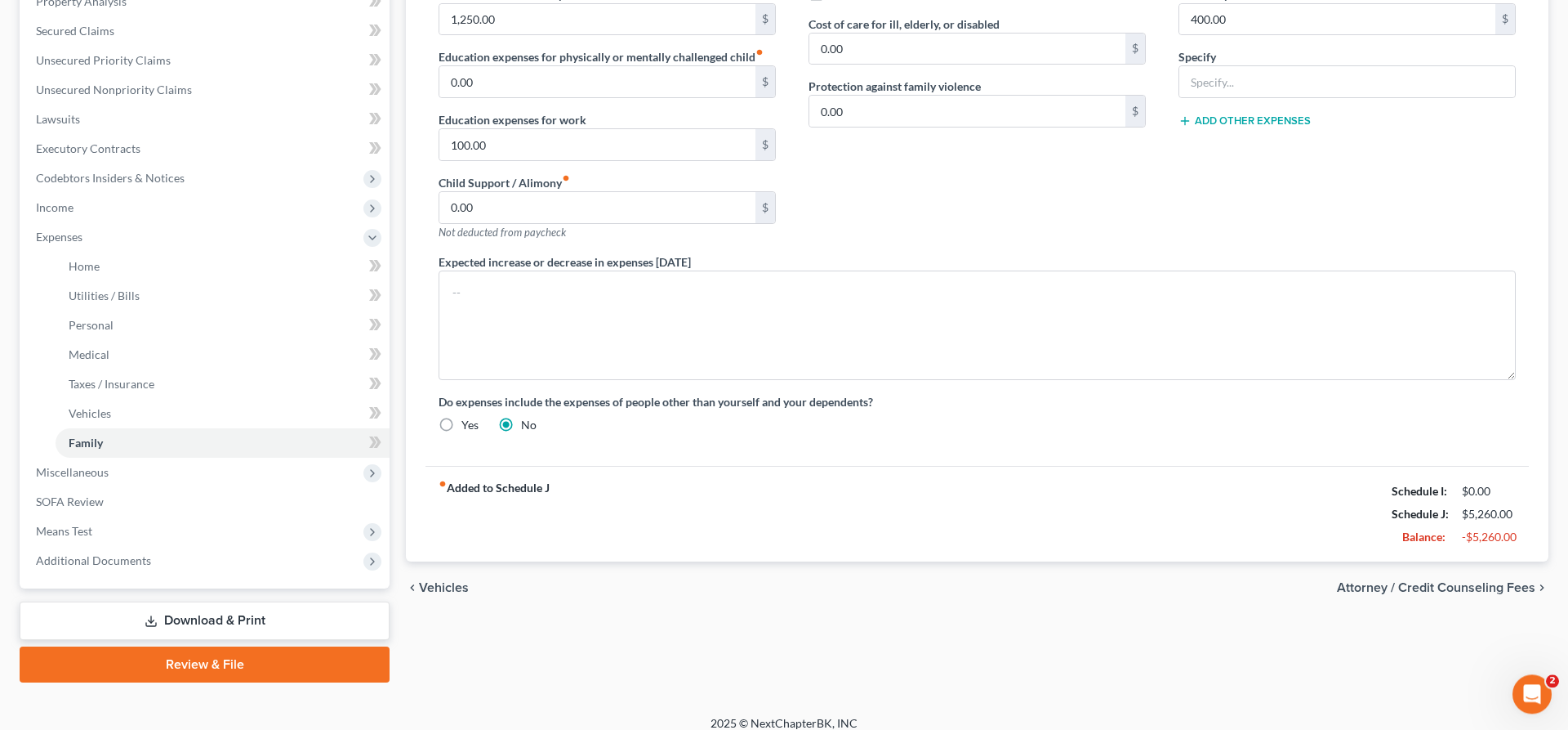
scroll to position [333, 0]
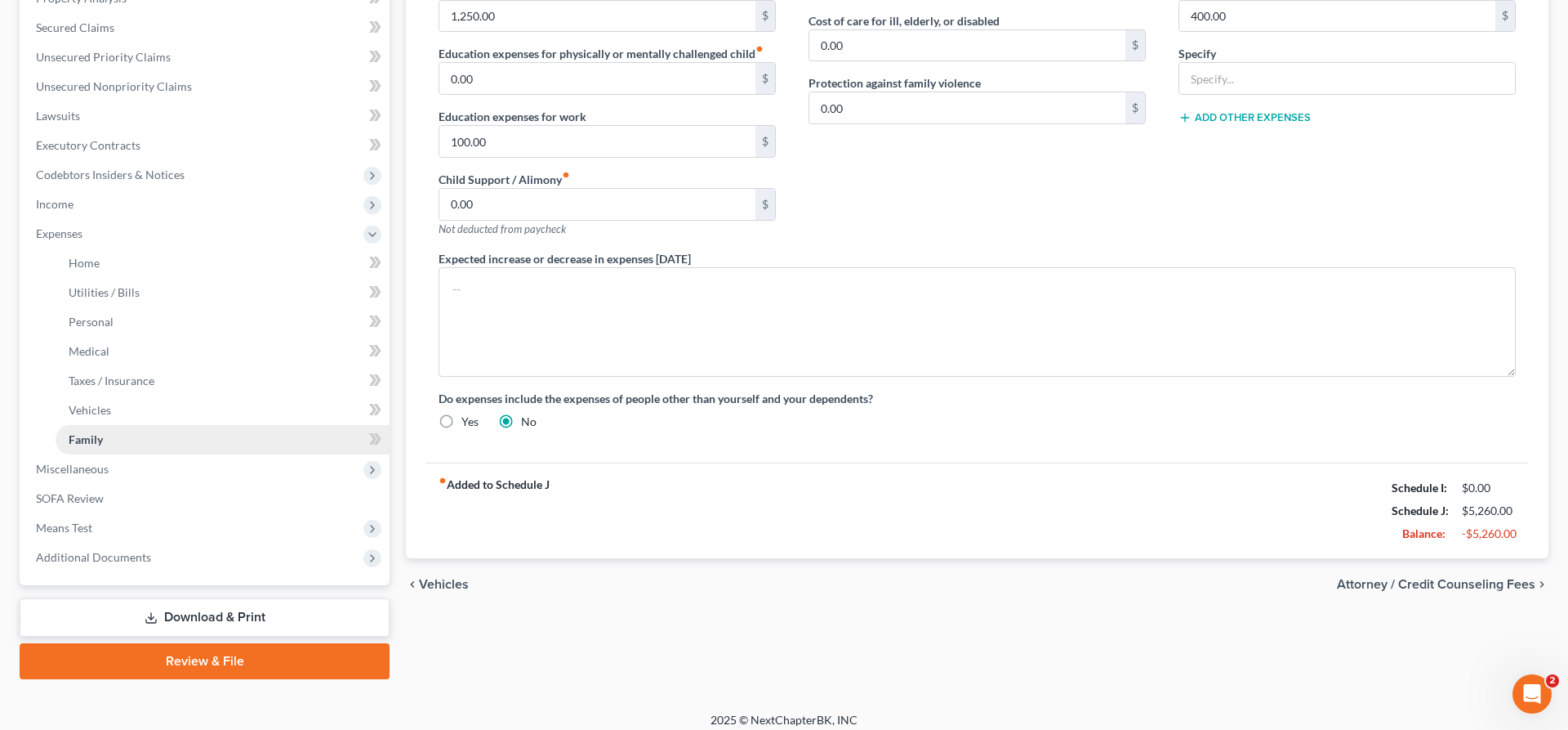
click at [119, 440] on link "Family" at bounding box center [222, 440] width 334 height 29
click at [202, 467] on span "Miscellaneous" at bounding box center [207, 469] width 367 height 29
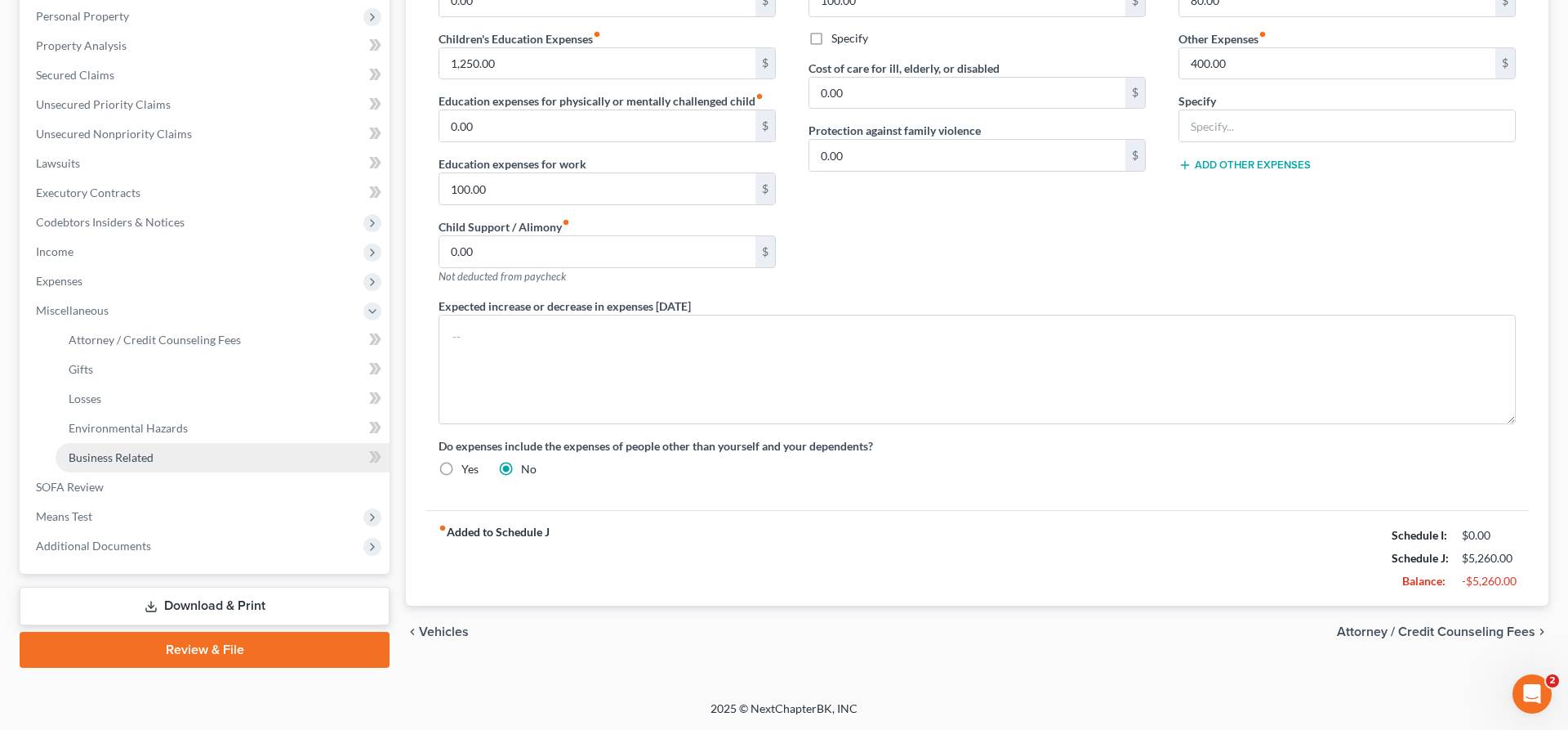
scroll to position [284, 0]
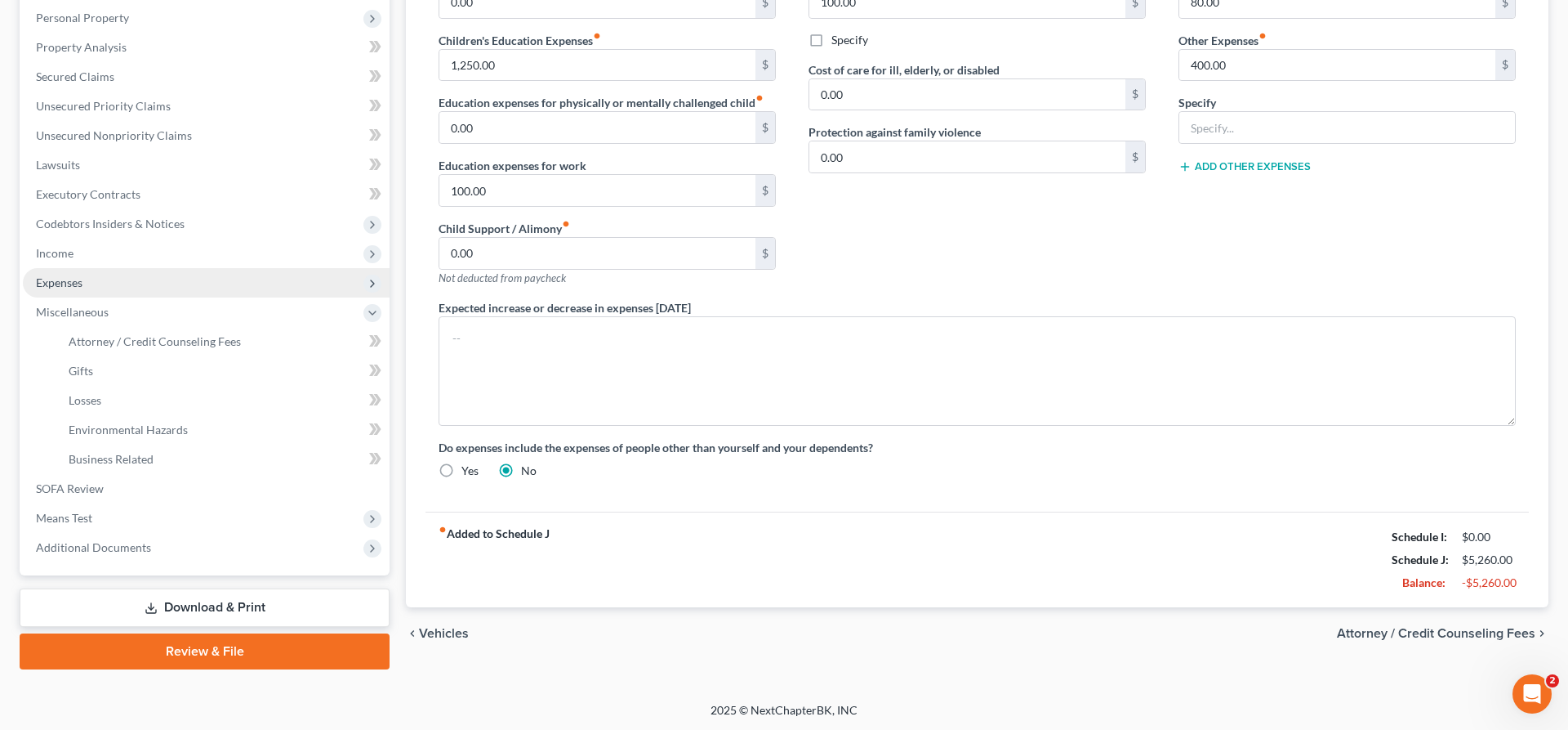
click at [115, 289] on span "Expenses" at bounding box center [207, 282] width 367 height 29
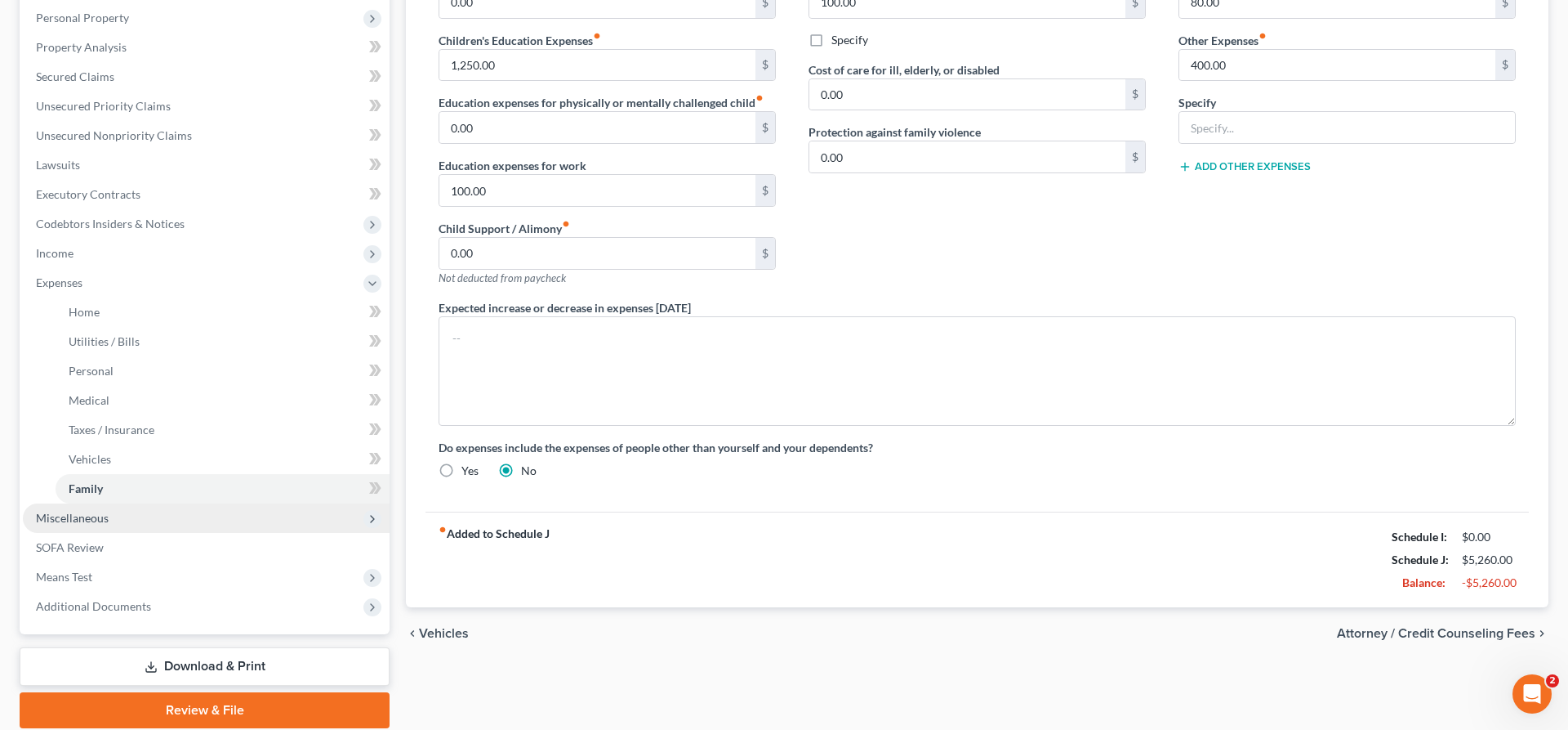
click at [140, 514] on span "Miscellaneous" at bounding box center [207, 517] width 367 height 29
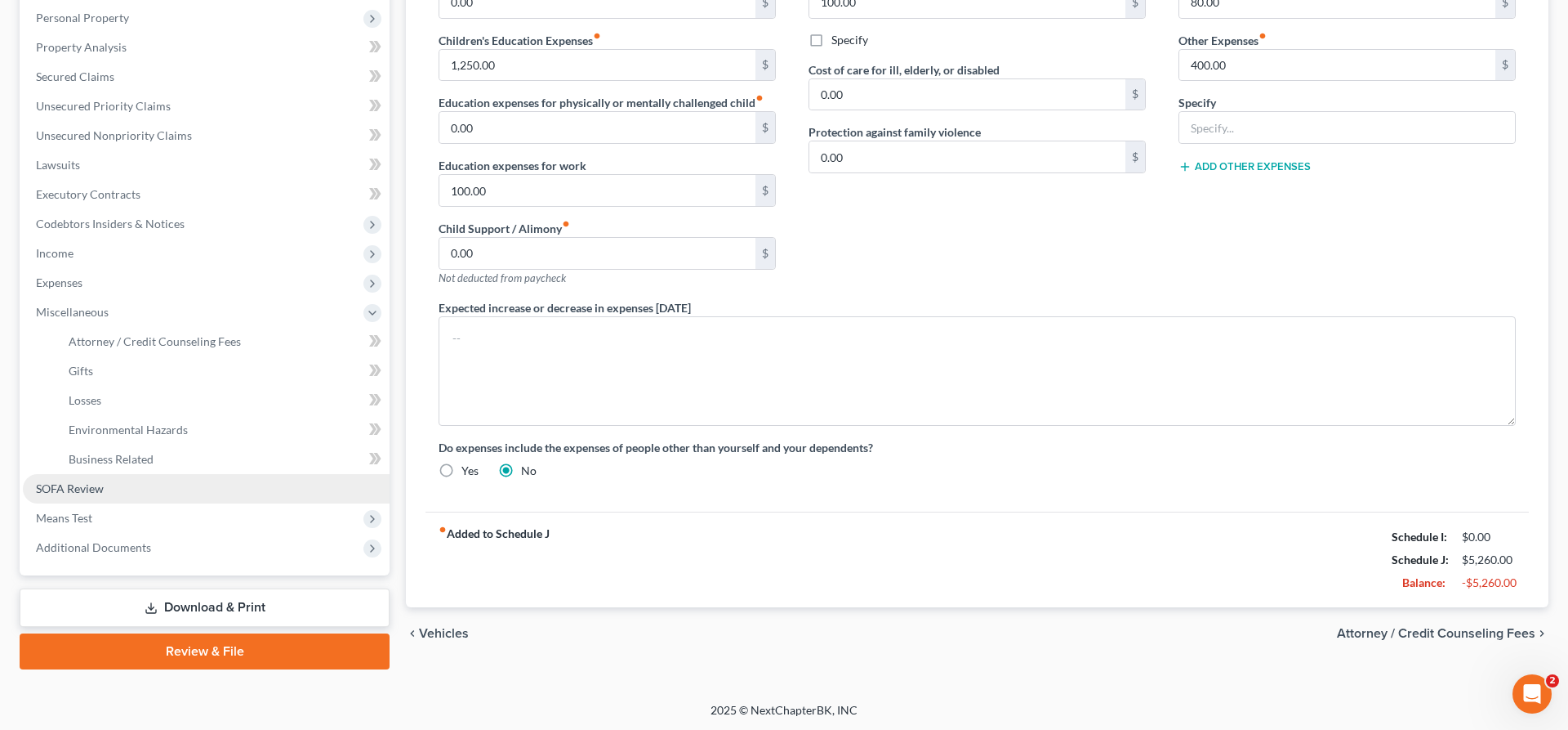
click at [136, 493] on link "SOFA Review" at bounding box center [207, 488] width 367 height 29
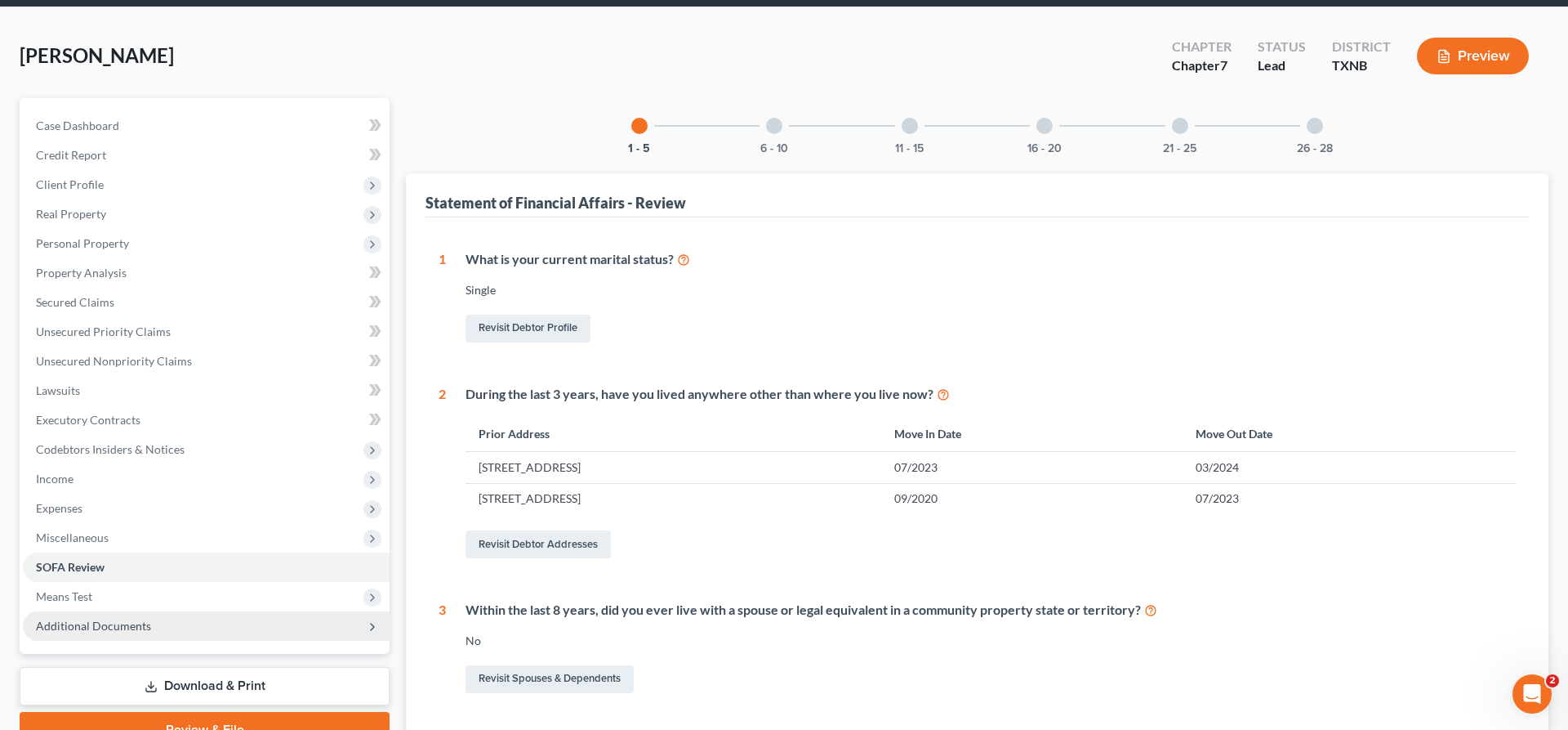
scroll to position [83, 0]
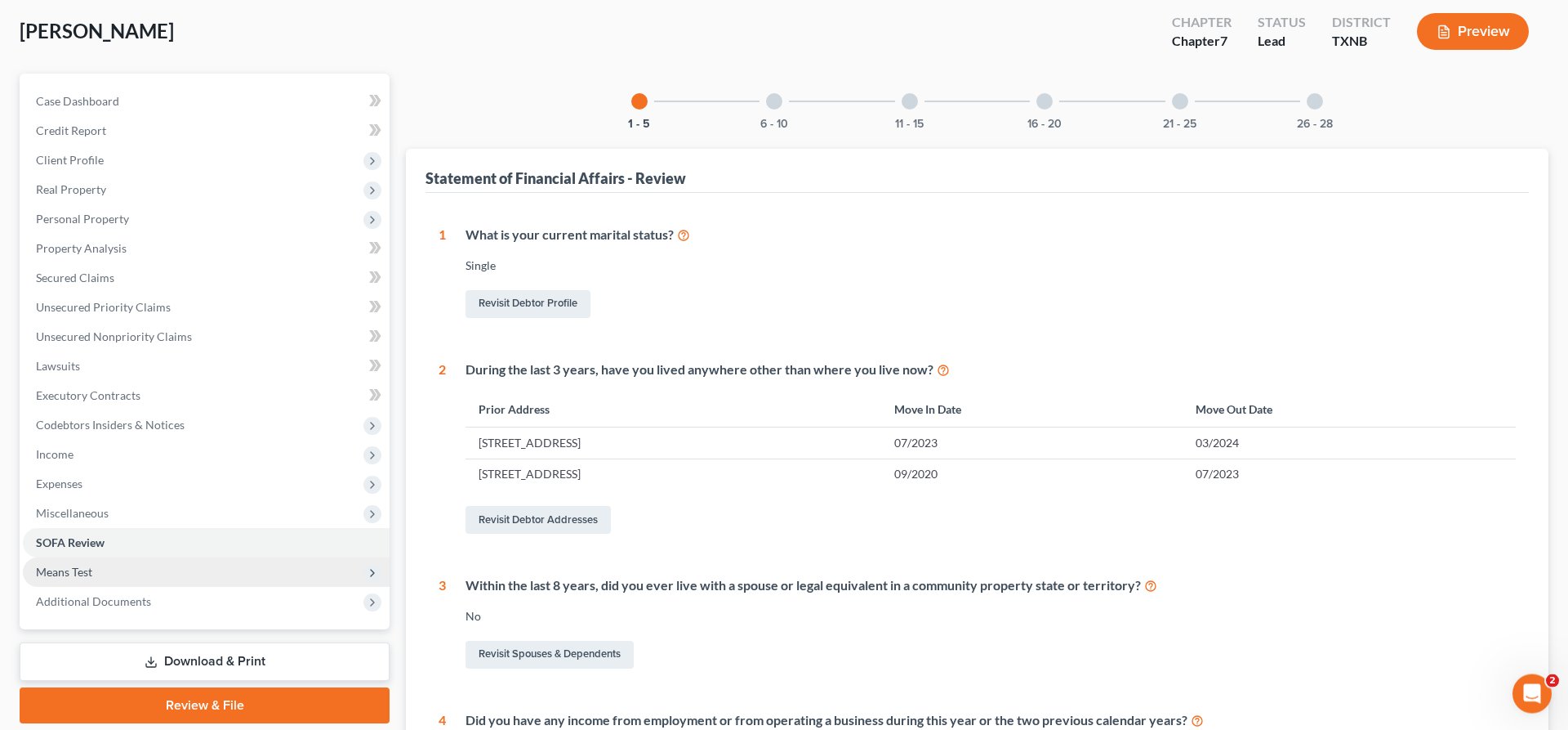
click at [130, 576] on span "Means Test" at bounding box center [207, 572] width 367 height 29
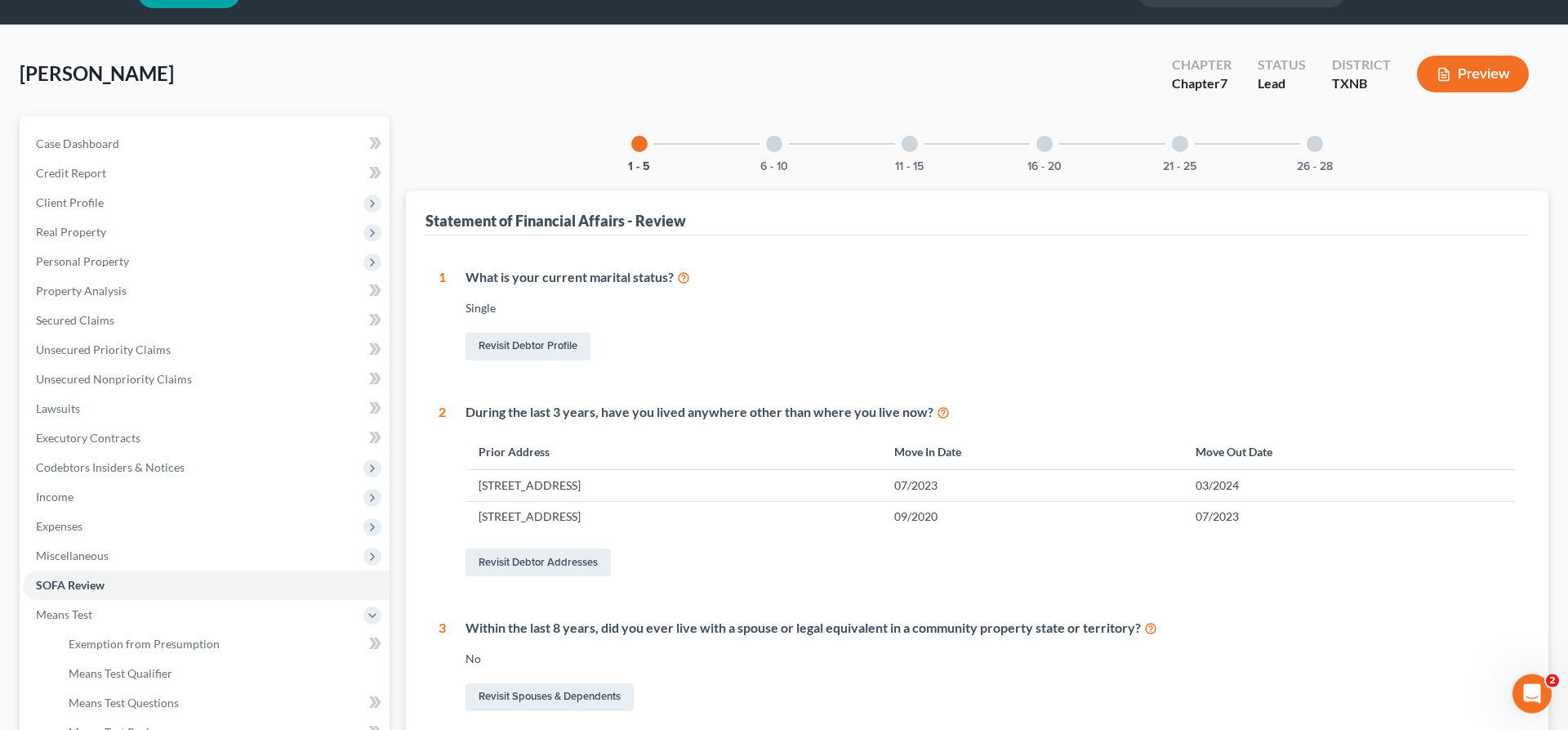
scroll to position [467, 0]
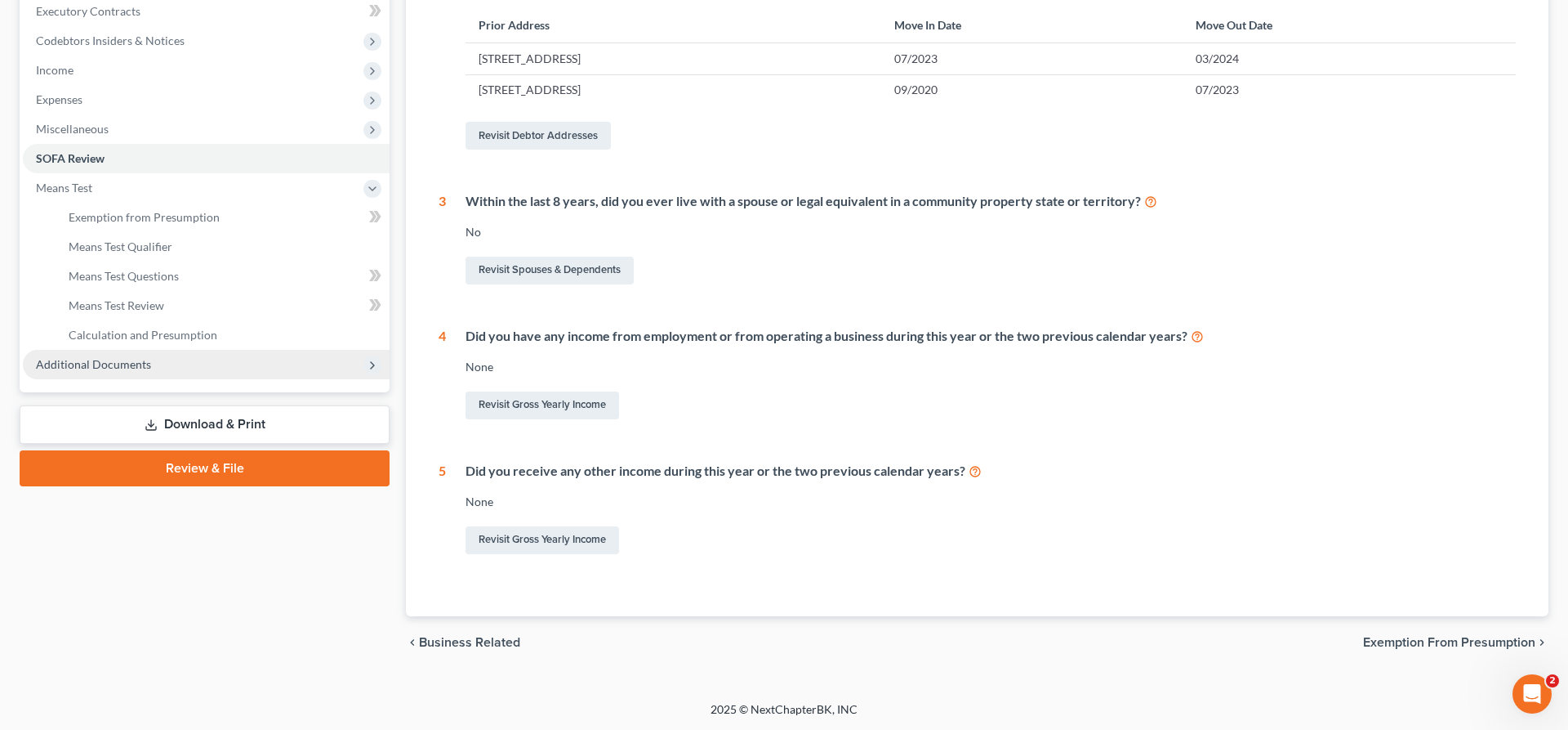
click at [158, 364] on span "Additional Documents" at bounding box center [207, 364] width 367 height 29
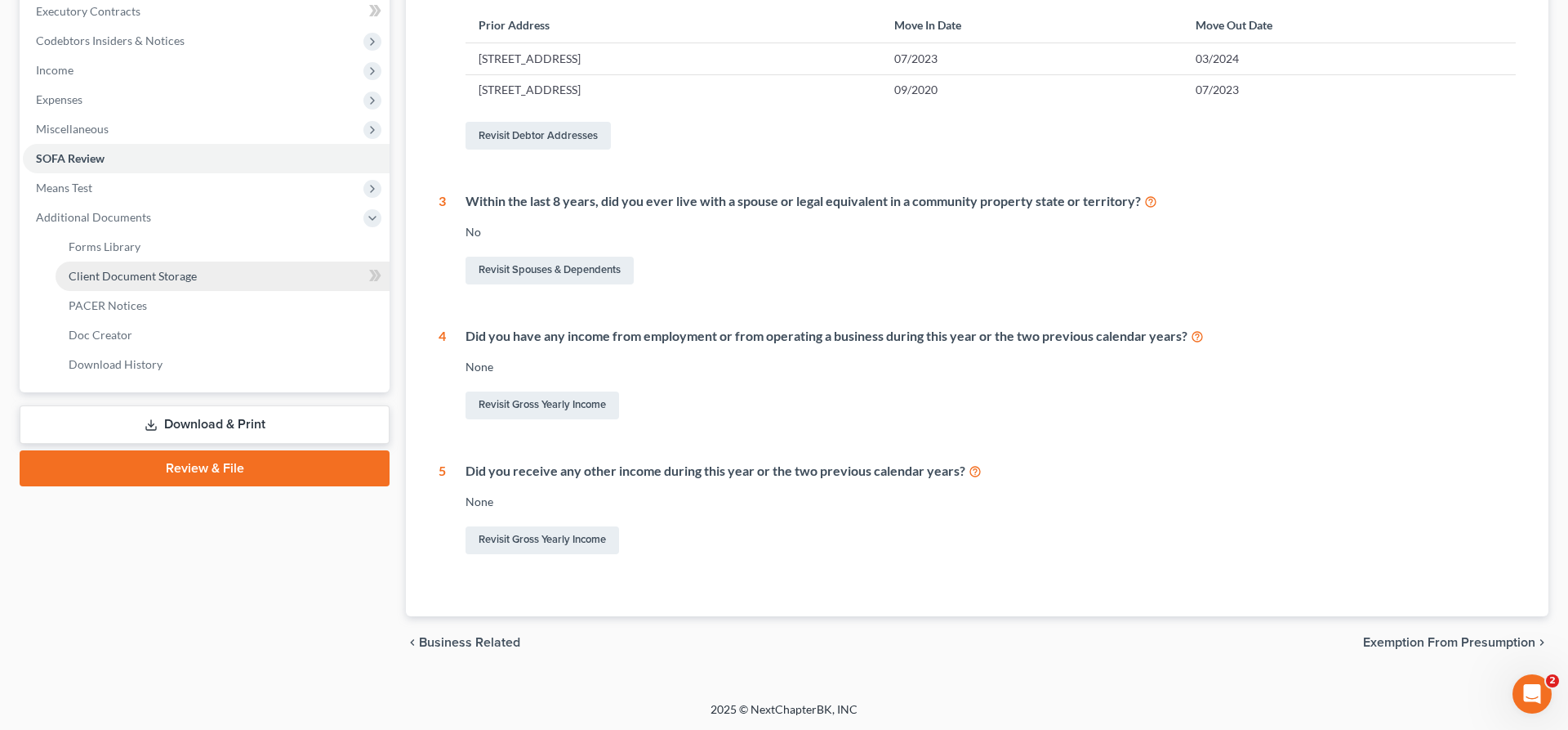
click at [152, 280] on span "Client Document Storage" at bounding box center [133, 276] width 128 height 14
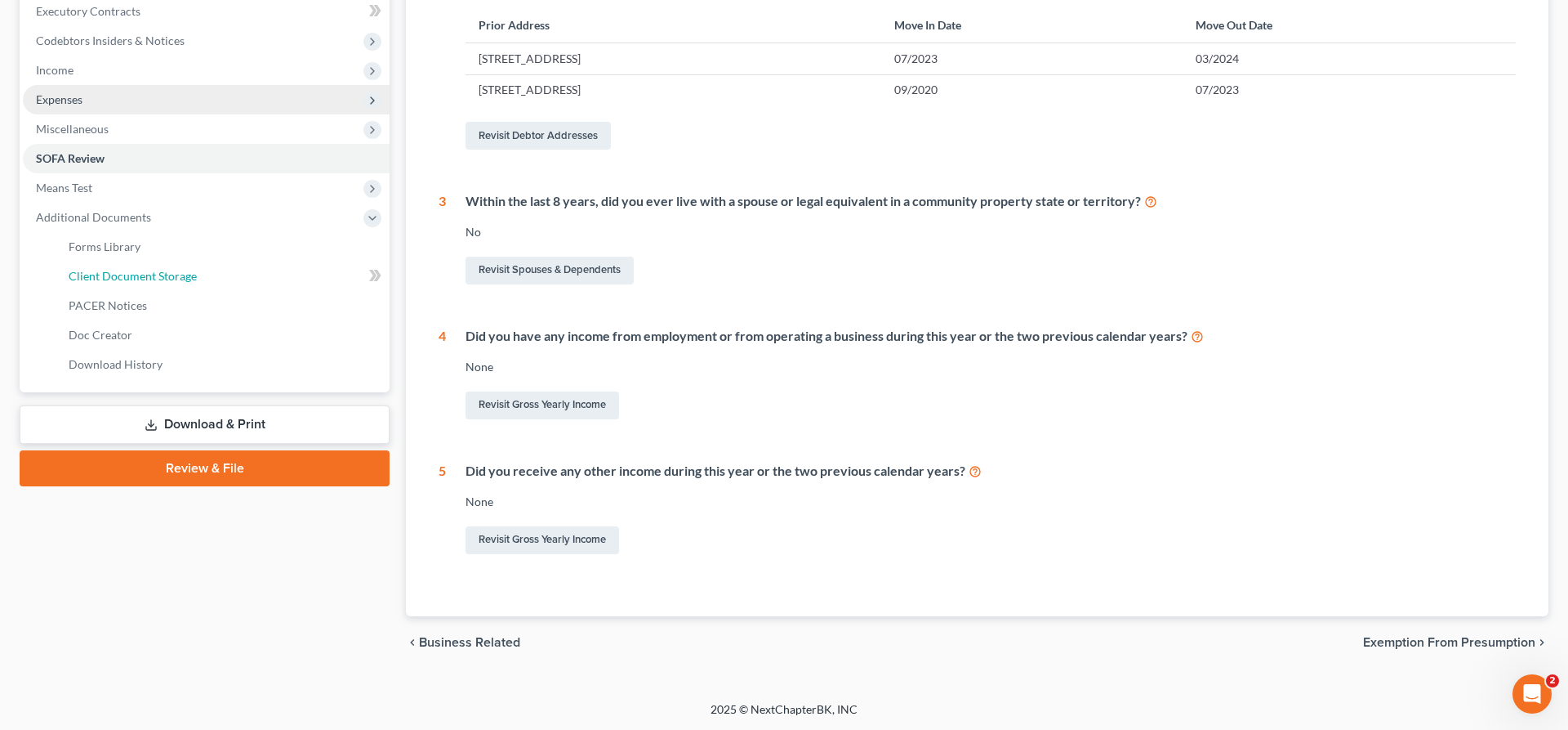
scroll to position [284, 0]
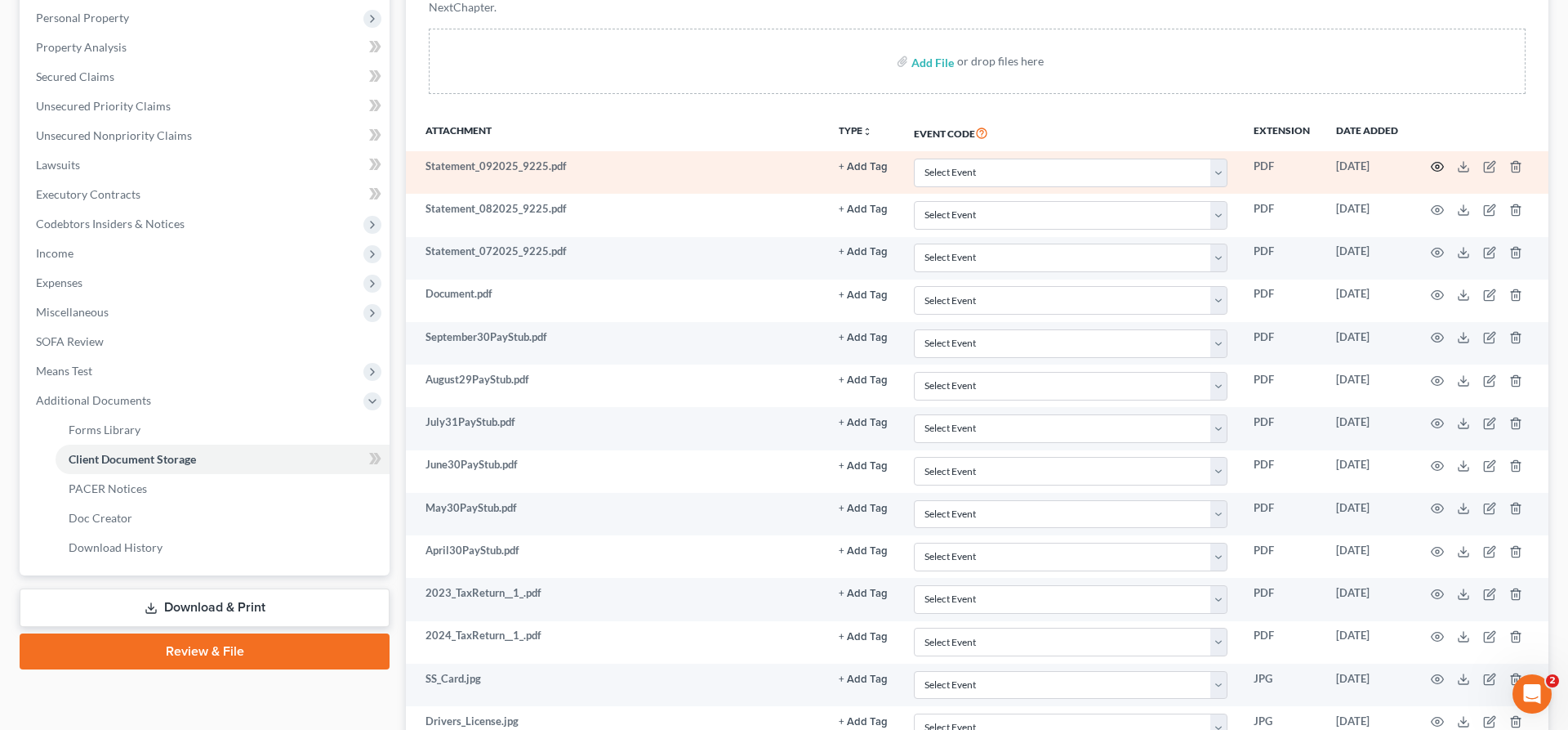
click at [1437, 168] on icon "button" at bounding box center [1437, 166] width 13 height 13
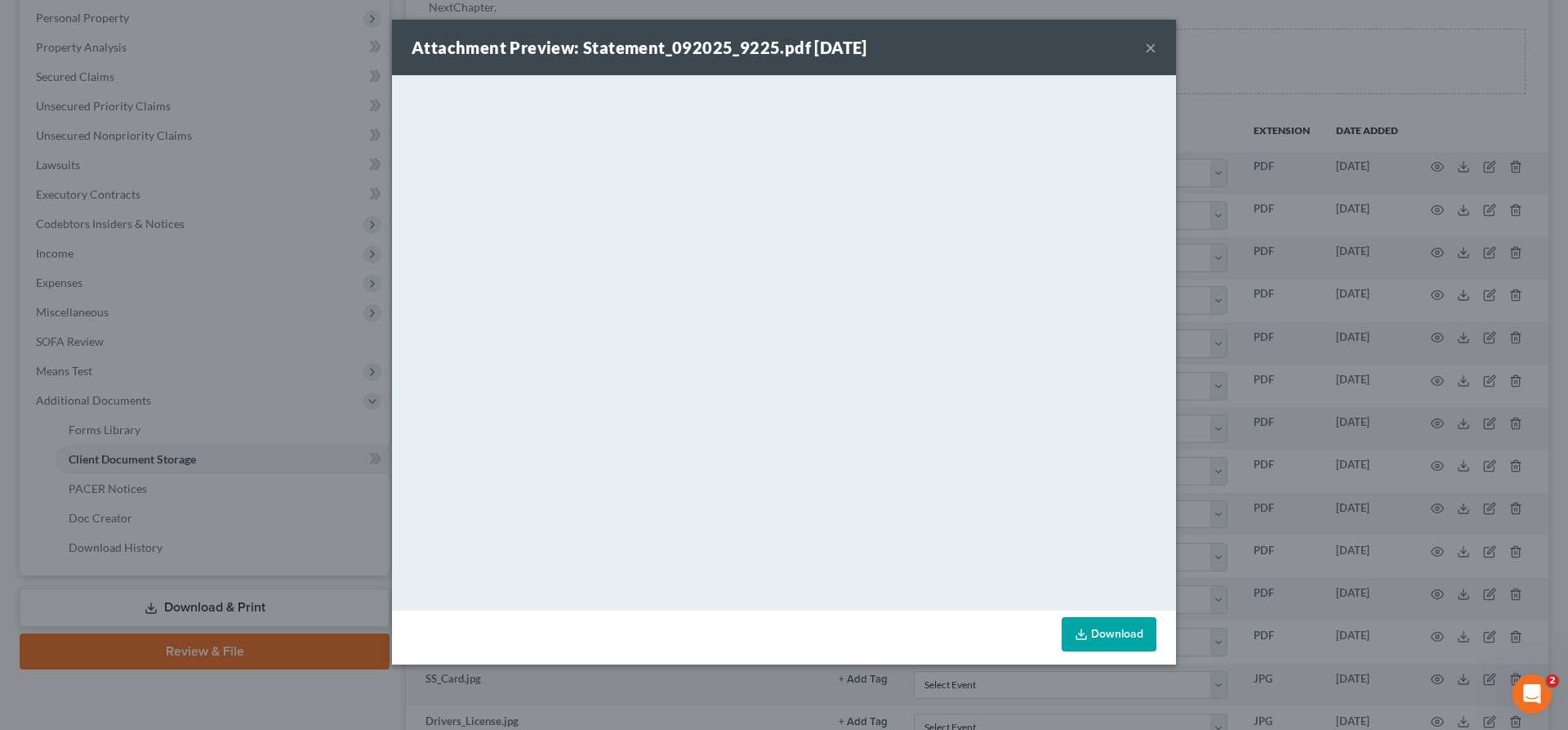
click at [1154, 45] on button "×" at bounding box center [1151, 48] width 12 height 19
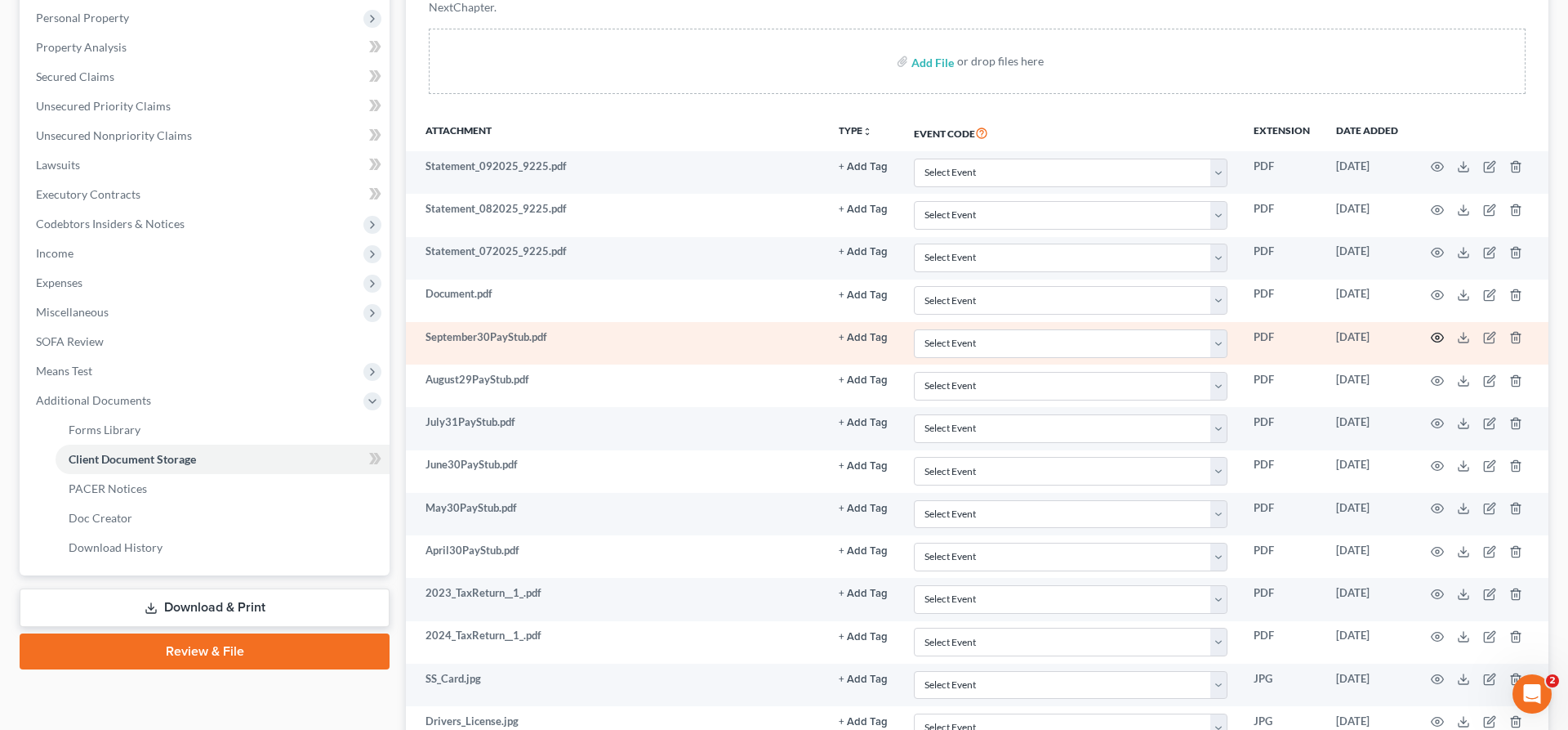
click at [1437, 338] on icon "button" at bounding box center [1437, 337] width 13 height 13
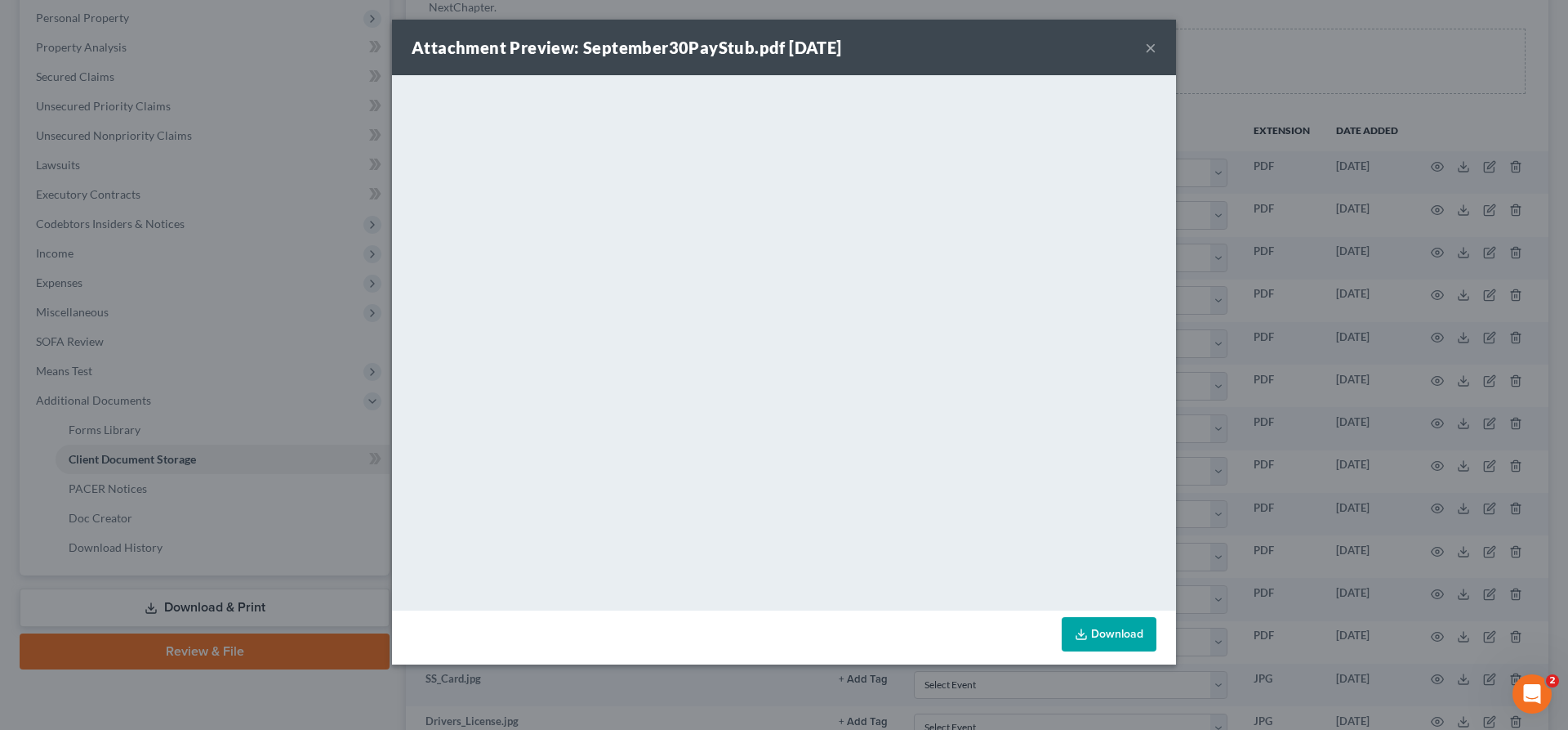
click at [1154, 46] on button "×" at bounding box center [1151, 48] width 12 height 19
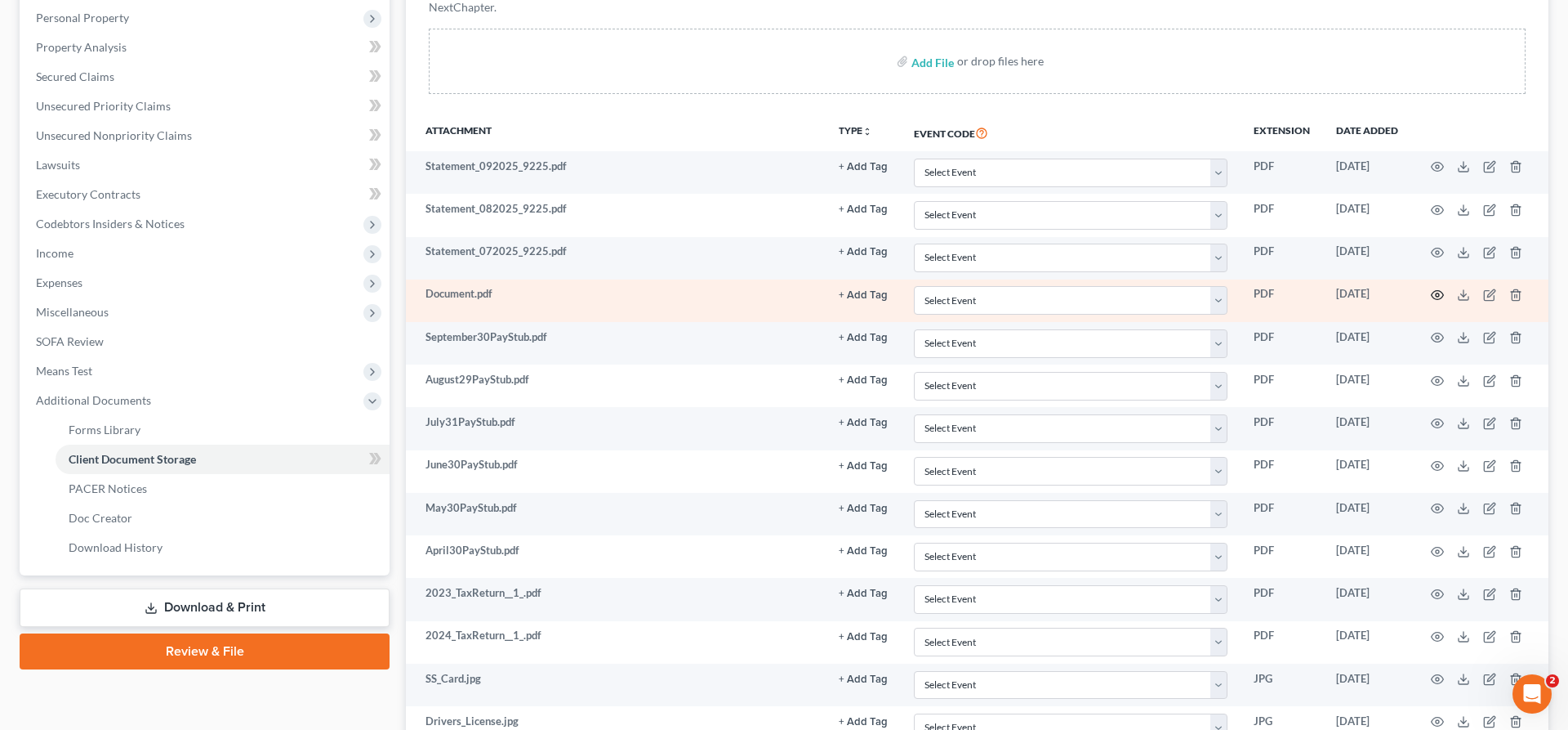
click at [1437, 295] on icon "button" at bounding box center [1437, 294] width 13 height 13
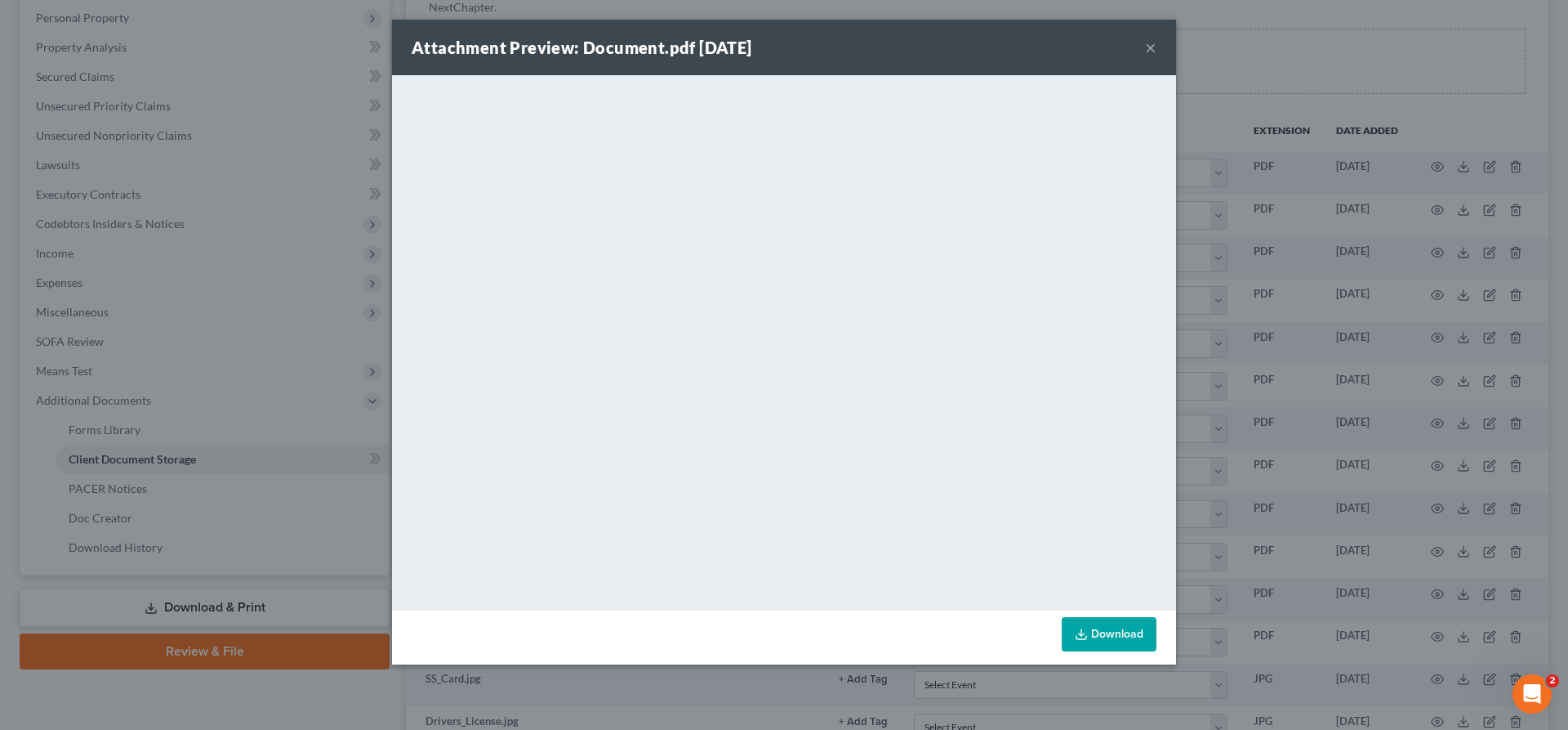
click at [1154, 48] on button "×" at bounding box center [1151, 48] width 12 height 19
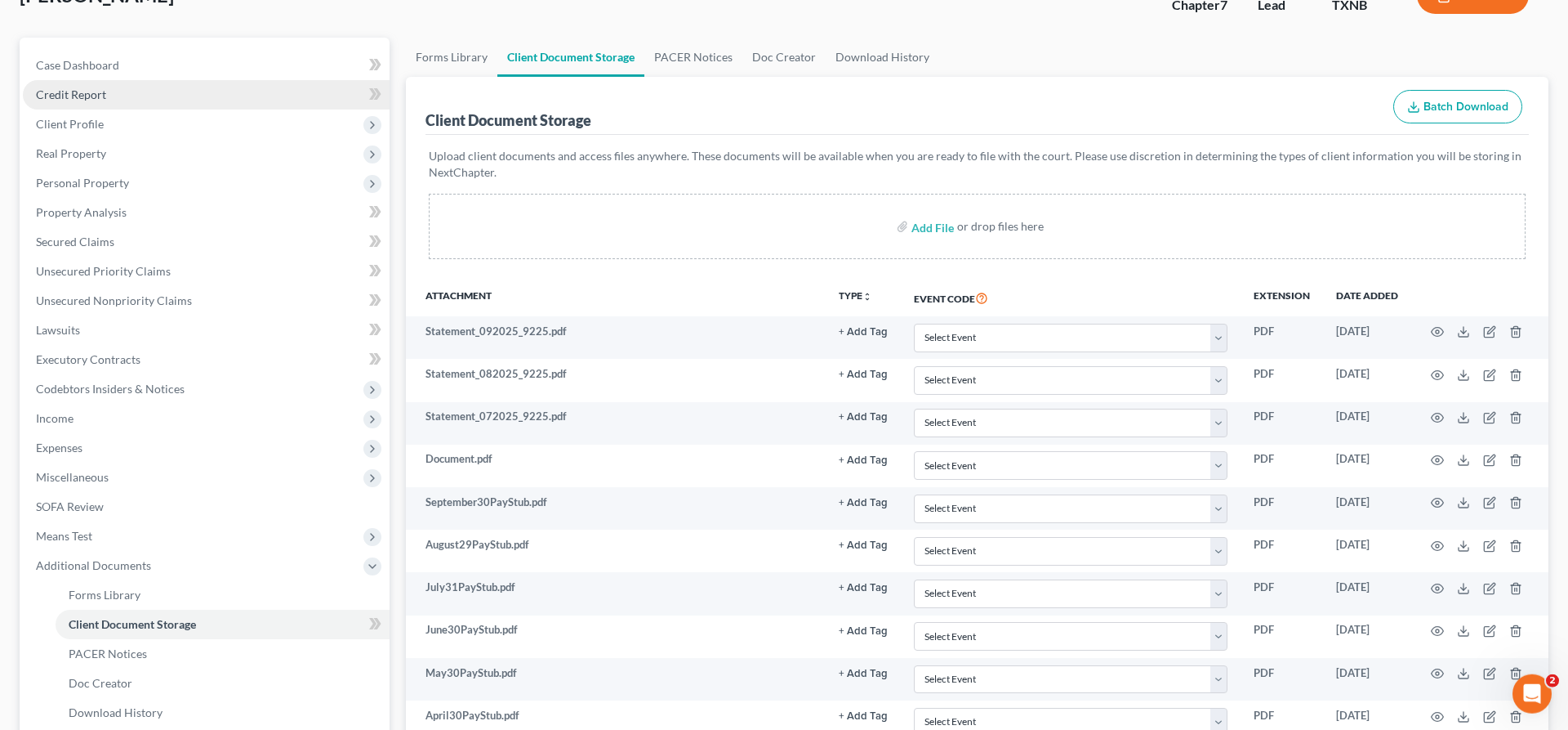
scroll to position [0, 0]
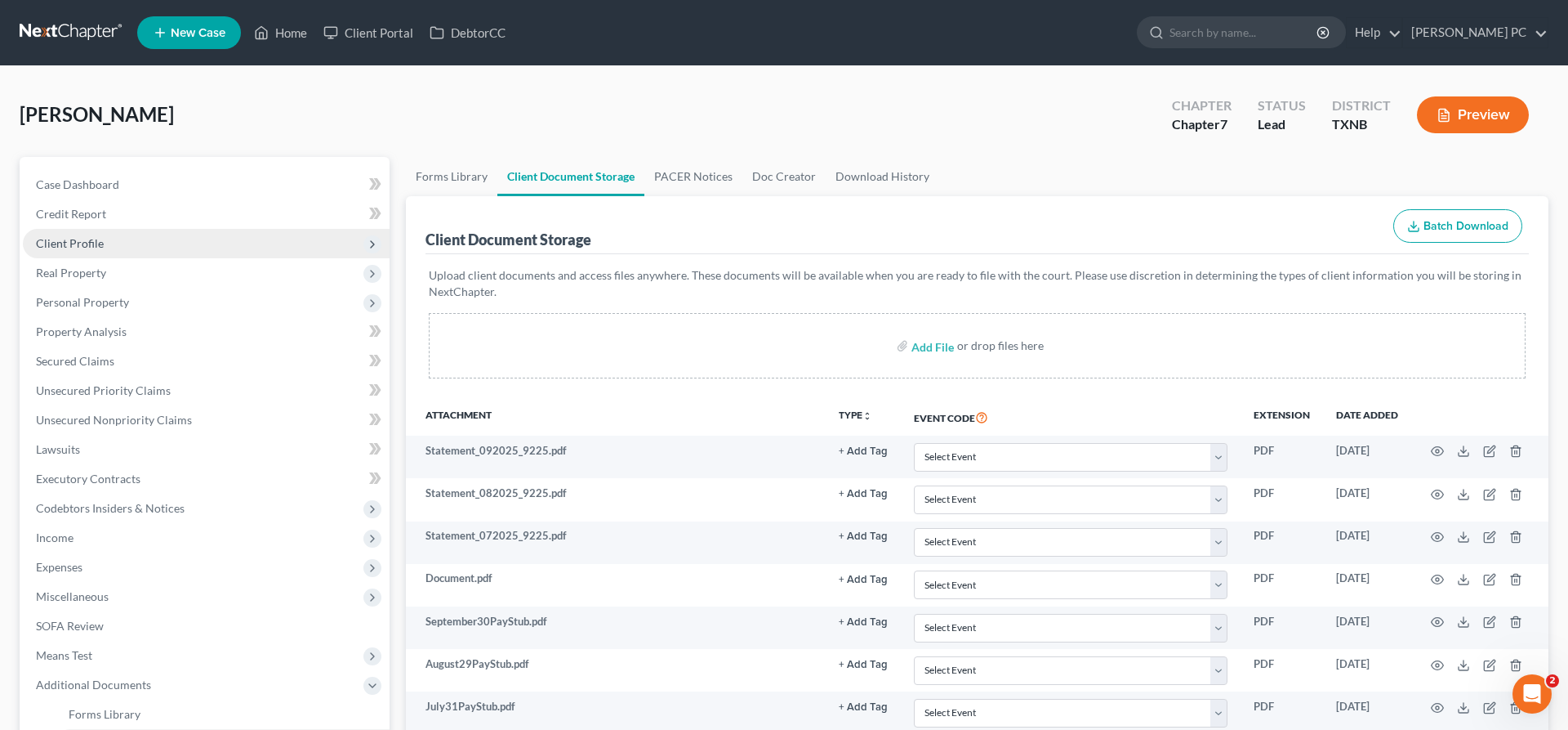
click at [98, 248] on span "Client Profile" at bounding box center [70, 243] width 68 height 14
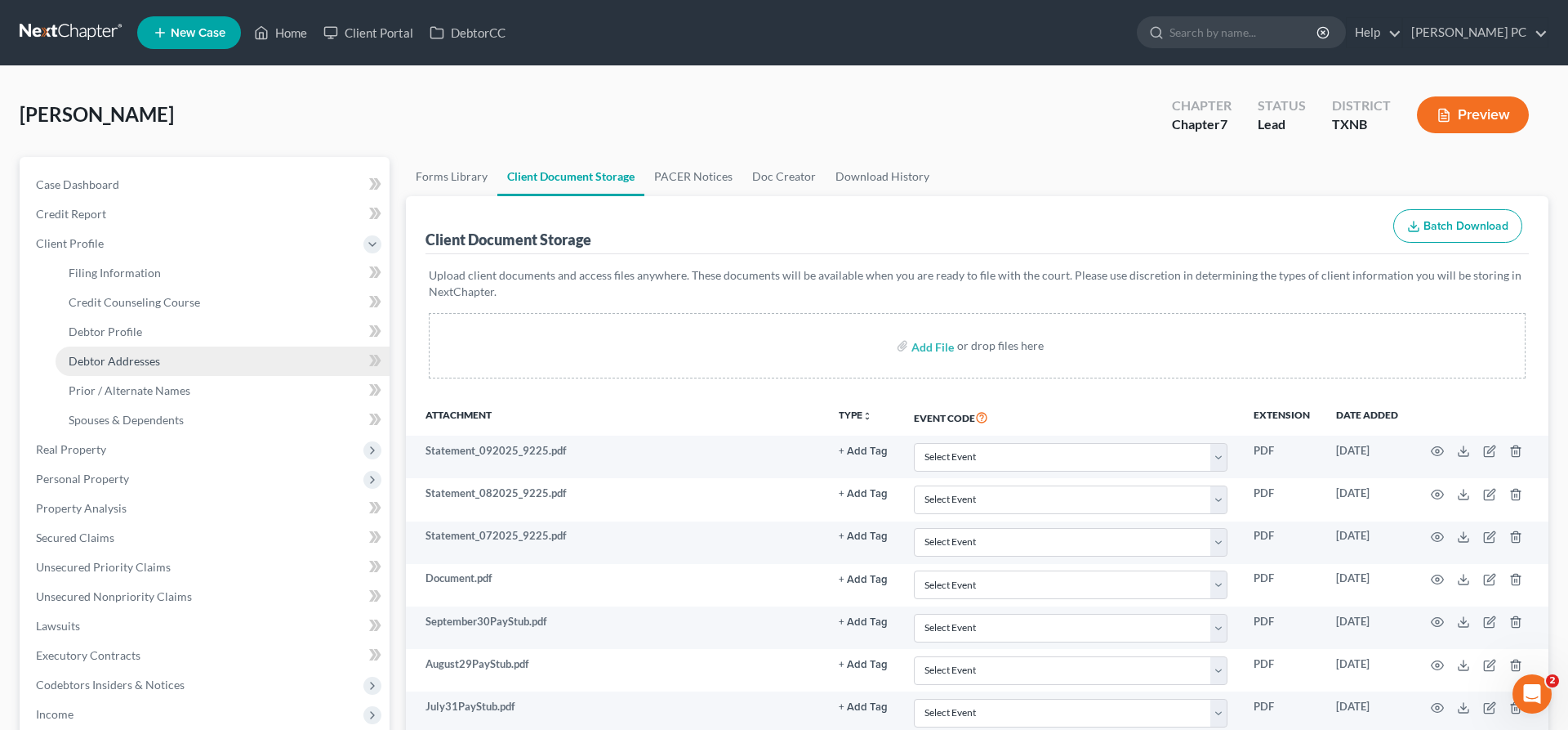
click at [136, 362] on span "Debtor Addresses" at bounding box center [114, 360] width 91 height 14
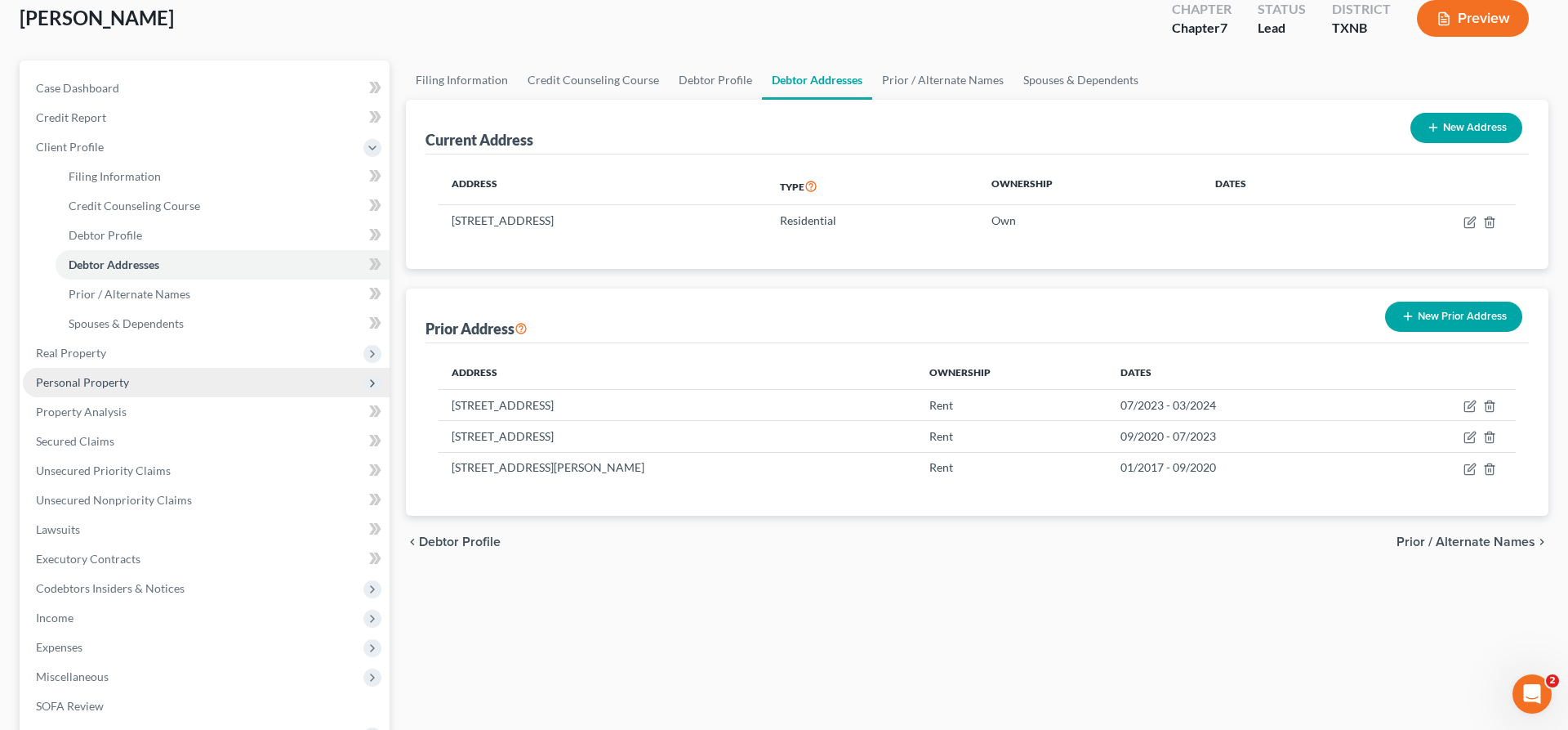
scroll to position [167, 0]
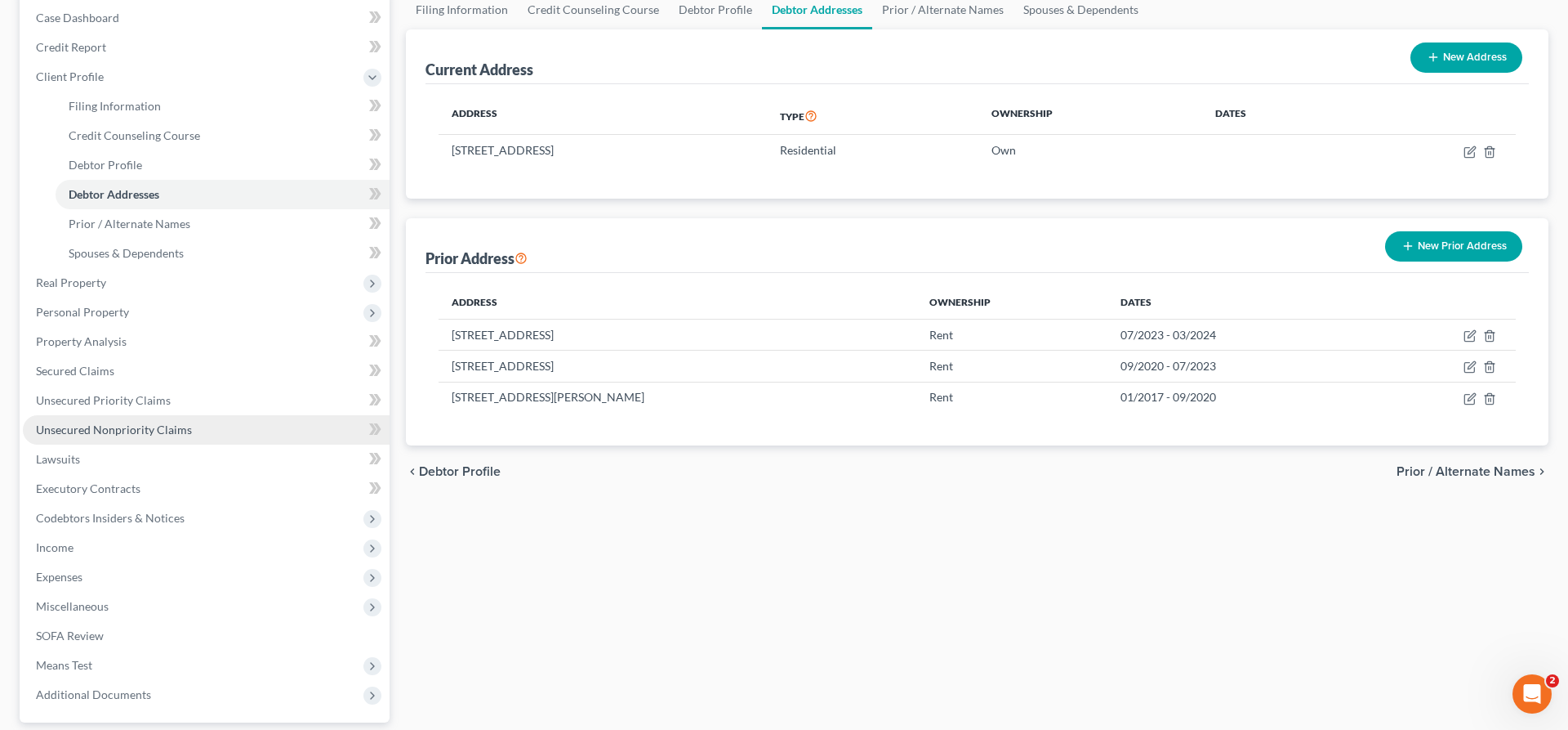
click at [142, 431] on span "Unsecured Nonpriority Claims" at bounding box center [114, 429] width 156 height 14
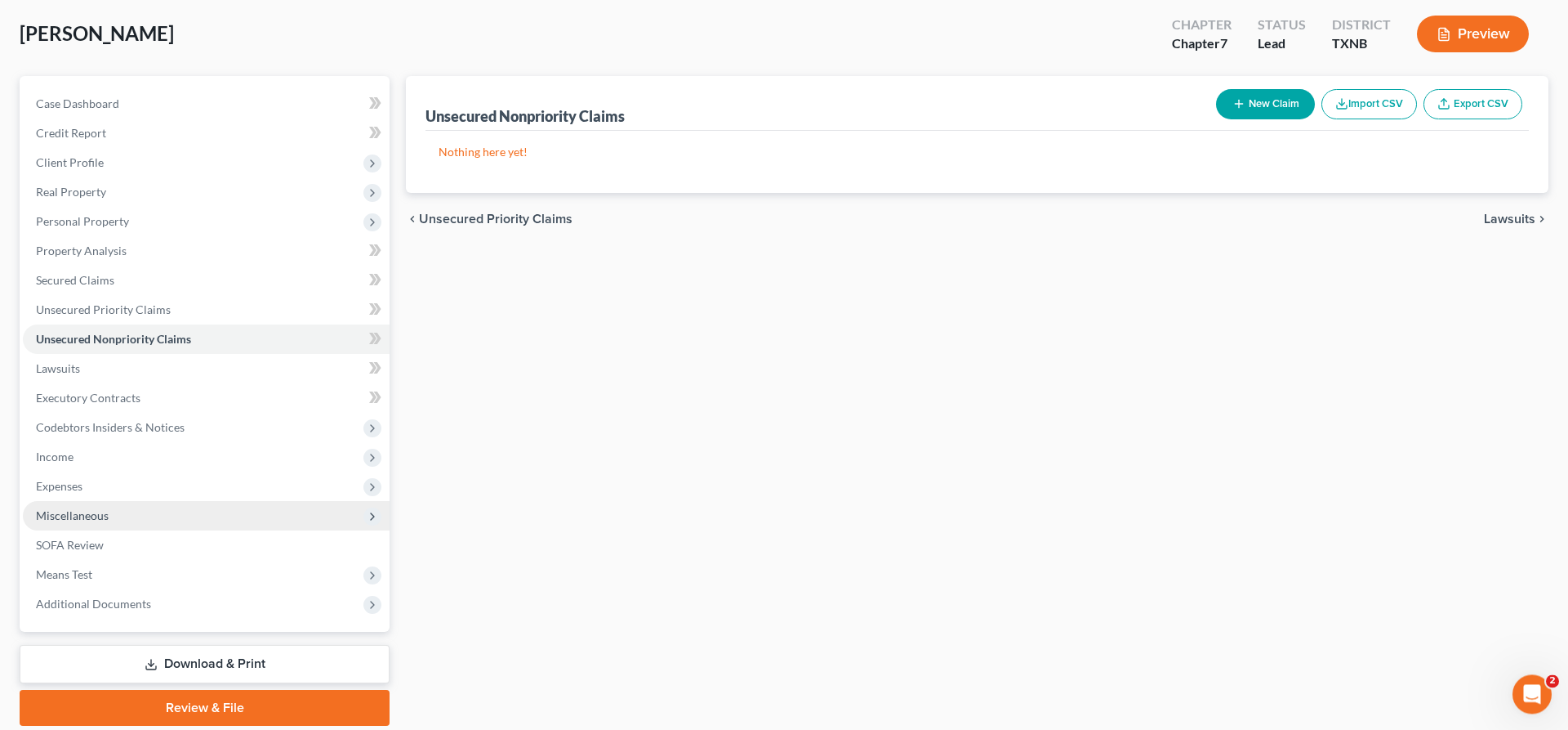
scroll to position [83, 0]
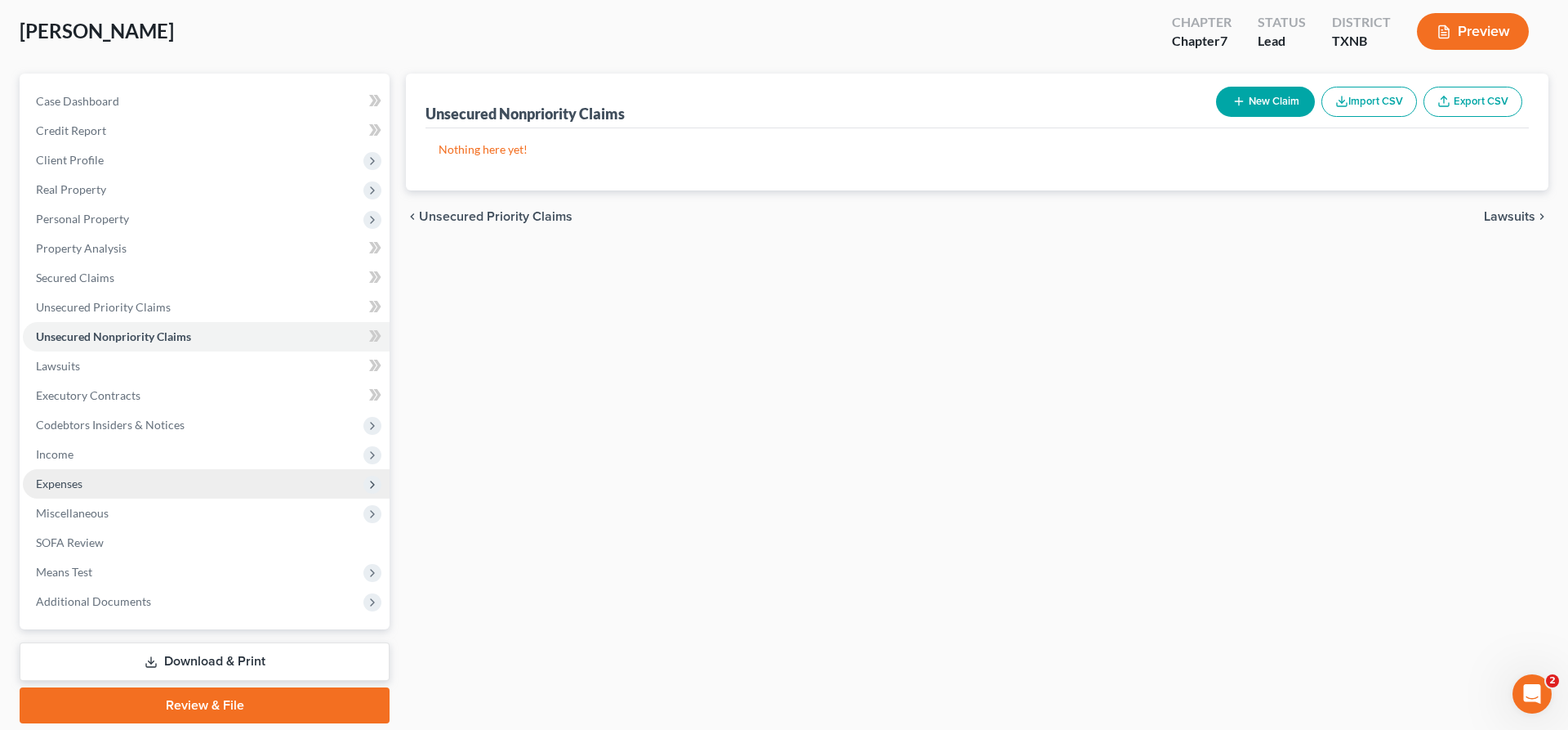
click at [116, 482] on span "Expenses" at bounding box center [207, 483] width 367 height 29
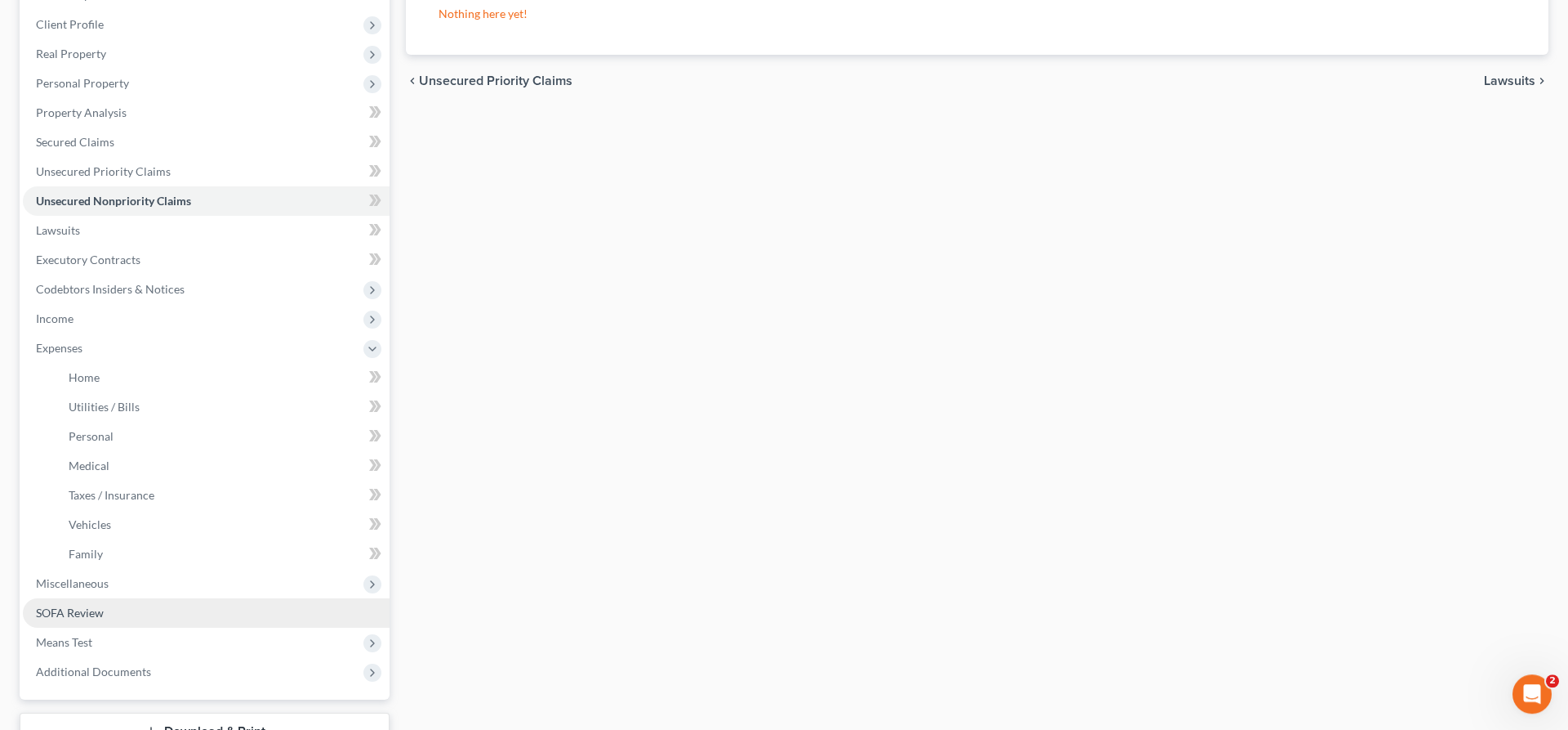
scroll to position [333, 0]
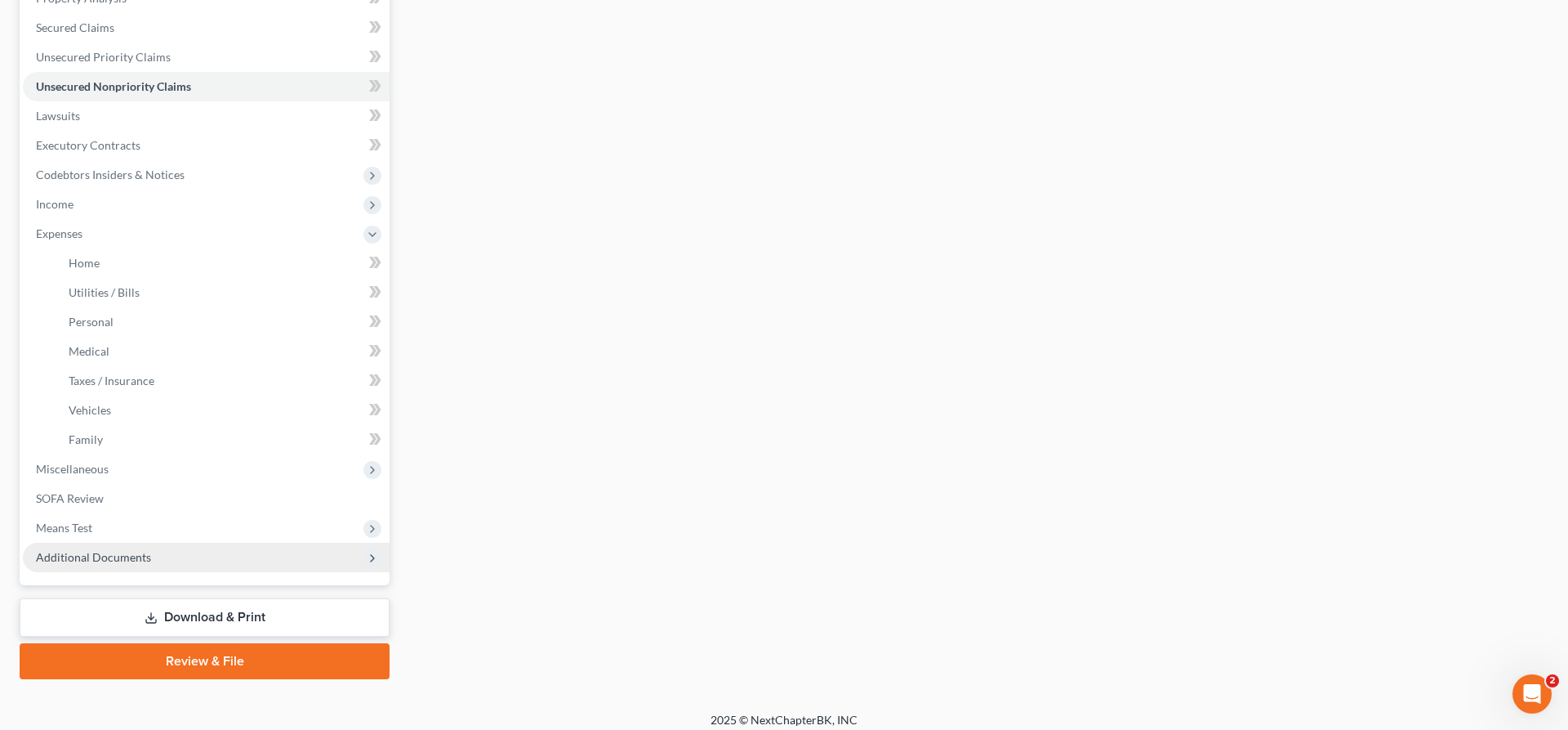
click at [139, 558] on span "Additional Documents" at bounding box center [93, 556] width 115 height 14
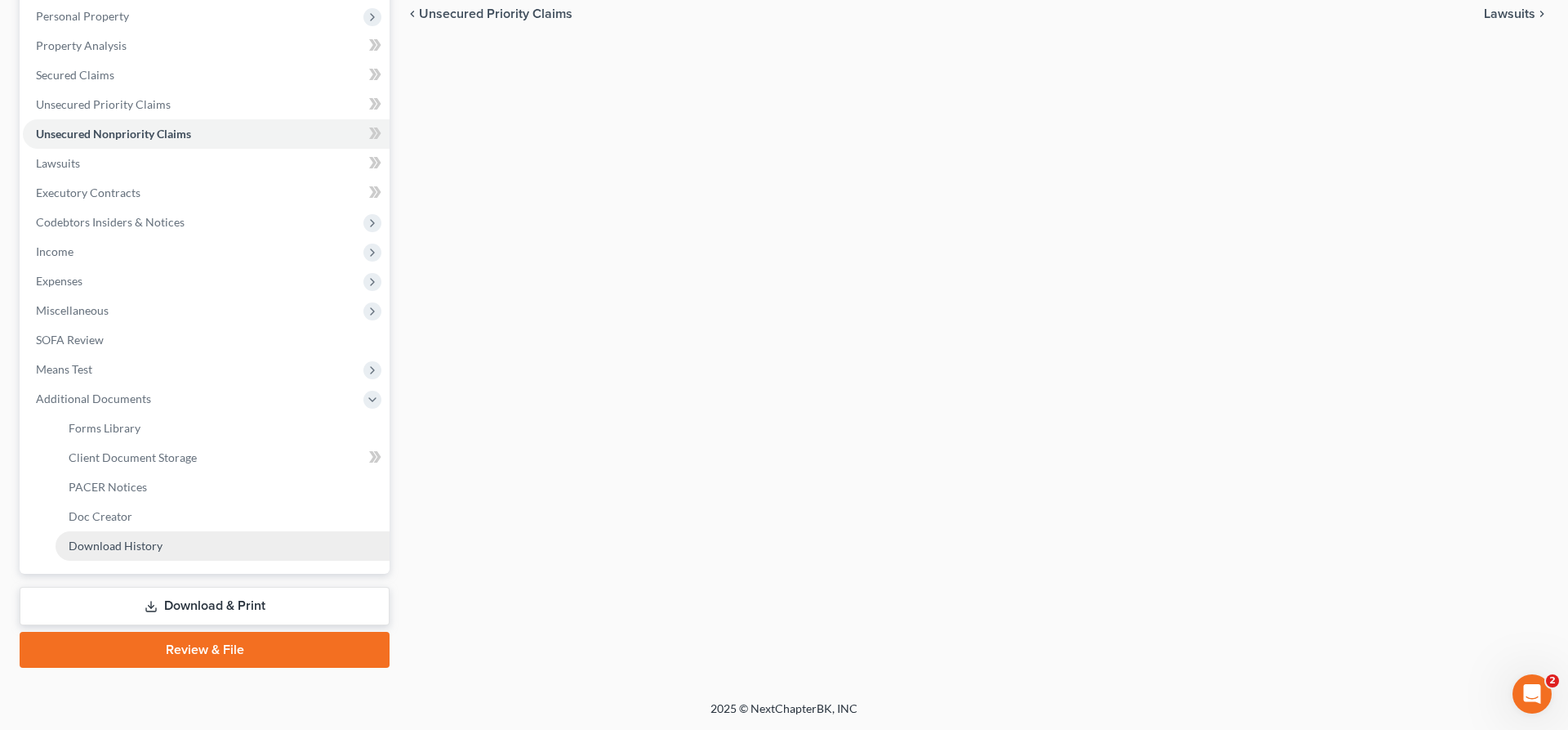
scroll to position [284, 0]
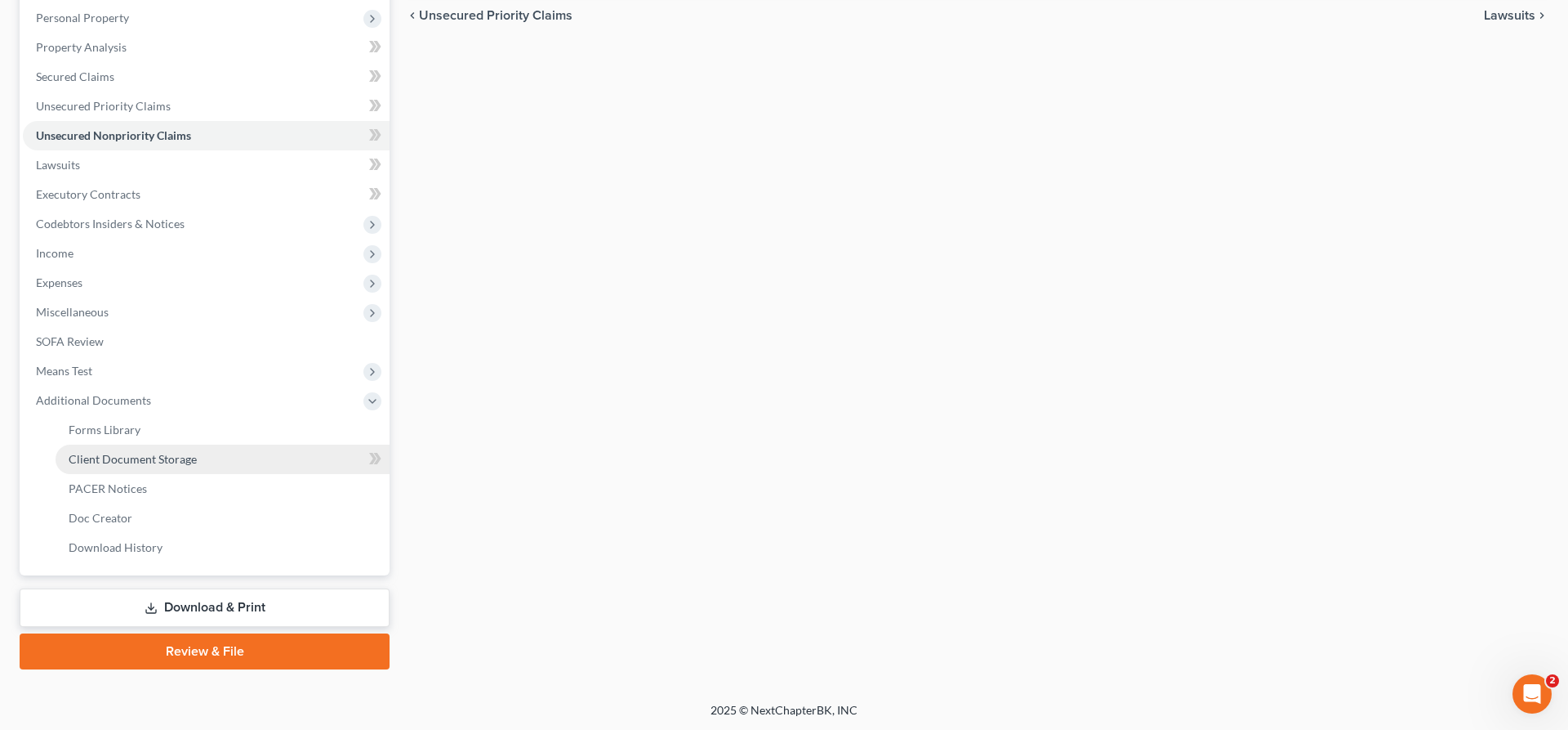
click at [161, 459] on span "Client Document Storage" at bounding box center [133, 458] width 128 height 14
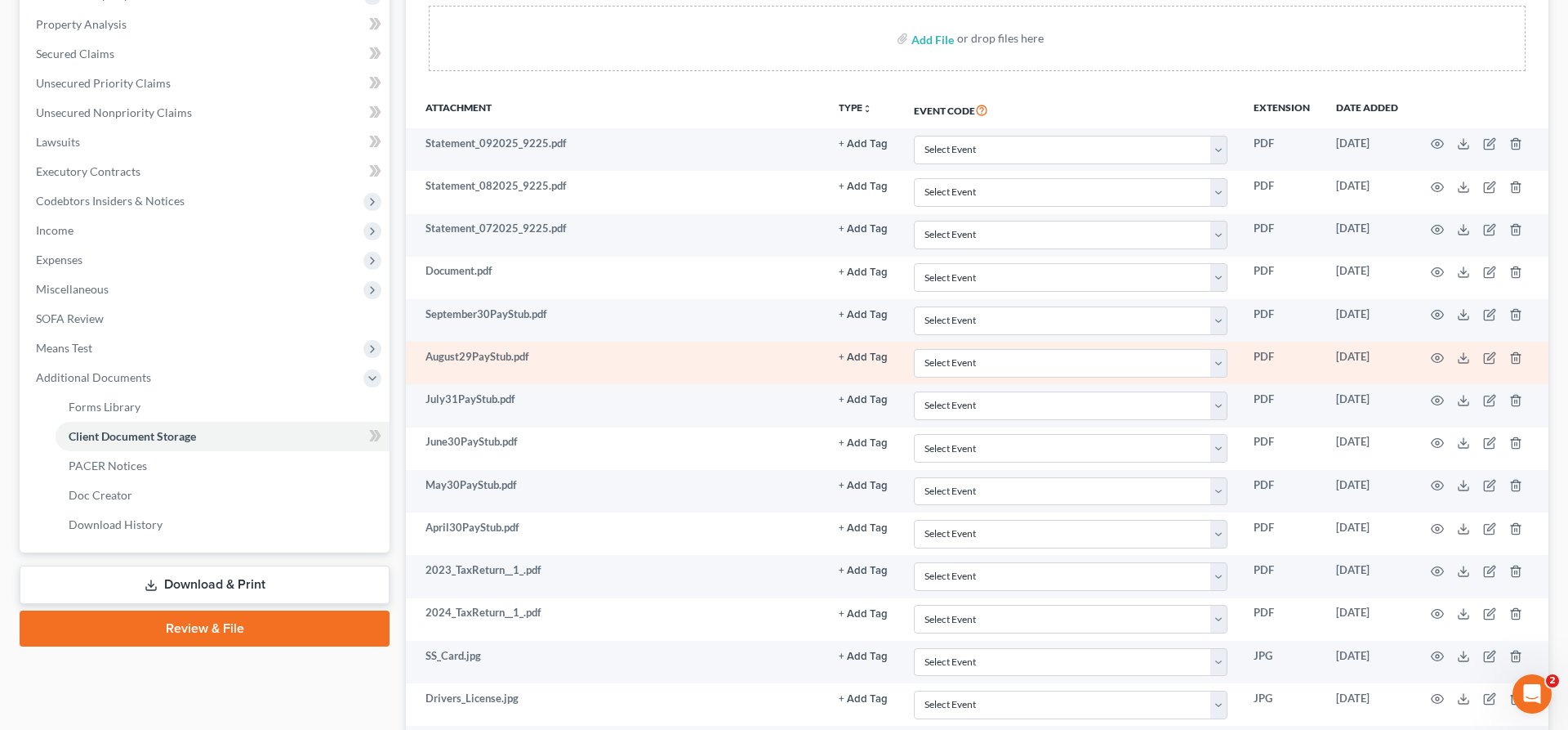
scroll to position [224, 0]
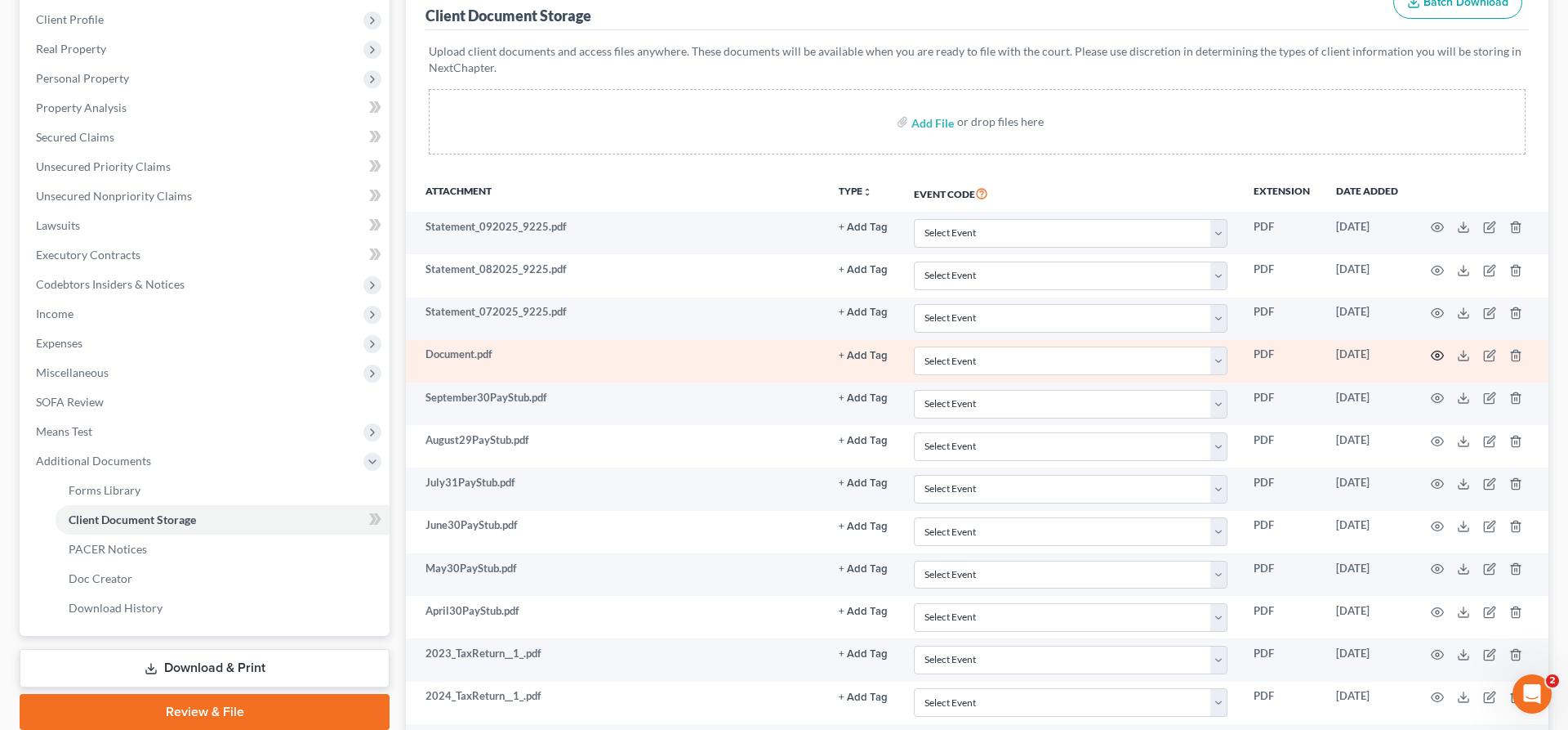
click at [1435, 353] on icon "button" at bounding box center [1437, 354] width 13 height 13
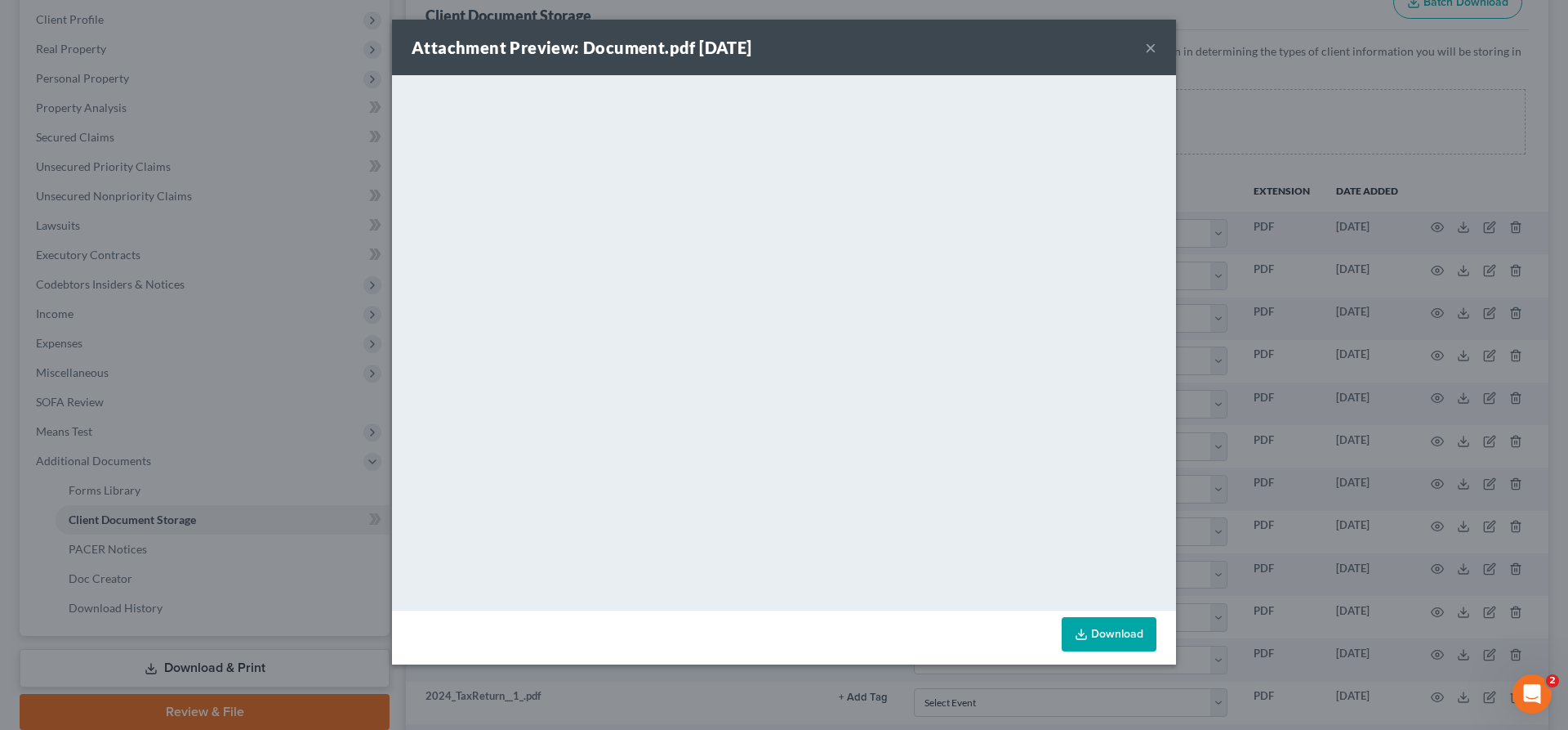
click at [1133, 50] on div "Attachment Preview: Document.pdf [DATE] ×" at bounding box center [784, 47] width 784 height 55
click at [1148, 50] on button "×" at bounding box center [1151, 48] width 12 height 19
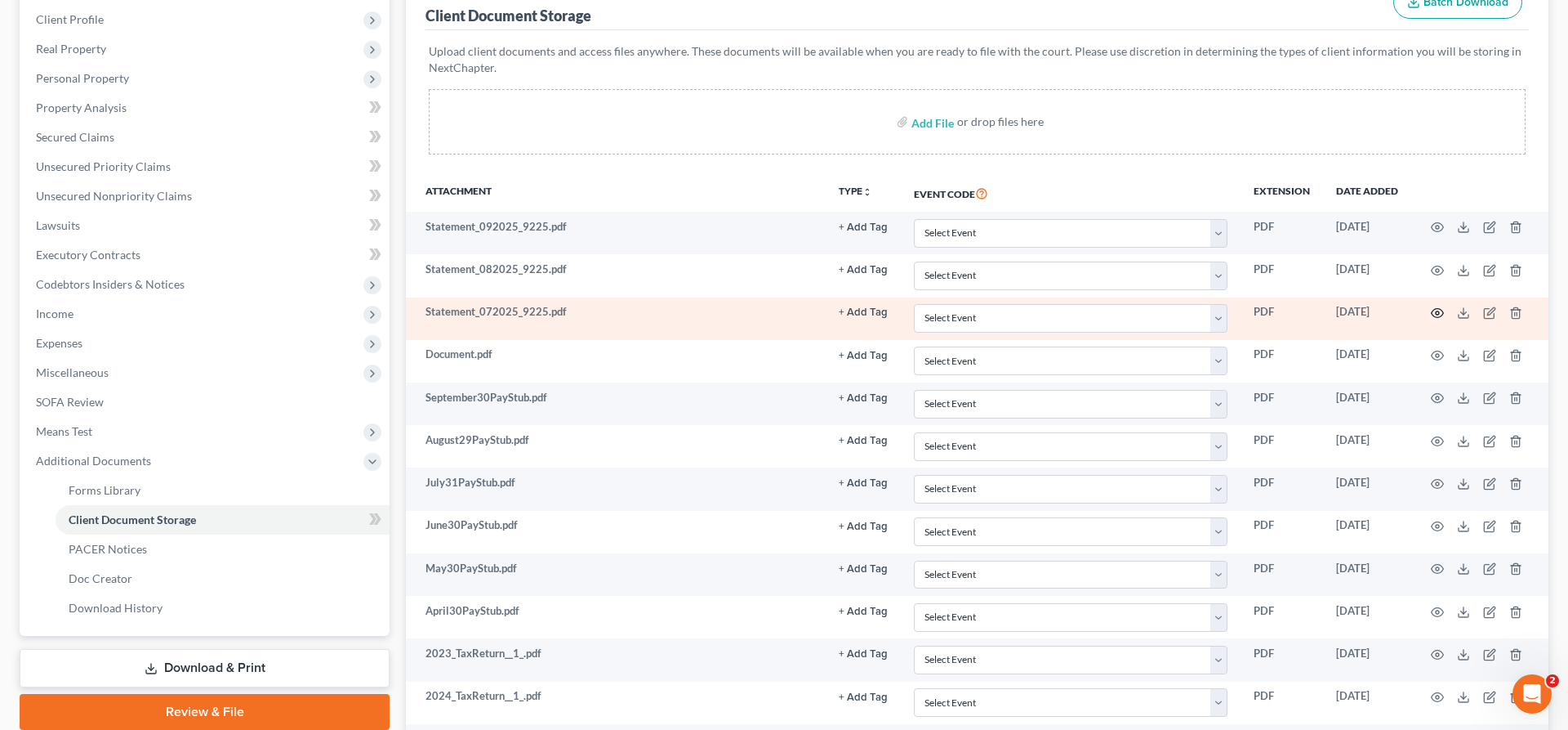
click at [1437, 313] on icon "button" at bounding box center [1437, 313] width 13 height 13
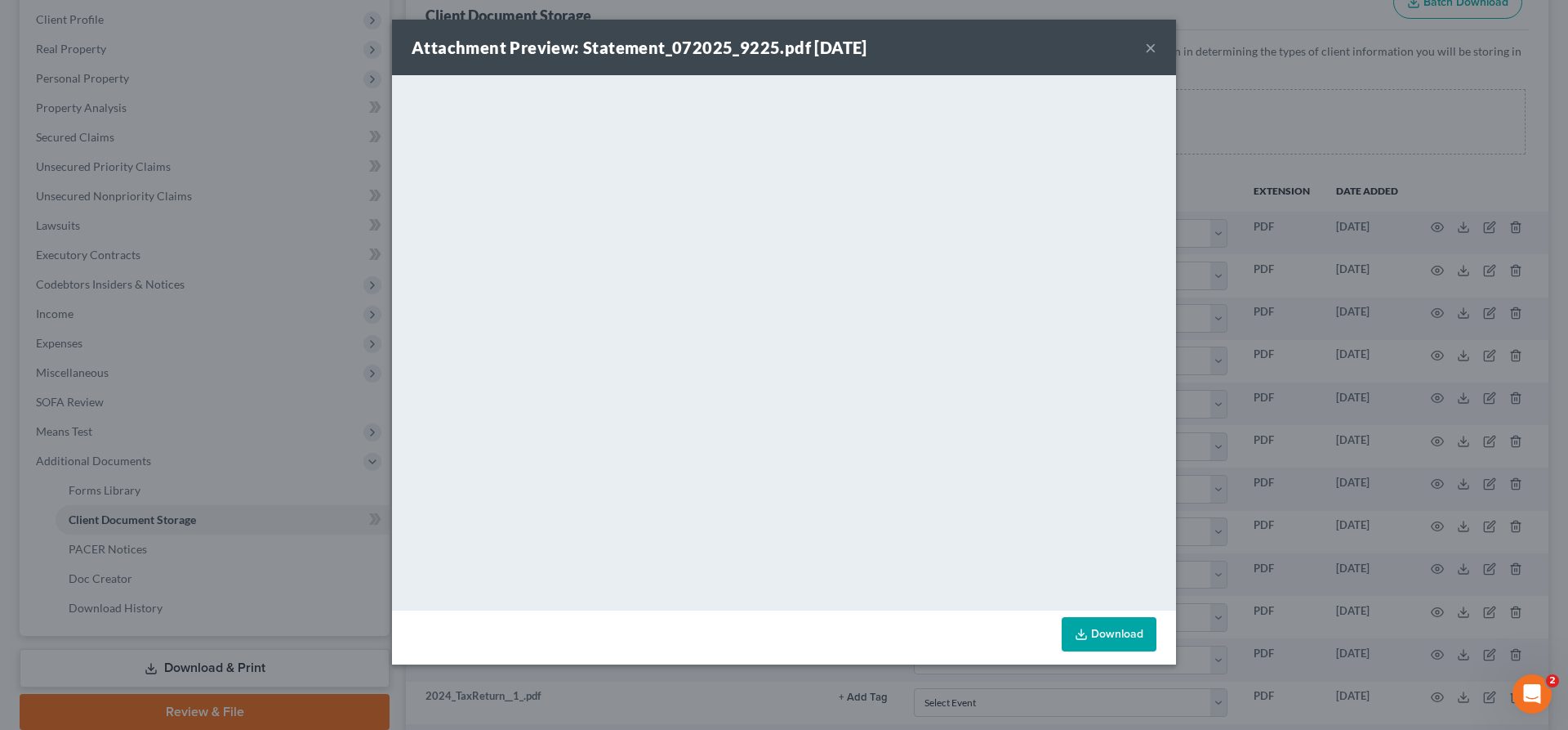
click at [1149, 50] on button "×" at bounding box center [1151, 48] width 12 height 19
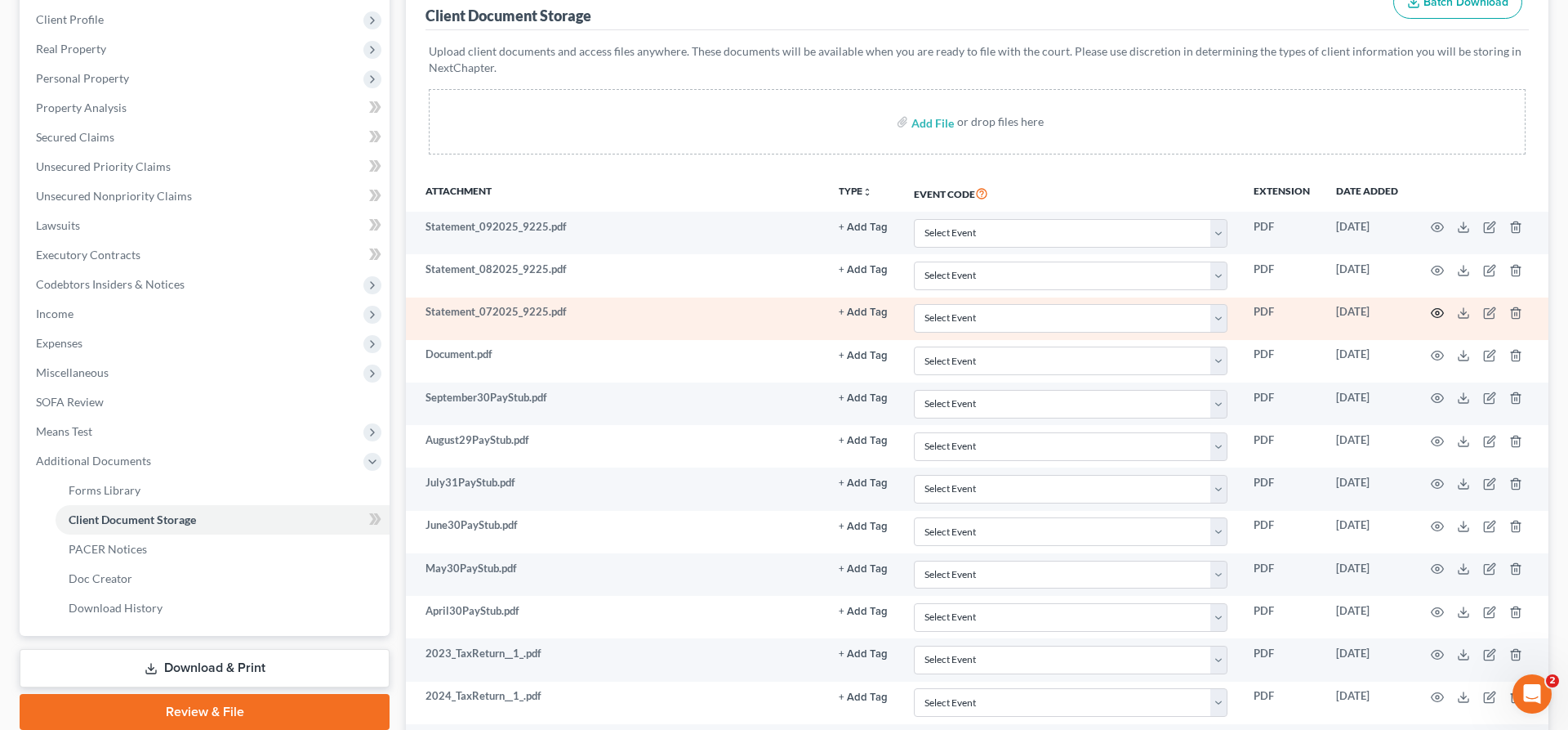
click at [1439, 314] on circle "button" at bounding box center [1437, 313] width 3 height 3
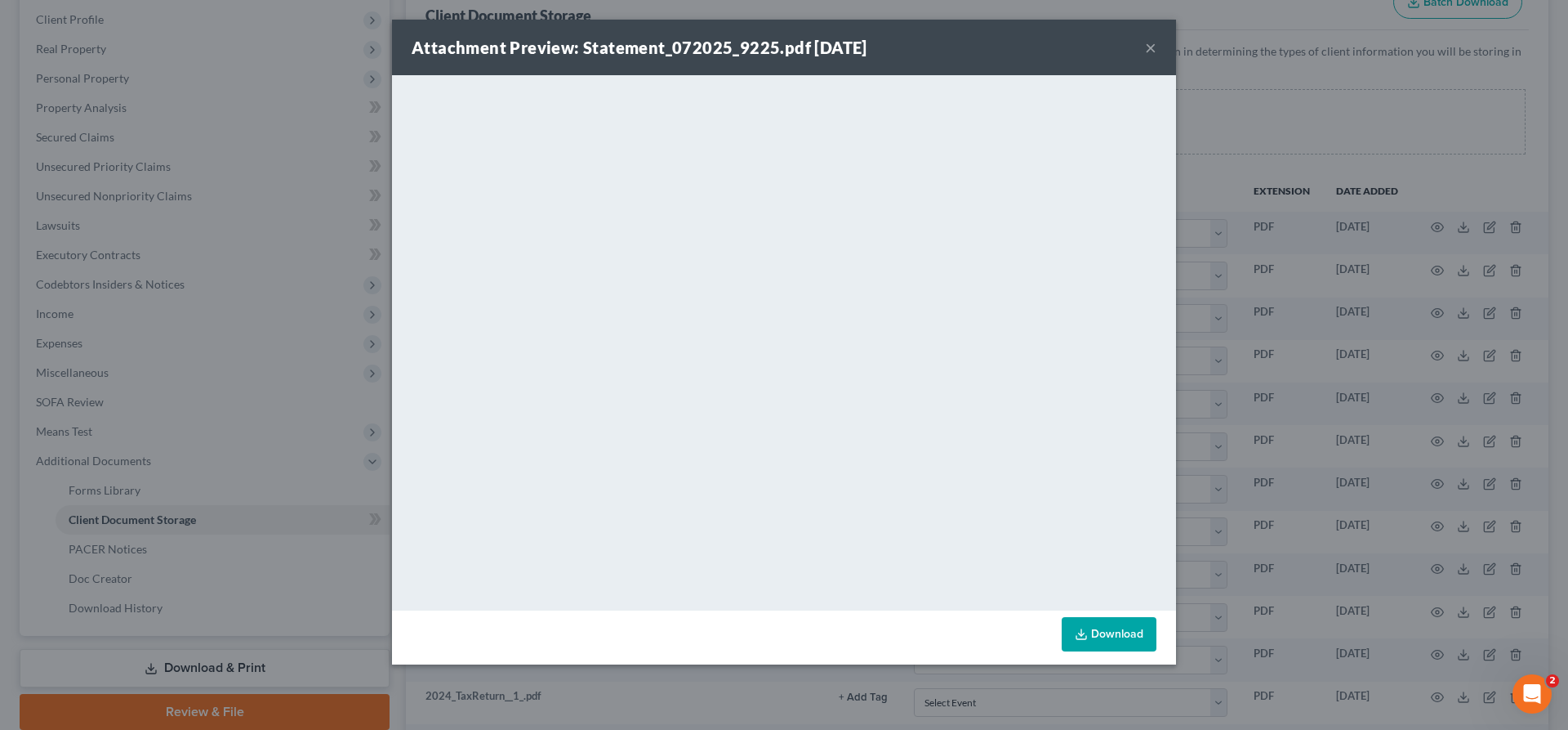
click at [1148, 54] on button "×" at bounding box center [1151, 48] width 12 height 19
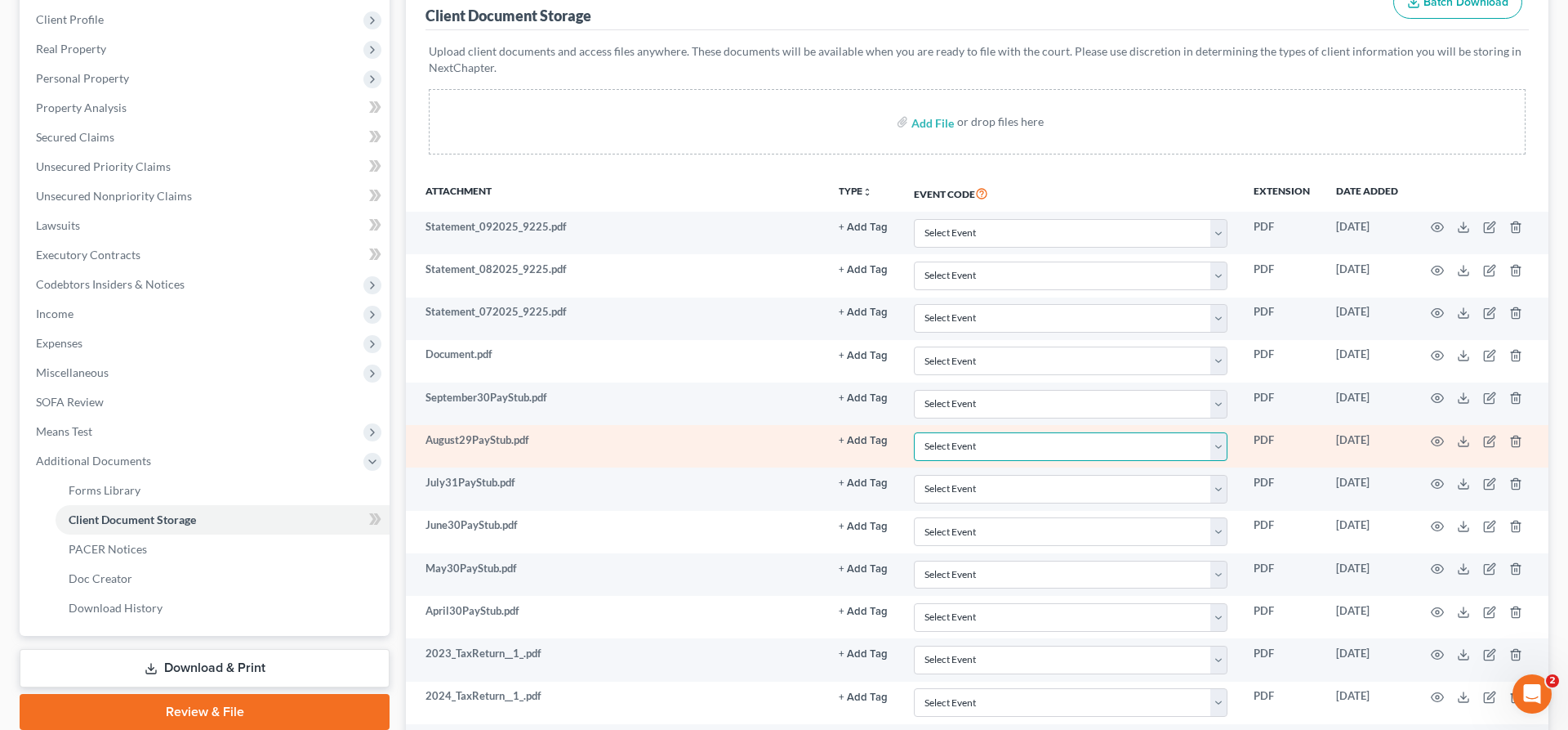
click at [914, 432] on select "Select Event 20 Largest unsecured creditors Amended petition Attachment to Volu…" at bounding box center [1070, 446] width 313 height 28
click at [1224, 447] on select "Select Event 20 Largest unsecured creditors Amended petition Attachment to Volu…" at bounding box center [1070, 446] width 313 height 28
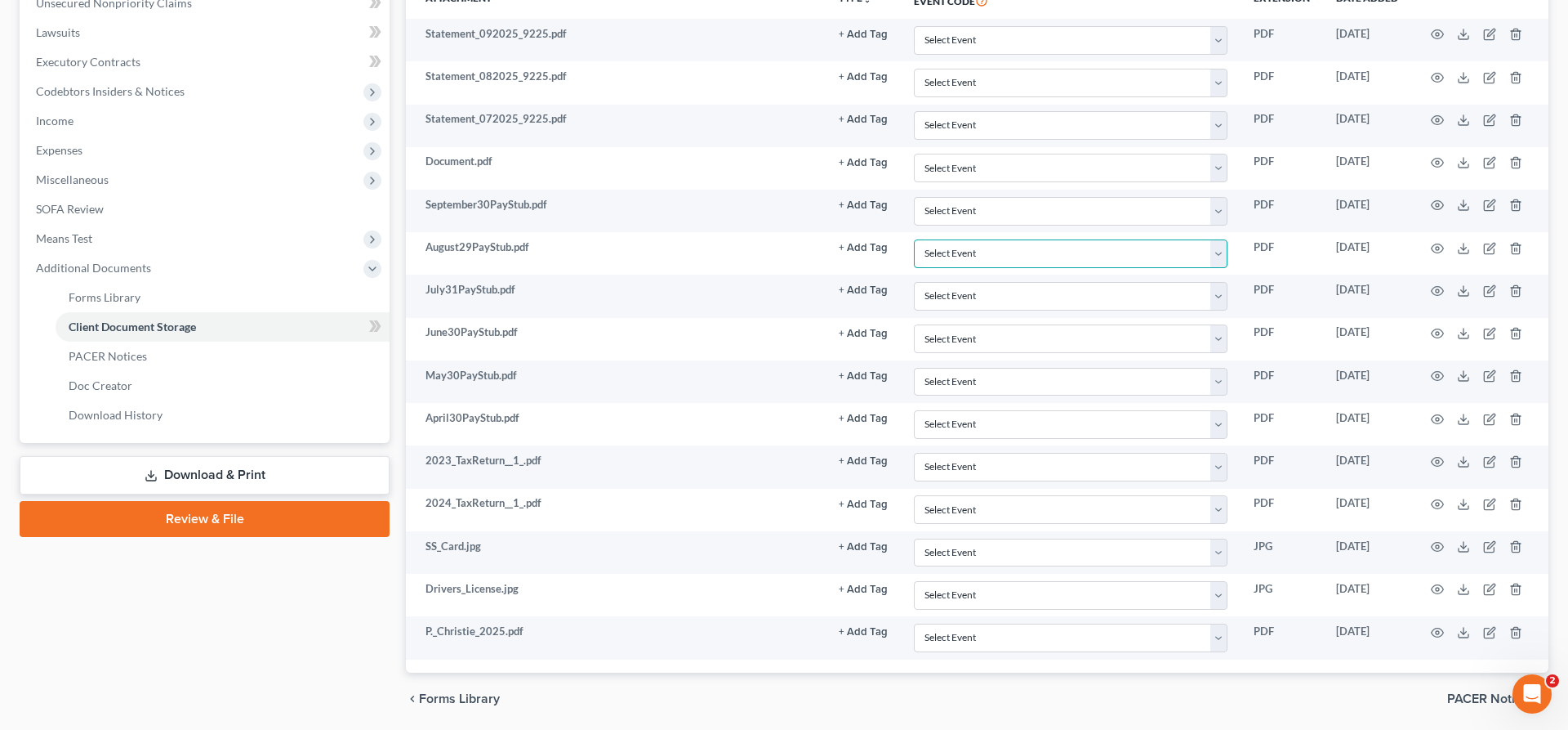
scroll to position [0, 0]
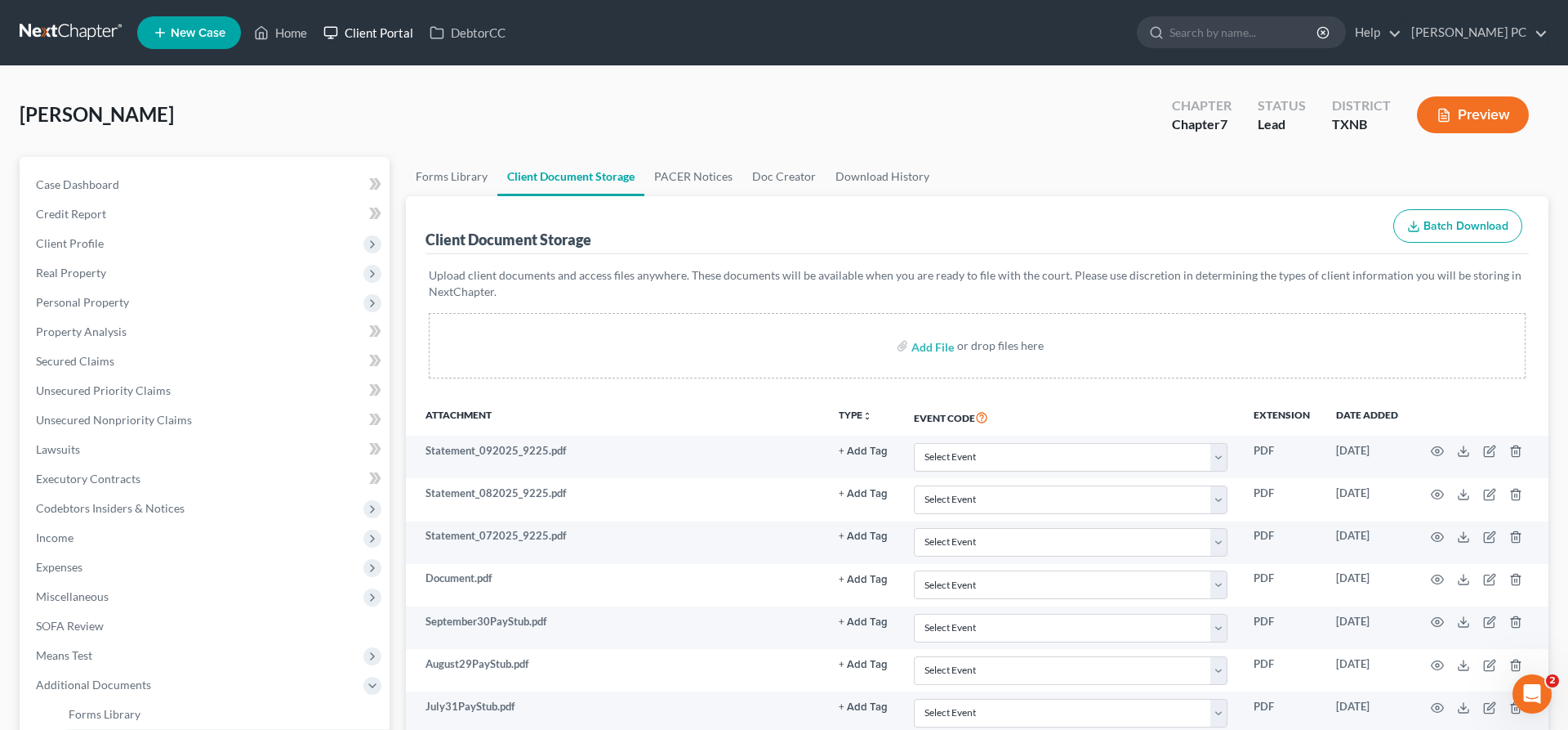
click at [388, 37] on link "Client Portal" at bounding box center [368, 33] width 106 height 29
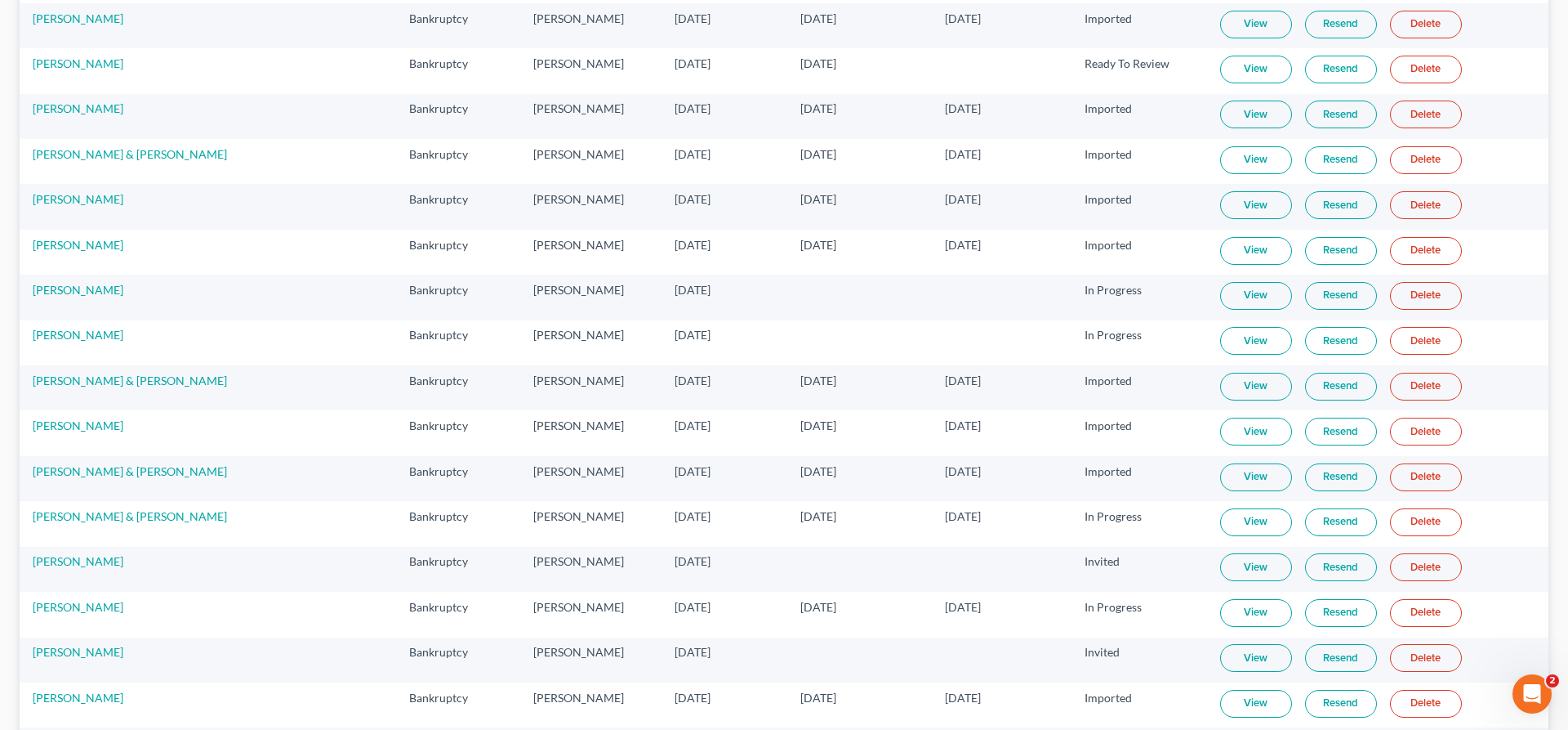
scroll to position [1960, 0]
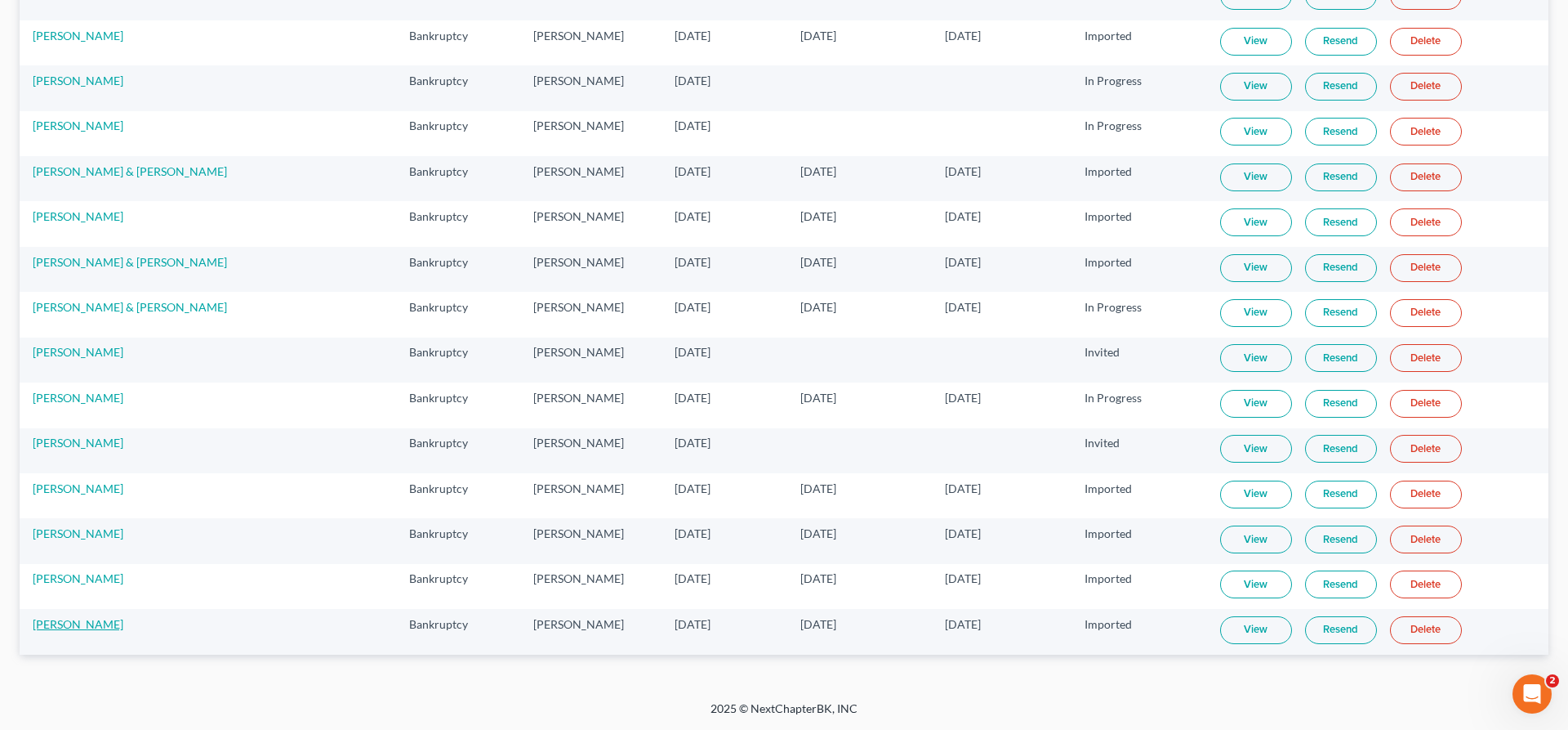
click at [54, 627] on link "[PERSON_NAME]" at bounding box center [78, 623] width 90 height 14
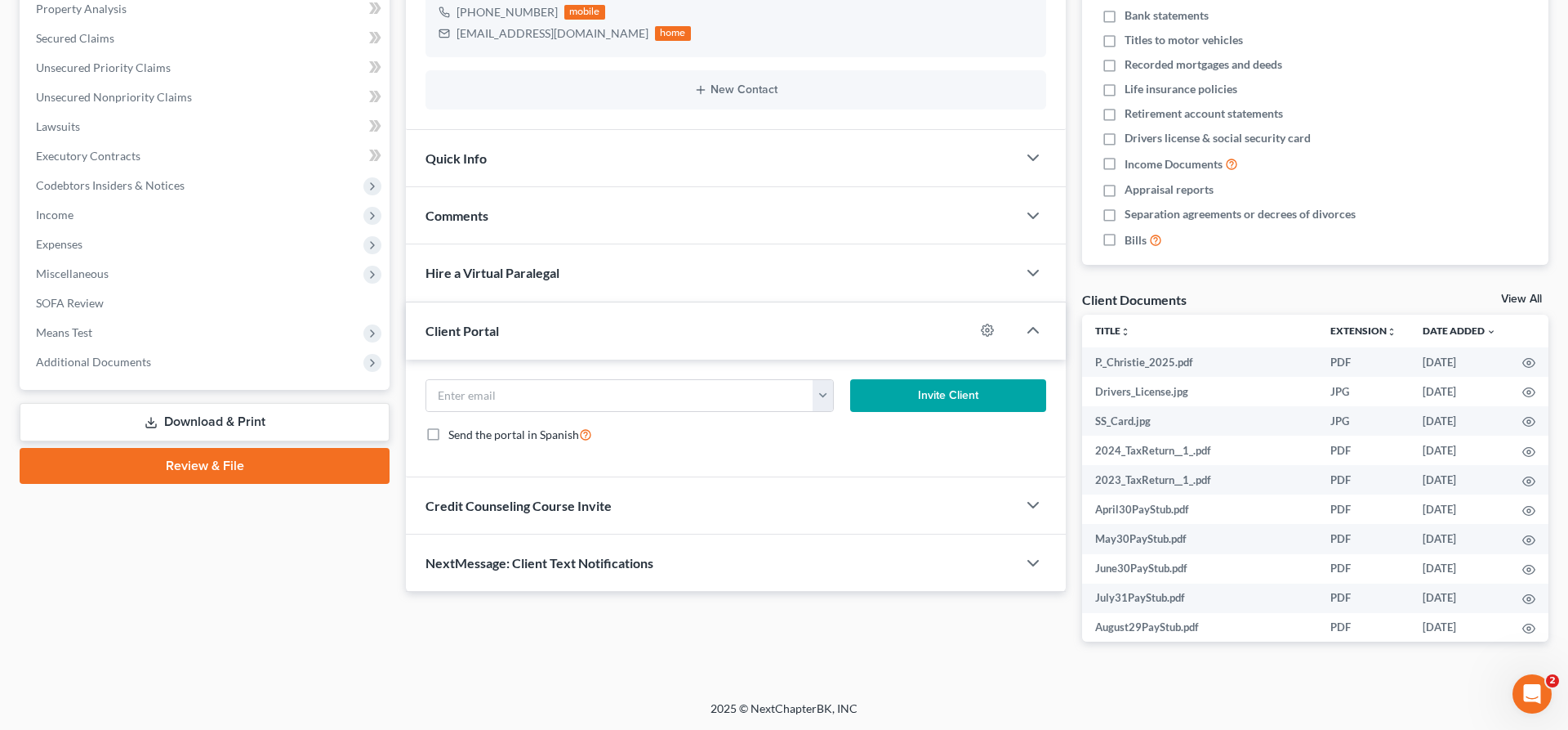
scroll to position [137, 0]
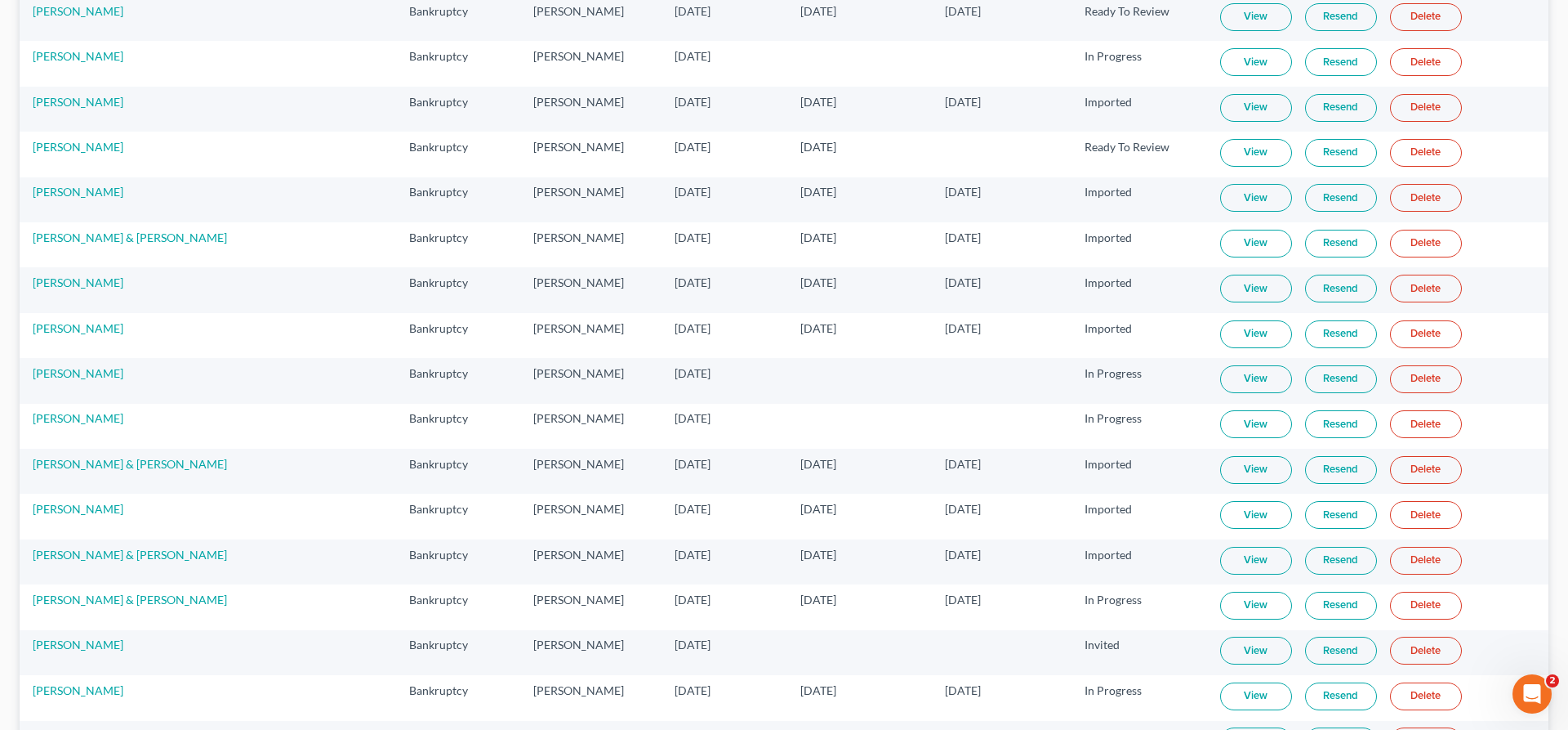
scroll to position [1960, 0]
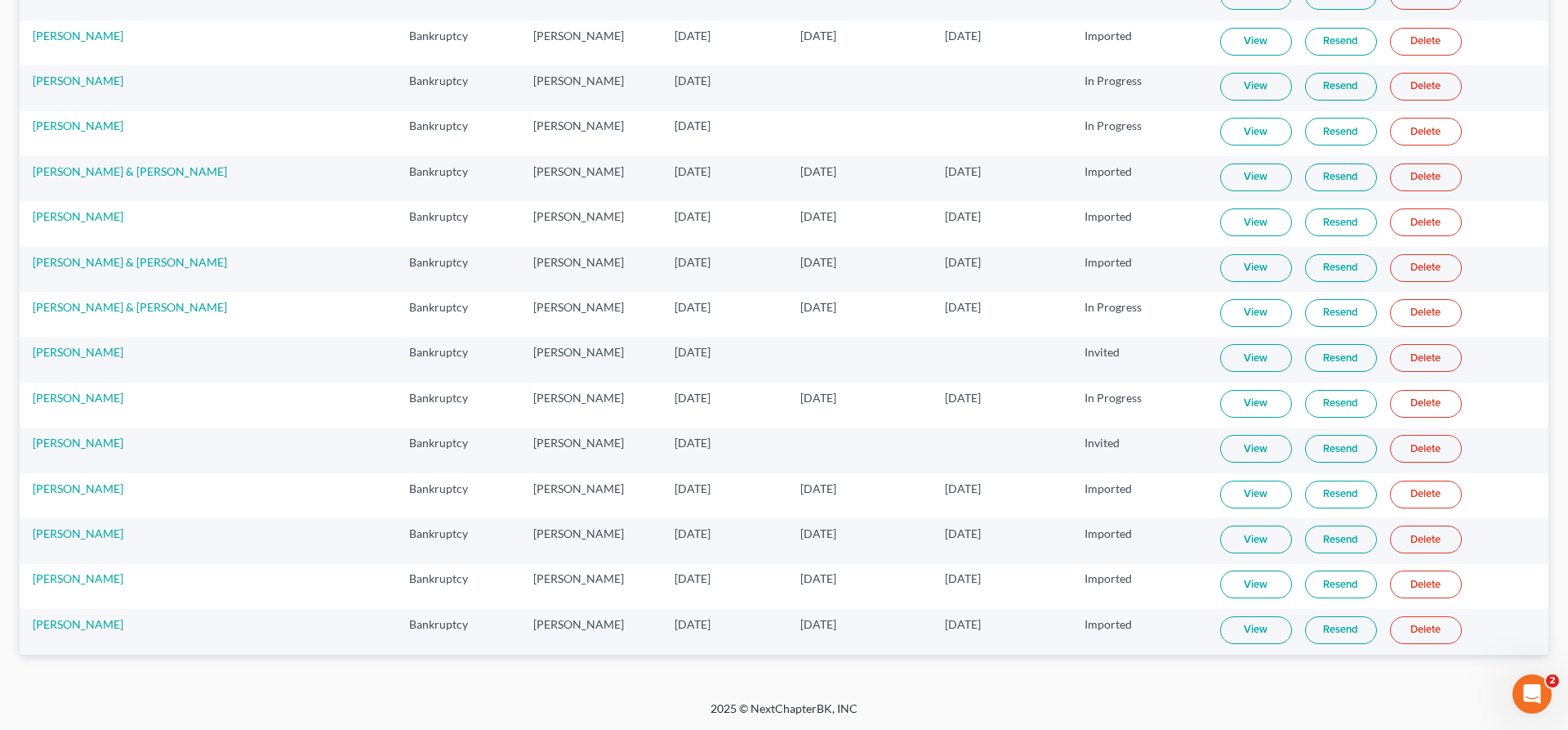
click at [1222, 628] on link "View" at bounding box center [1257, 630] width 72 height 28
